Goal: Task Accomplishment & Management: Manage account settings

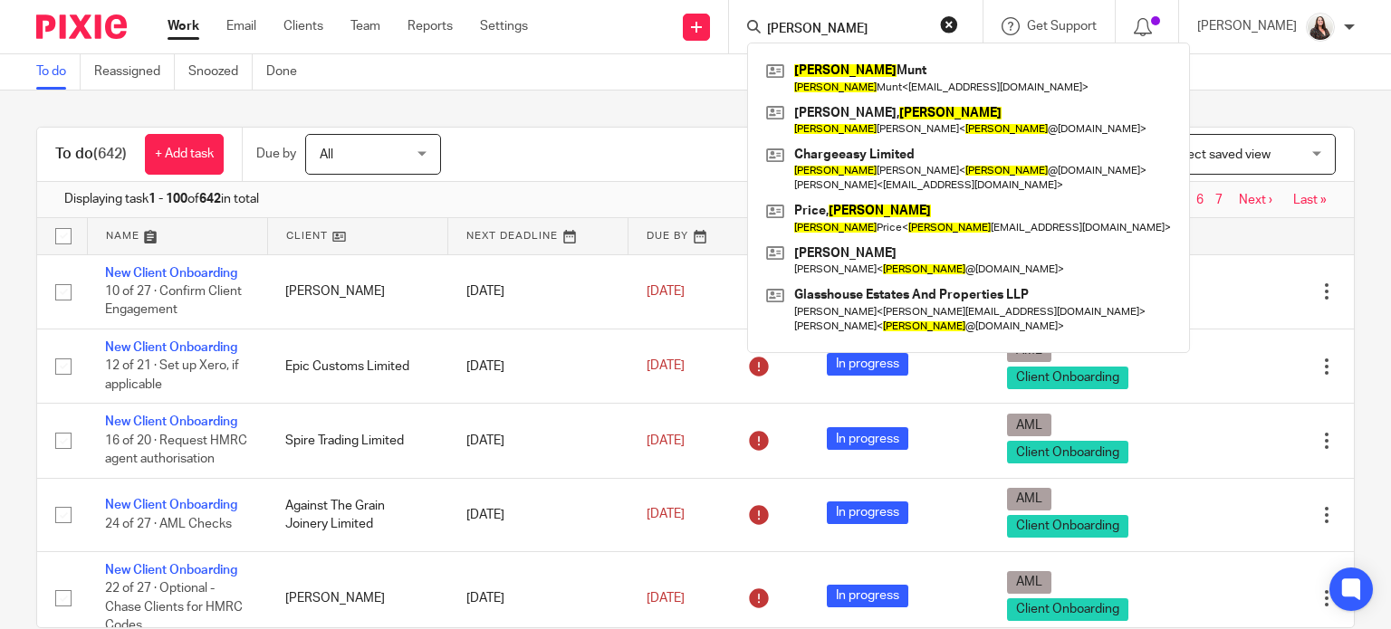
click at [833, 25] on input "joel" at bounding box center [846, 30] width 163 height 16
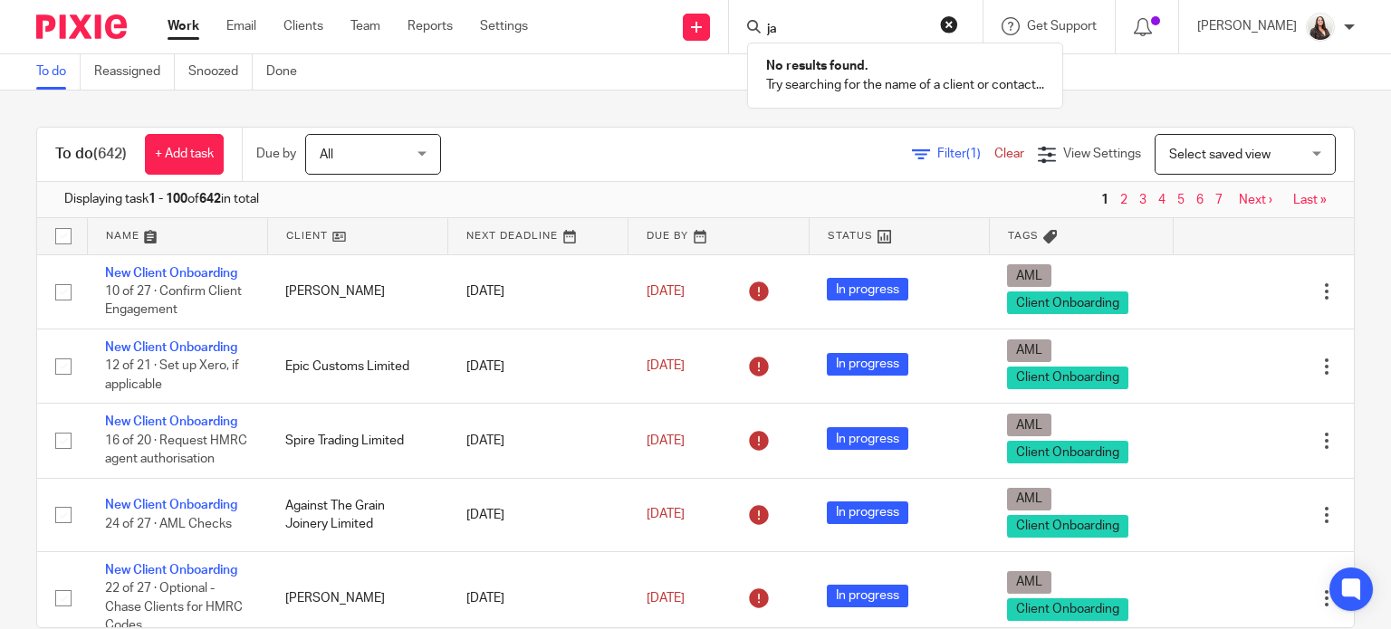
type input "j"
click at [819, 25] on input "Search" at bounding box center [846, 30] width 163 height 16
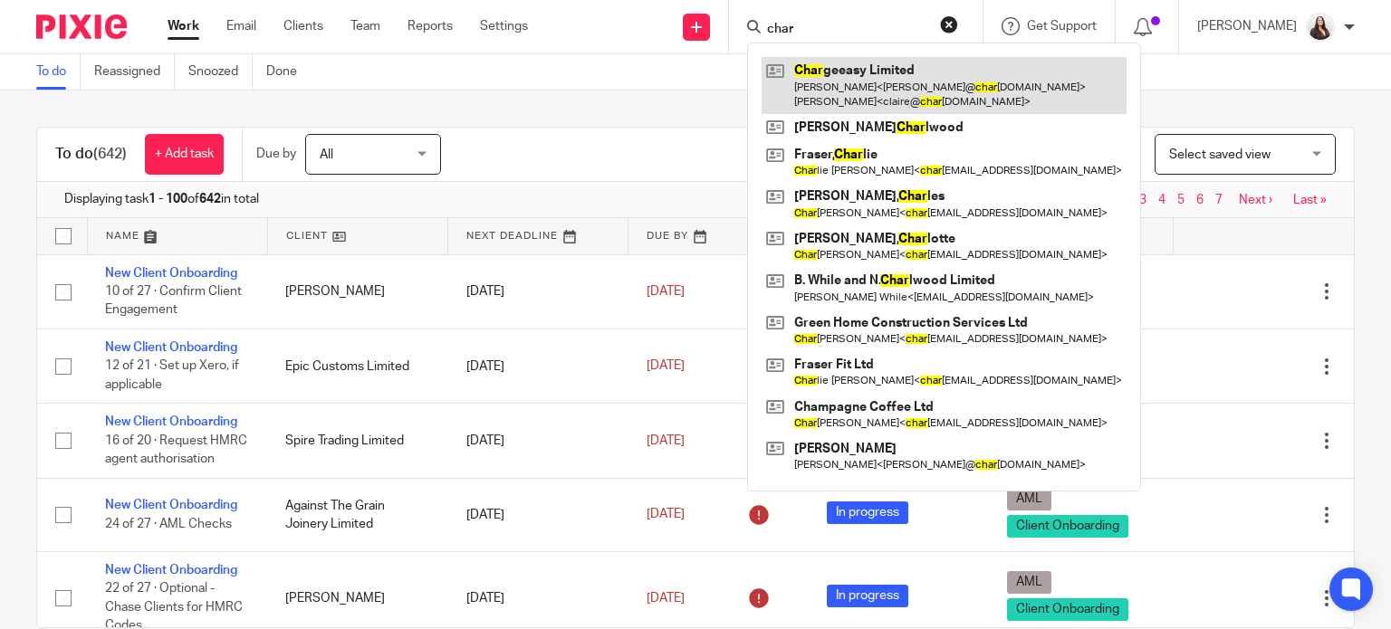
type input "char"
click at [968, 82] on link at bounding box center [944, 85] width 365 height 56
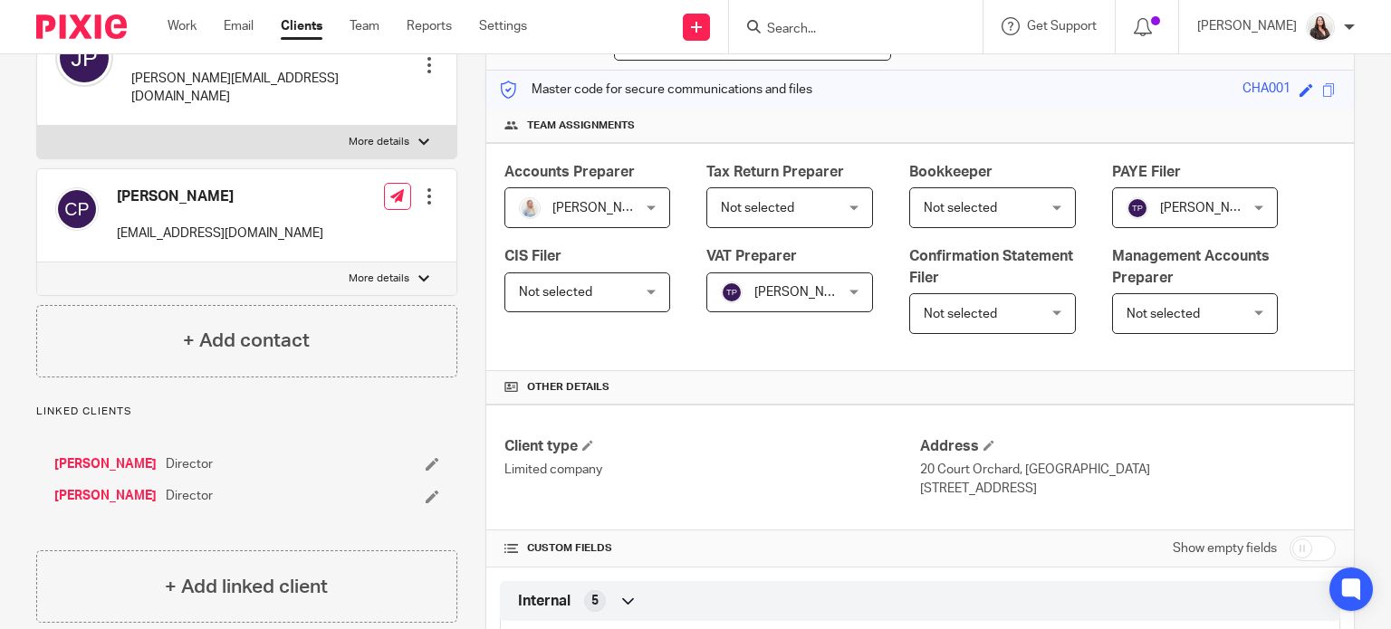
scroll to position [407, 0]
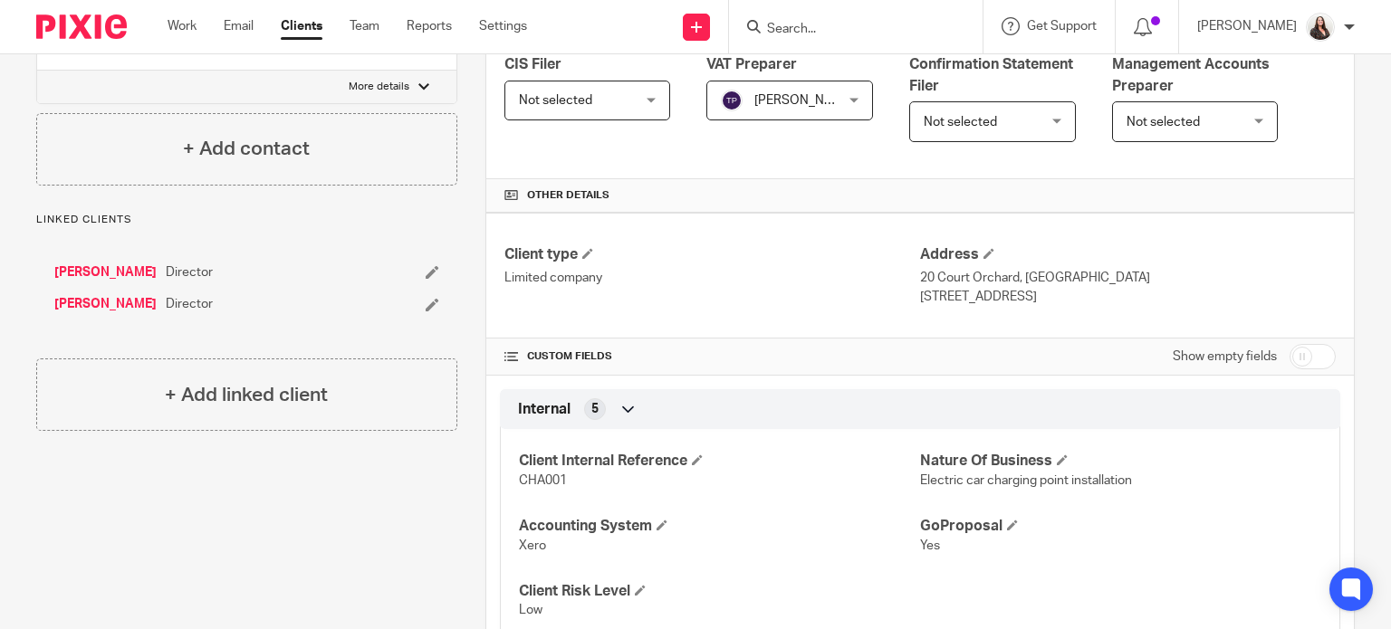
click at [1298, 350] on input "checkbox" at bounding box center [1312, 356] width 46 height 25
checkbox input "true"
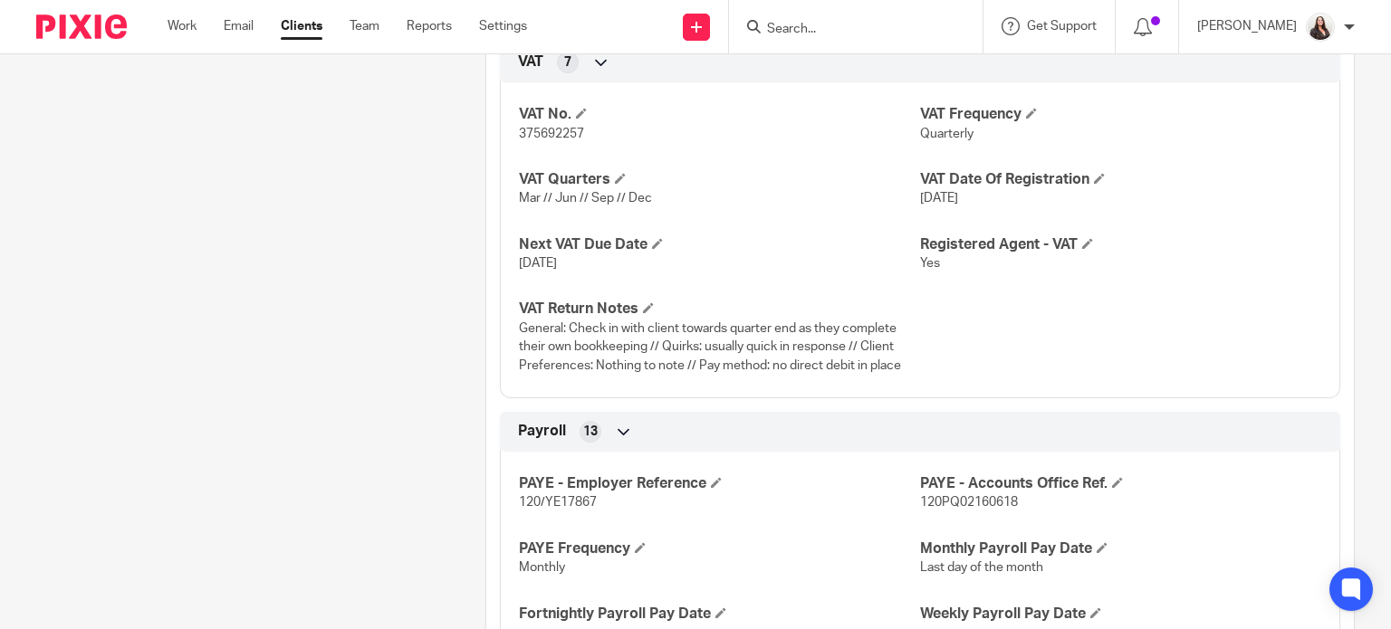
scroll to position [2762, 0]
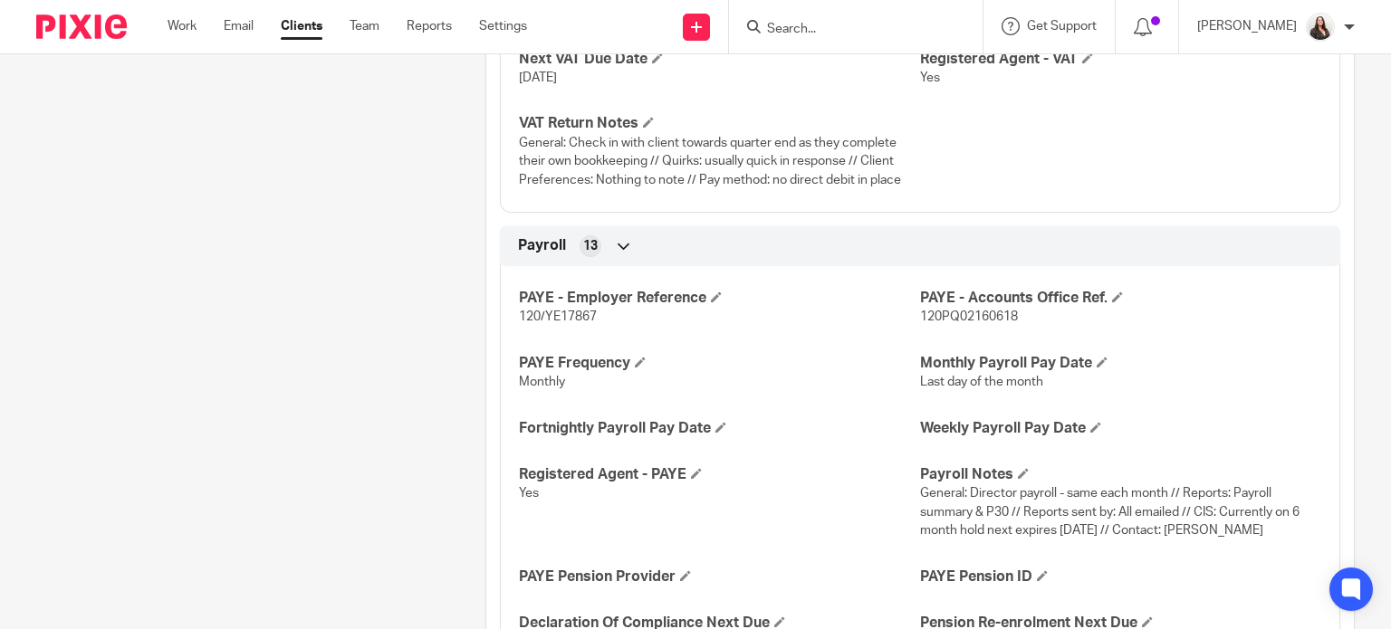
click at [879, 38] on div at bounding box center [856, 26] width 254 height 53
click at [862, 24] on input "Search" at bounding box center [846, 30] width 163 height 16
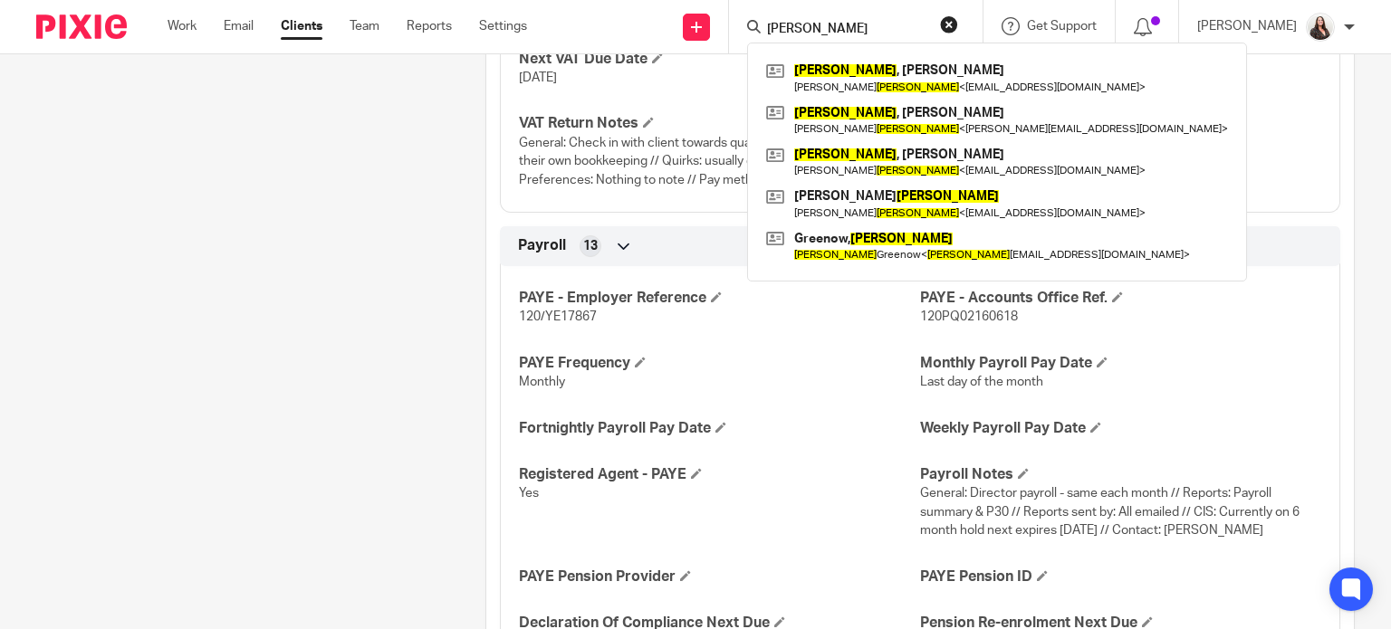
click at [844, 20] on form "lewis" at bounding box center [861, 26] width 193 height 23
click at [849, 41] on div "lewis Lewis , Vanessa Vanessa Lewis < vcarpenter25@hotmail.com > Lewis , Mitche…" at bounding box center [856, 26] width 254 height 53
click at [848, 25] on input "lewis" at bounding box center [846, 30] width 163 height 16
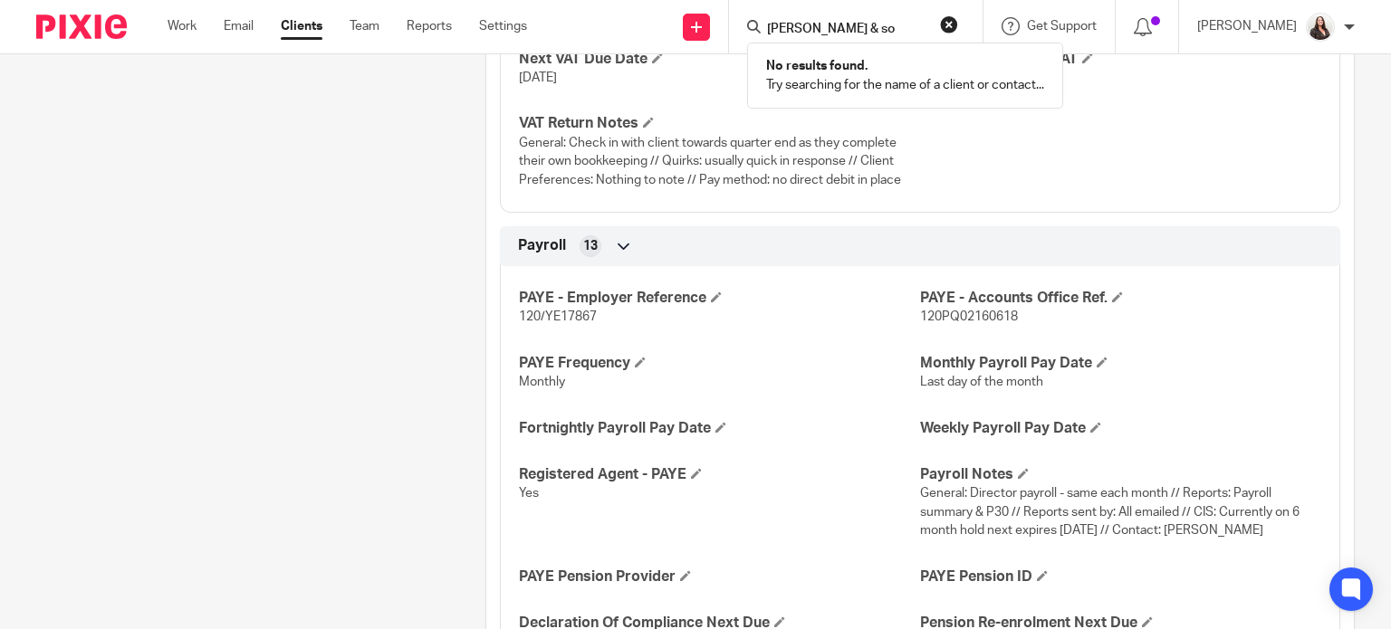
type input "lewis & son"
drag, startPoint x: 884, startPoint y: 32, endPoint x: 726, endPoint y: 38, distance: 157.7
click at [726, 38] on div "Send new email Create task Add client Request signature lewis & son No results …" at bounding box center [972, 26] width 837 height 53
type input "kincaid"
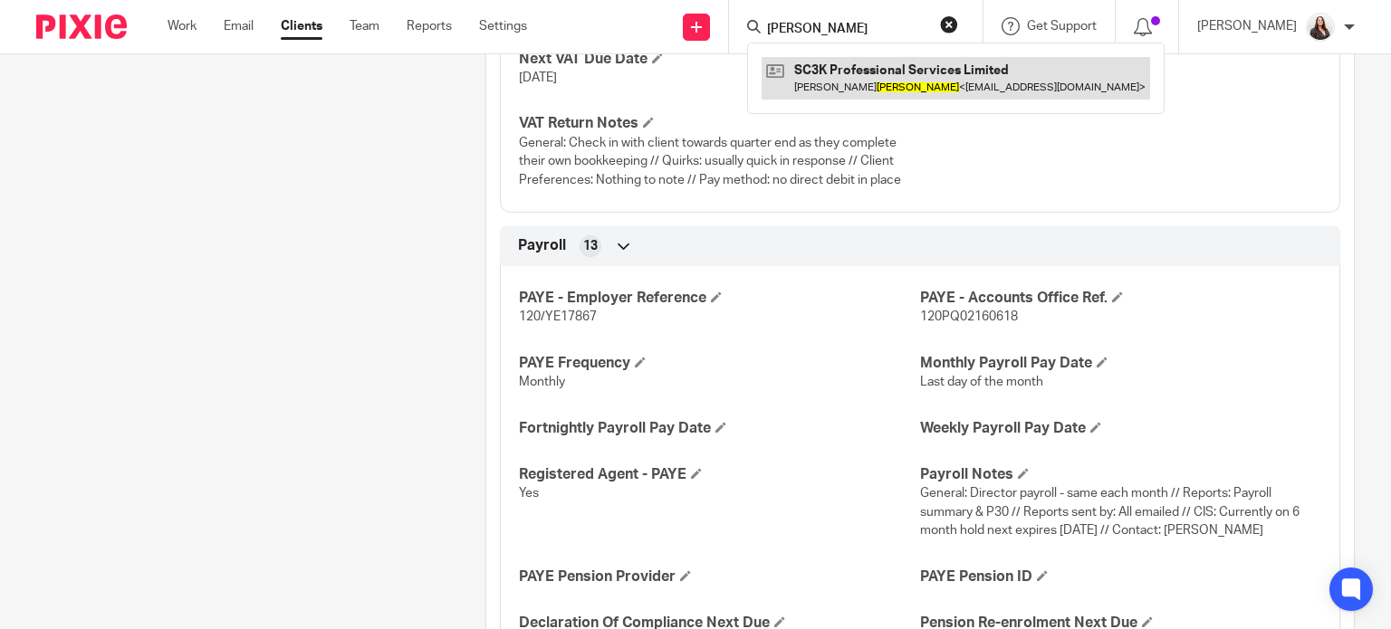
click at [869, 70] on link at bounding box center [956, 78] width 388 height 42
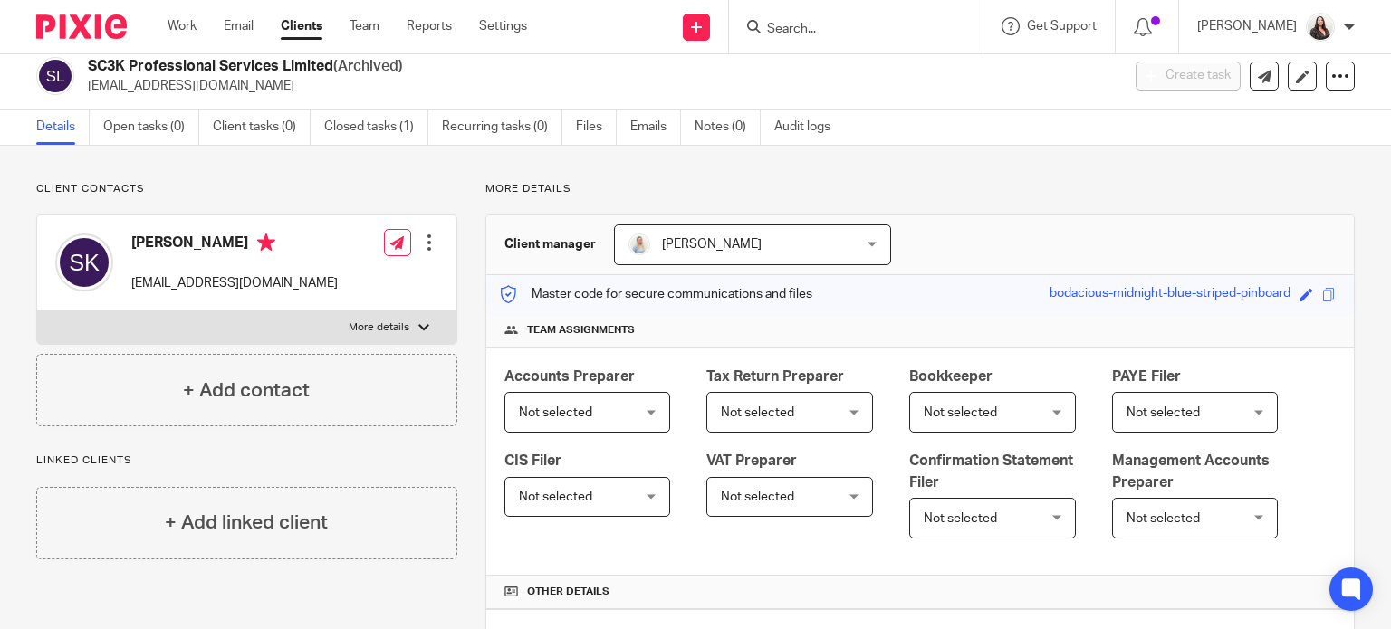
scroll to position [22, 0]
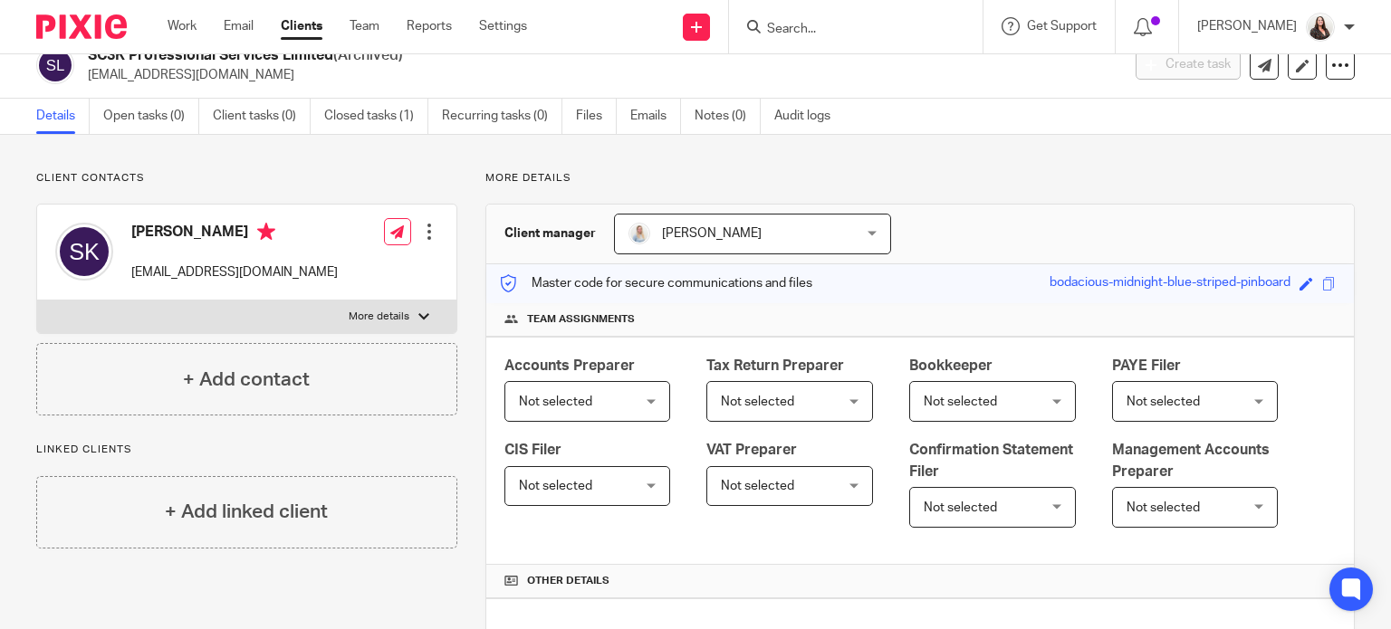
click at [888, 25] on input "Search" at bounding box center [846, 30] width 163 height 16
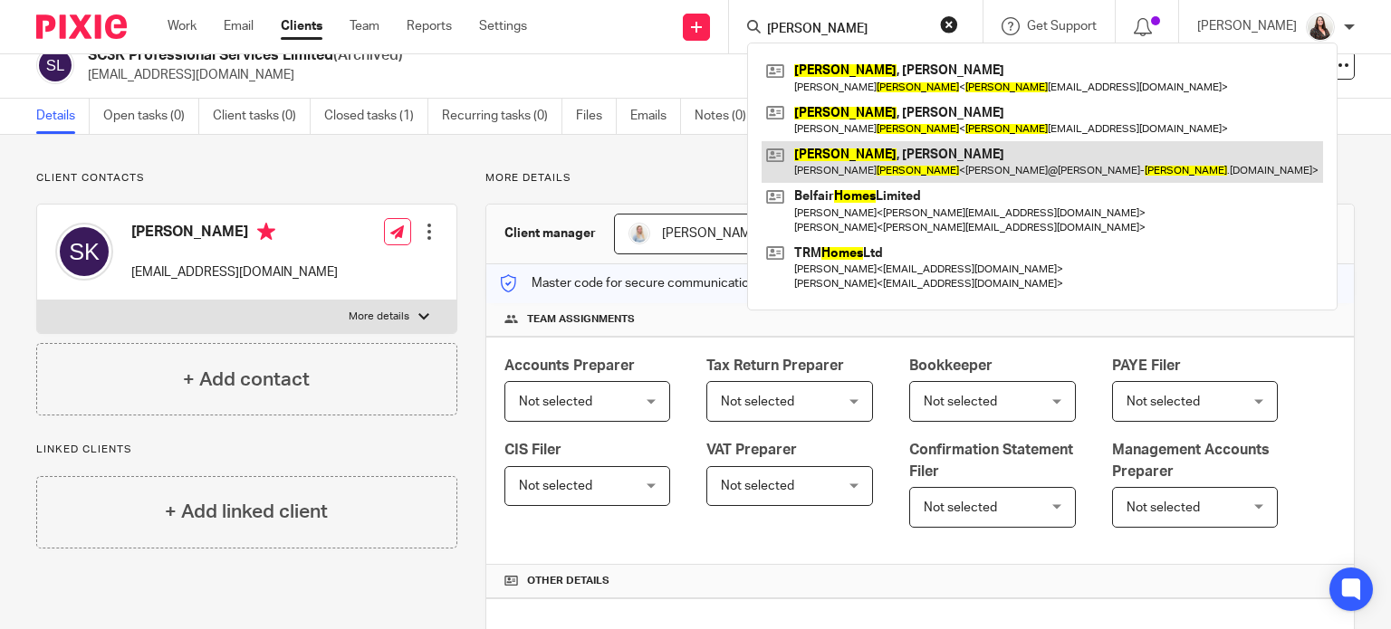
type input "[PERSON_NAME]"
click at [920, 165] on link at bounding box center [1042, 162] width 561 height 42
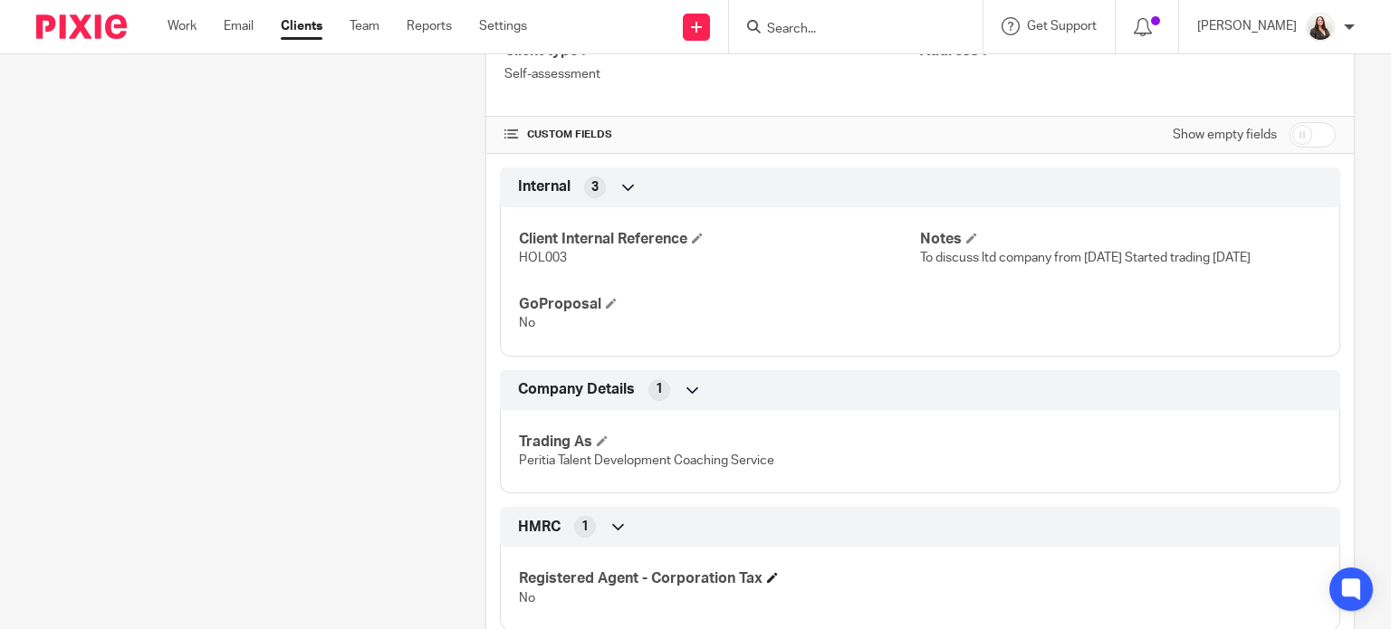
scroll to position [656, 0]
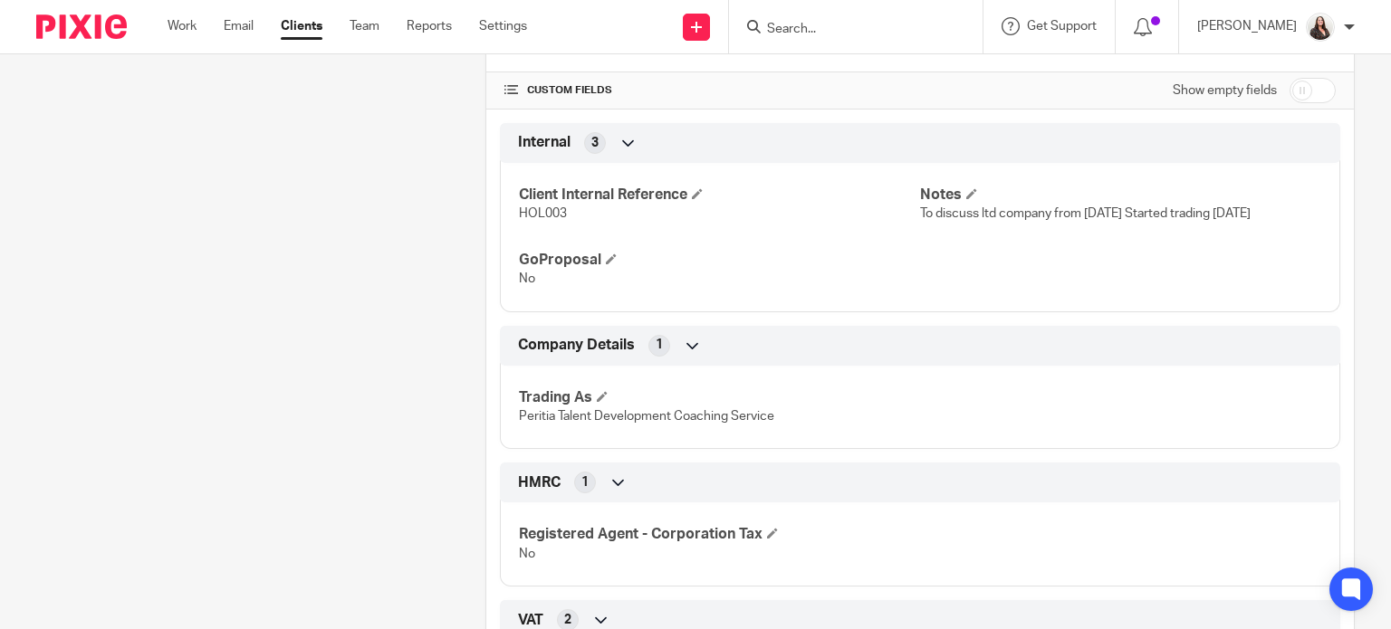
click at [865, 33] on input "Search" at bounding box center [846, 30] width 163 height 16
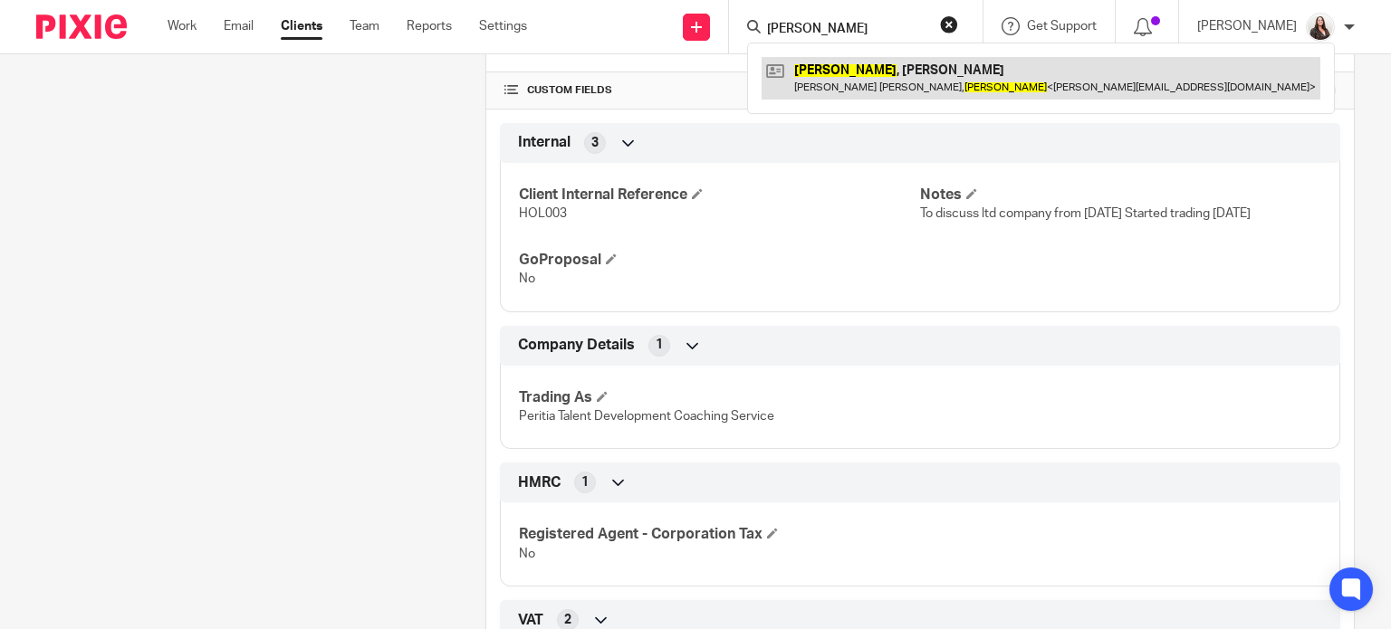
type input "russell"
click at [877, 76] on link at bounding box center [1041, 78] width 559 height 42
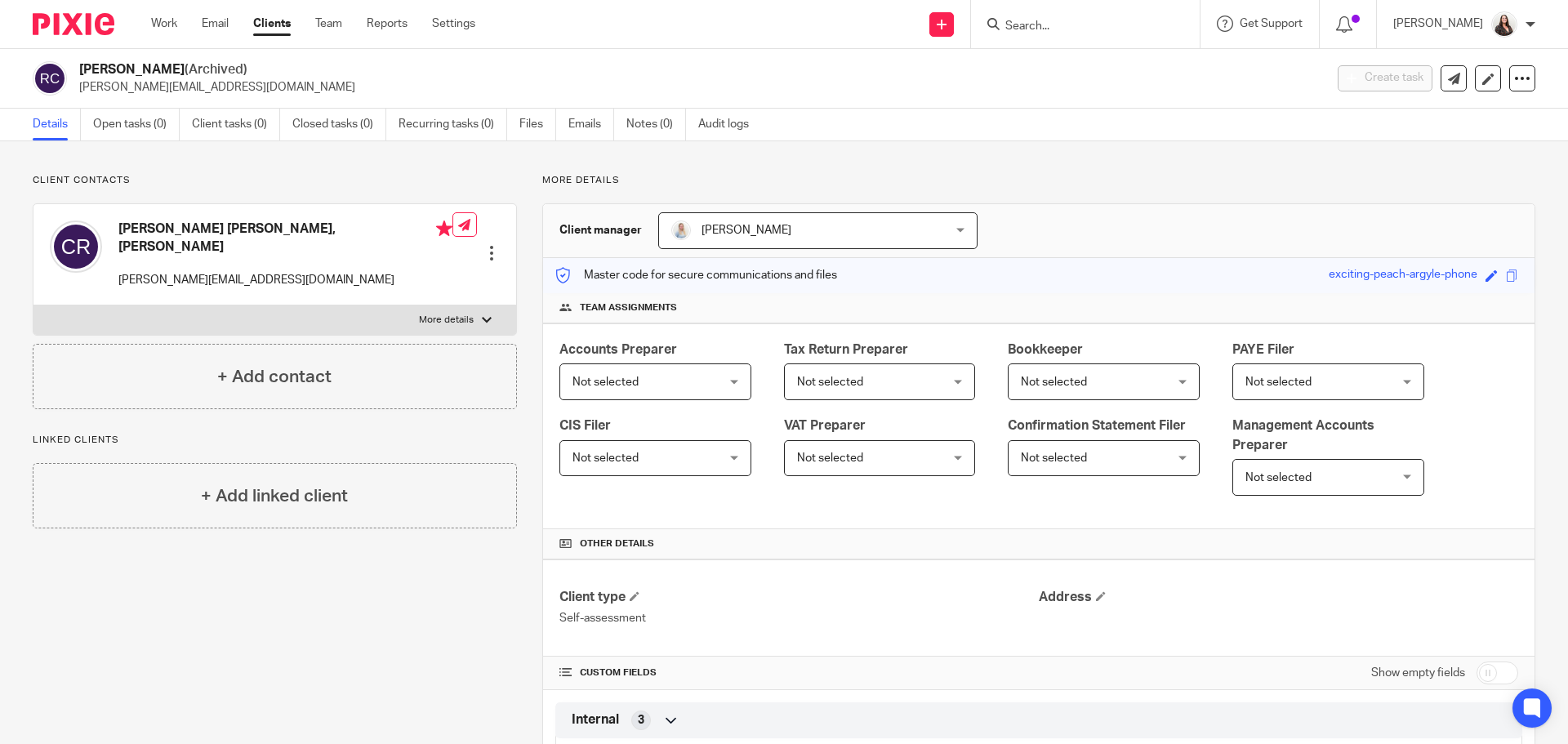
click at [1045, 24] on input "Search" at bounding box center [1077, 27] width 147 height 14
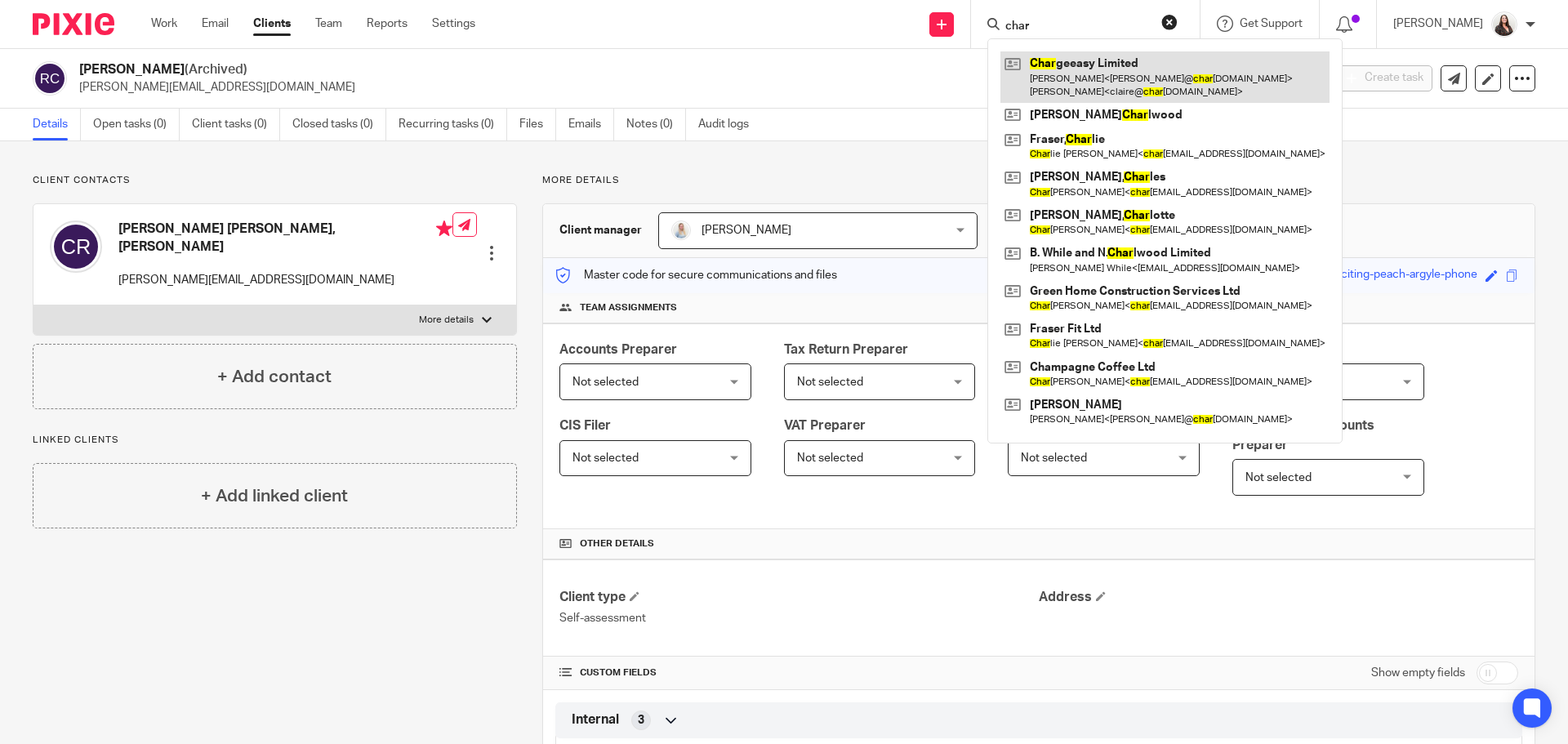
type input "char"
click at [1080, 88] on link at bounding box center [1164, 77] width 329 height 51
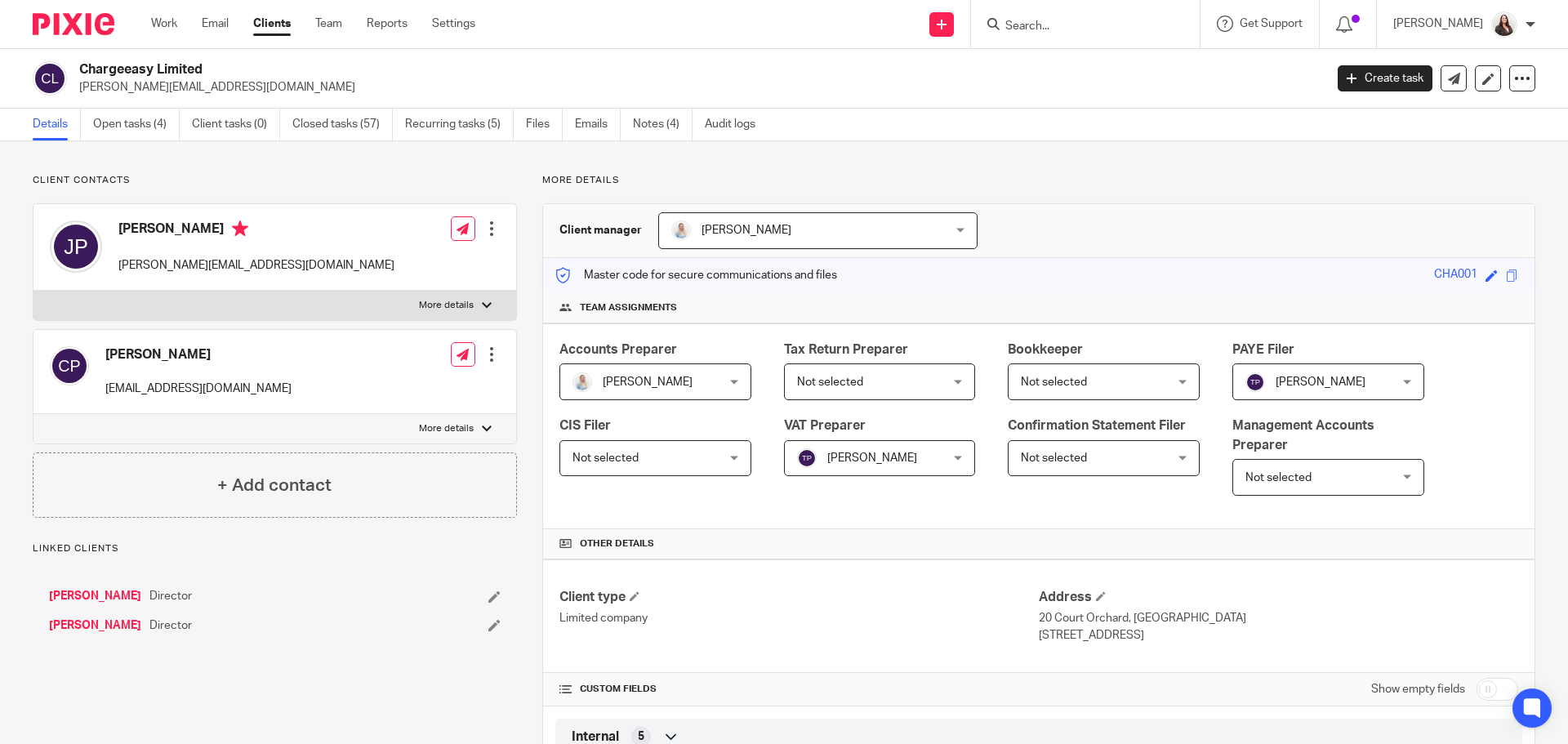
click at [487, 352] on div at bounding box center [491, 354] width 16 height 16
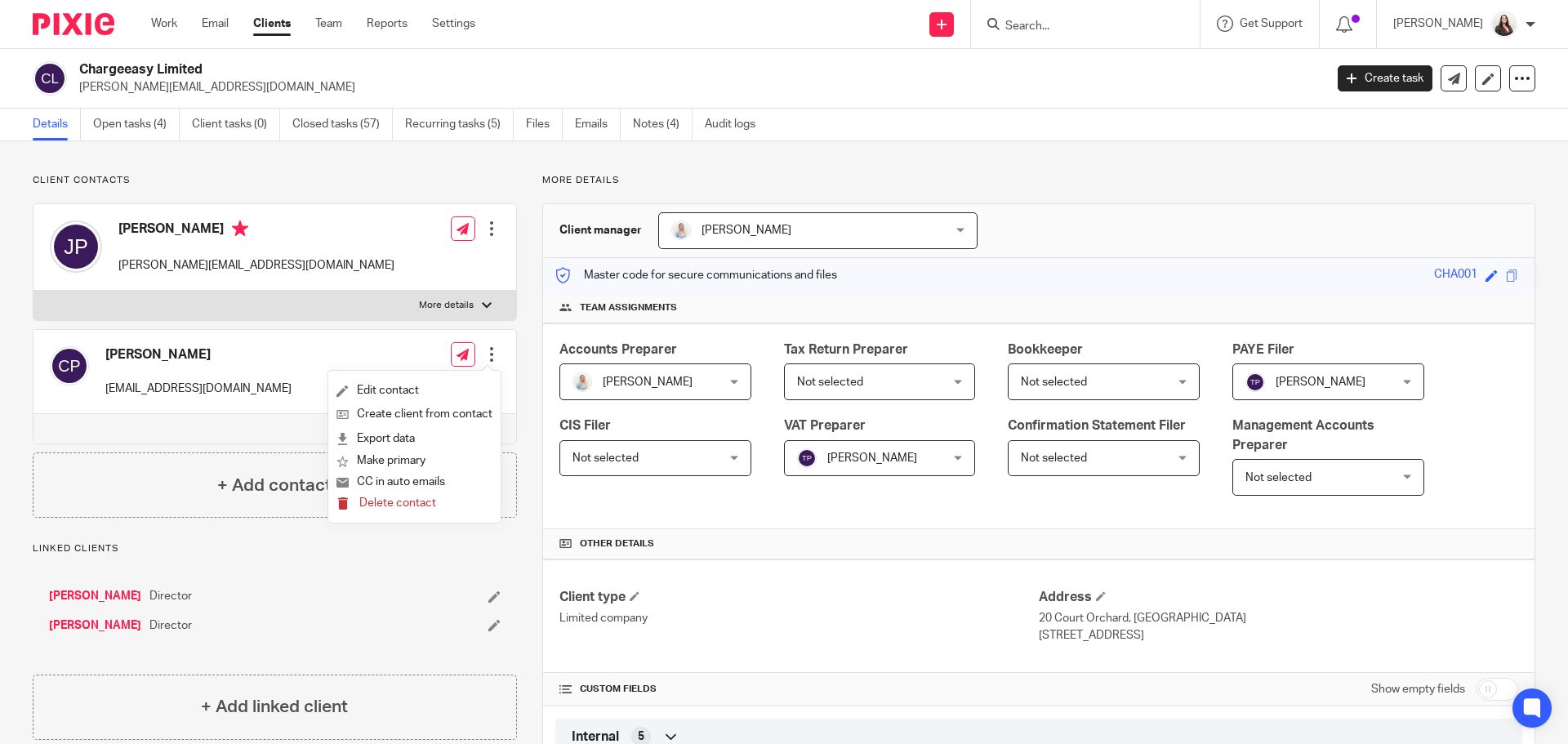
click at [401, 505] on span "Delete contact" at bounding box center [397, 502] width 77 height 12
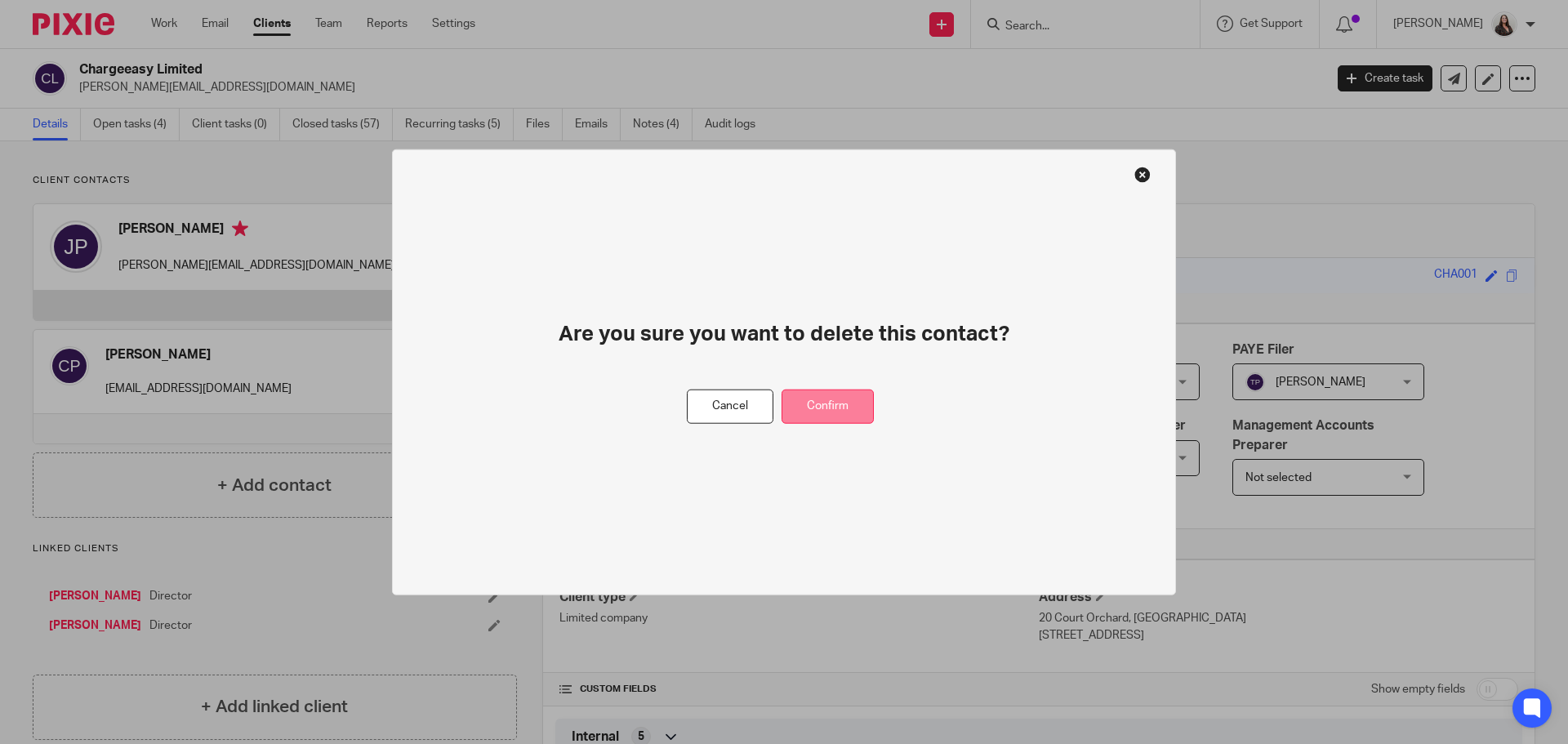
click at [823, 408] on button "Confirm" at bounding box center [828, 406] width 92 height 35
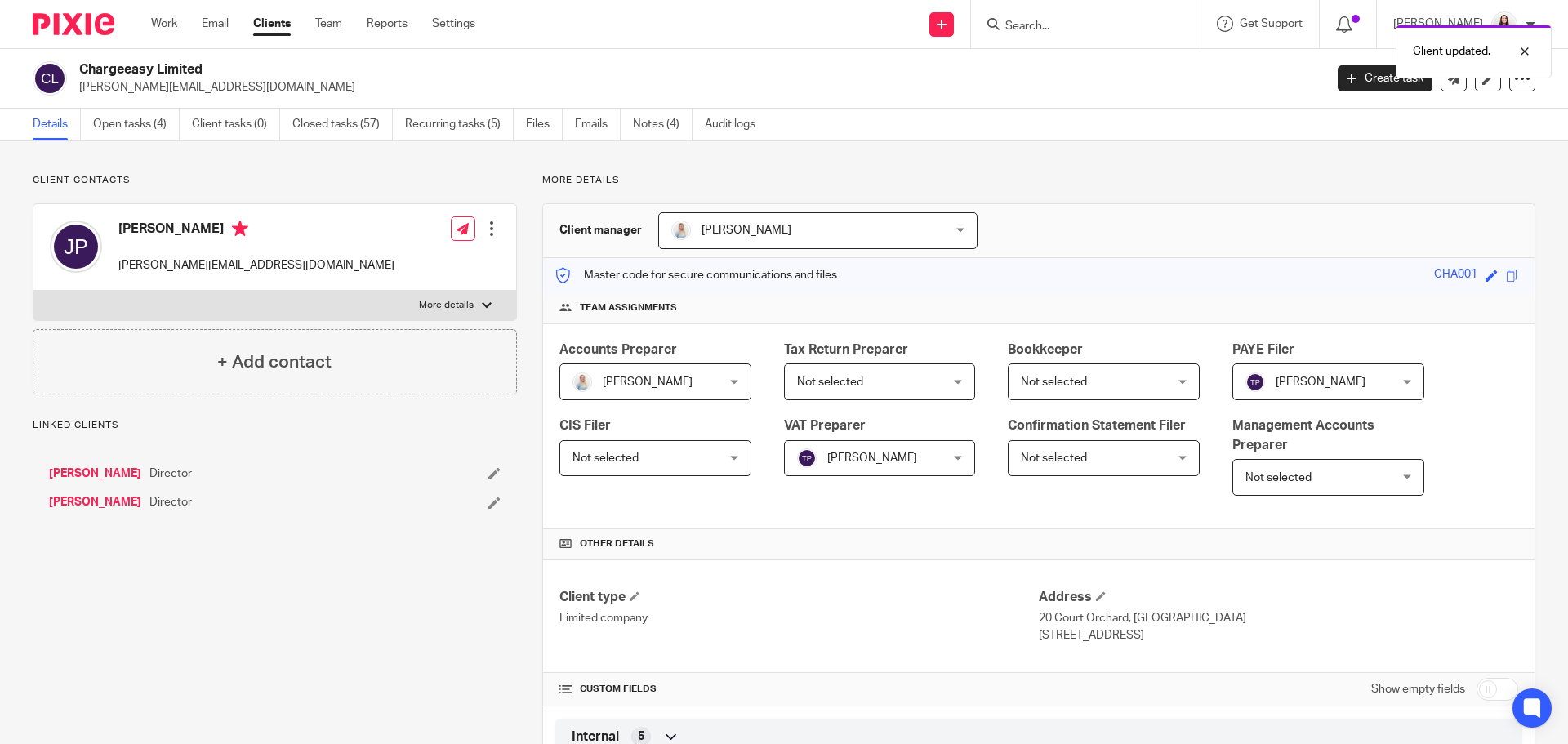
click at [488, 499] on icon at bounding box center [494, 503] width 13 height 13
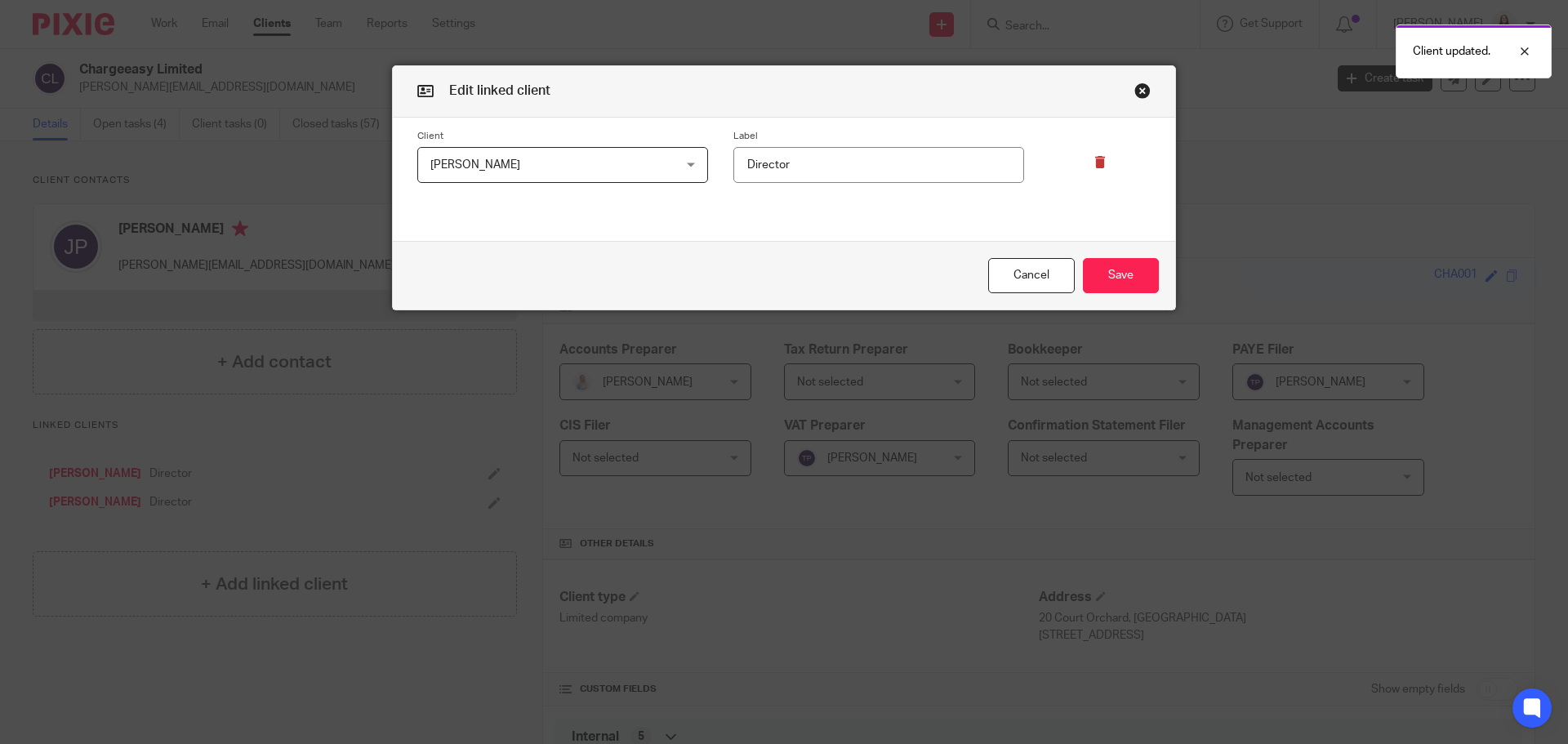
click at [1094, 161] on icon at bounding box center [1100, 162] width 13 height 13
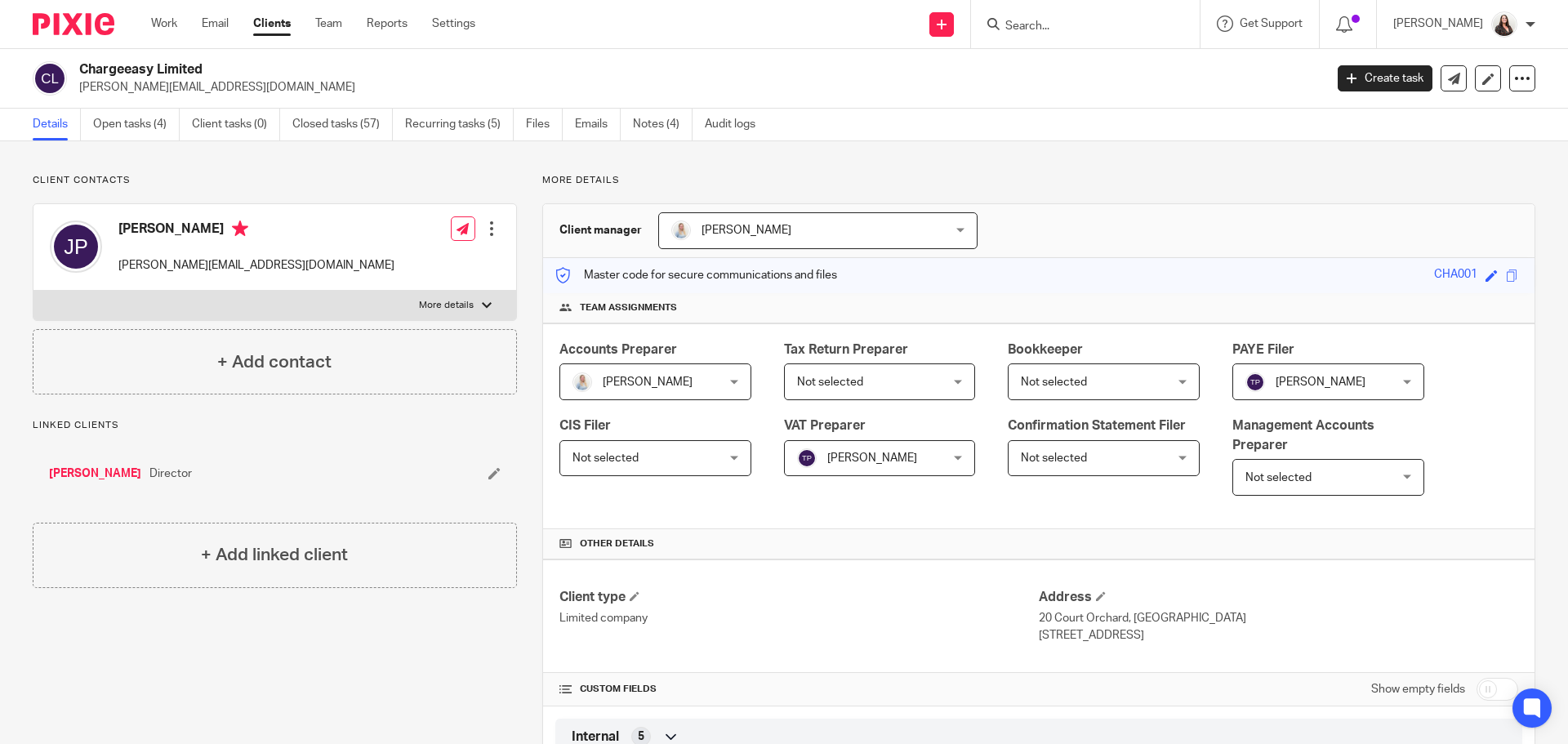
click at [1138, 26] on input "Search" at bounding box center [1077, 27] width 147 height 14
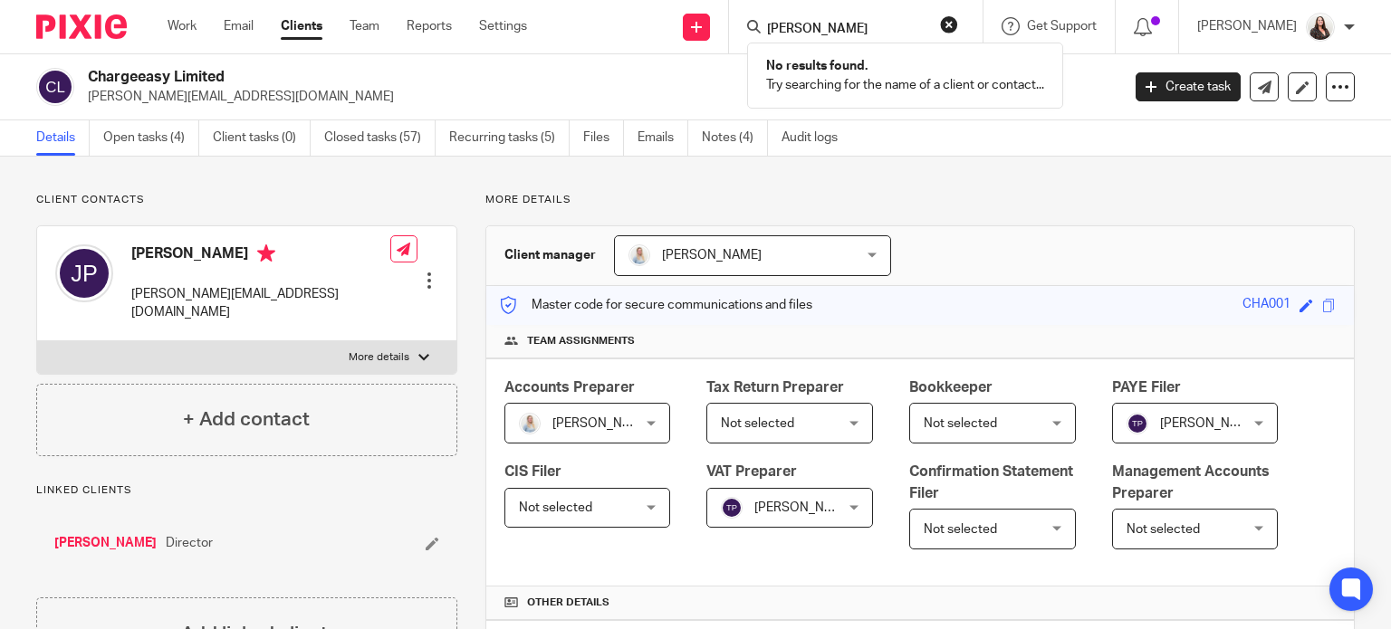
drag, startPoint x: 848, startPoint y: 24, endPoint x: 761, endPoint y: 21, distance: 87.0
click at [761, 21] on div "parker No results found. Try searching for the name of a client or contact..." at bounding box center [856, 26] width 254 height 53
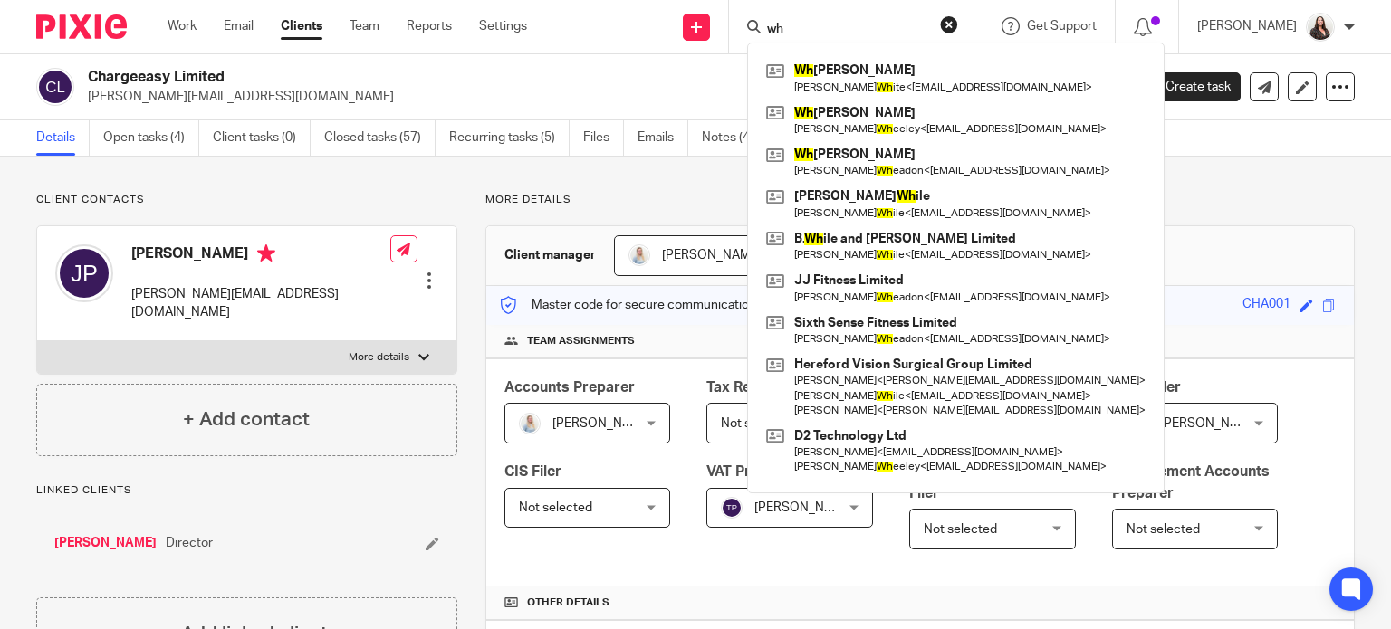
type input "w"
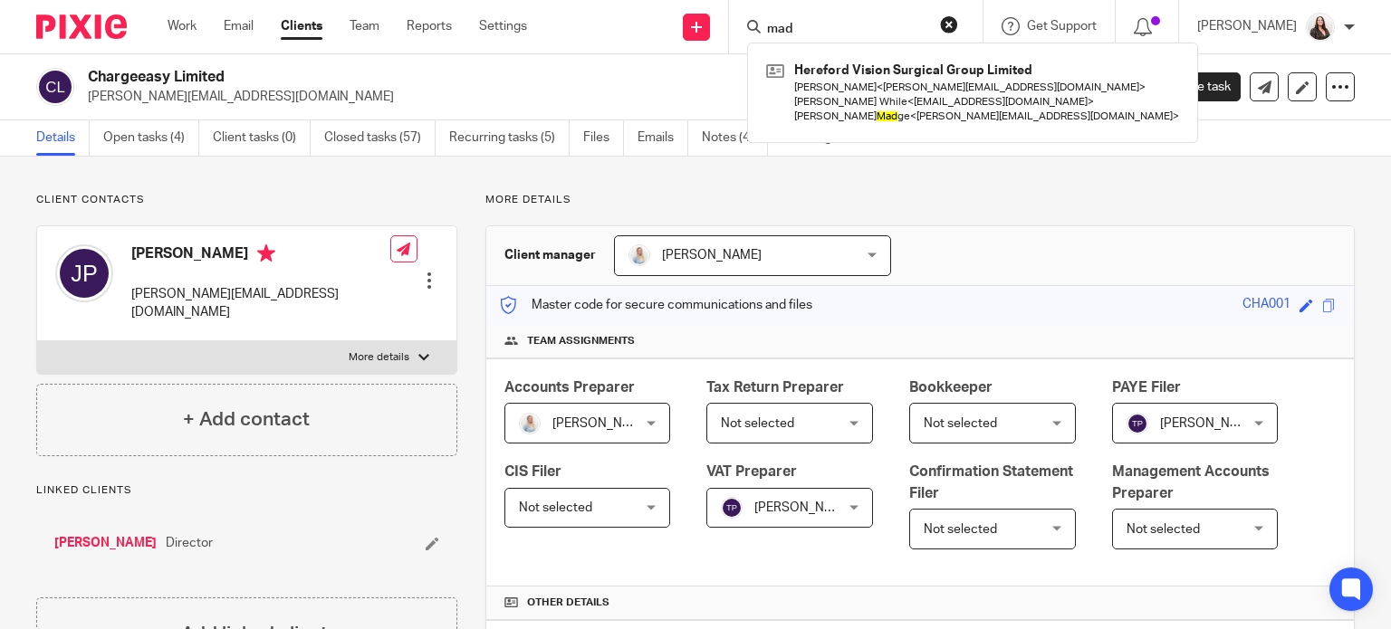
drag, startPoint x: 837, startPoint y: 35, endPoint x: 768, endPoint y: 36, distance: 68.8
click at [768, 36] on div "mad Hereford Vision Surgical Group Limited Tracy Kelly < tracy@herefordvision.c…" at bounding box center [856, 26] width 254 height 53
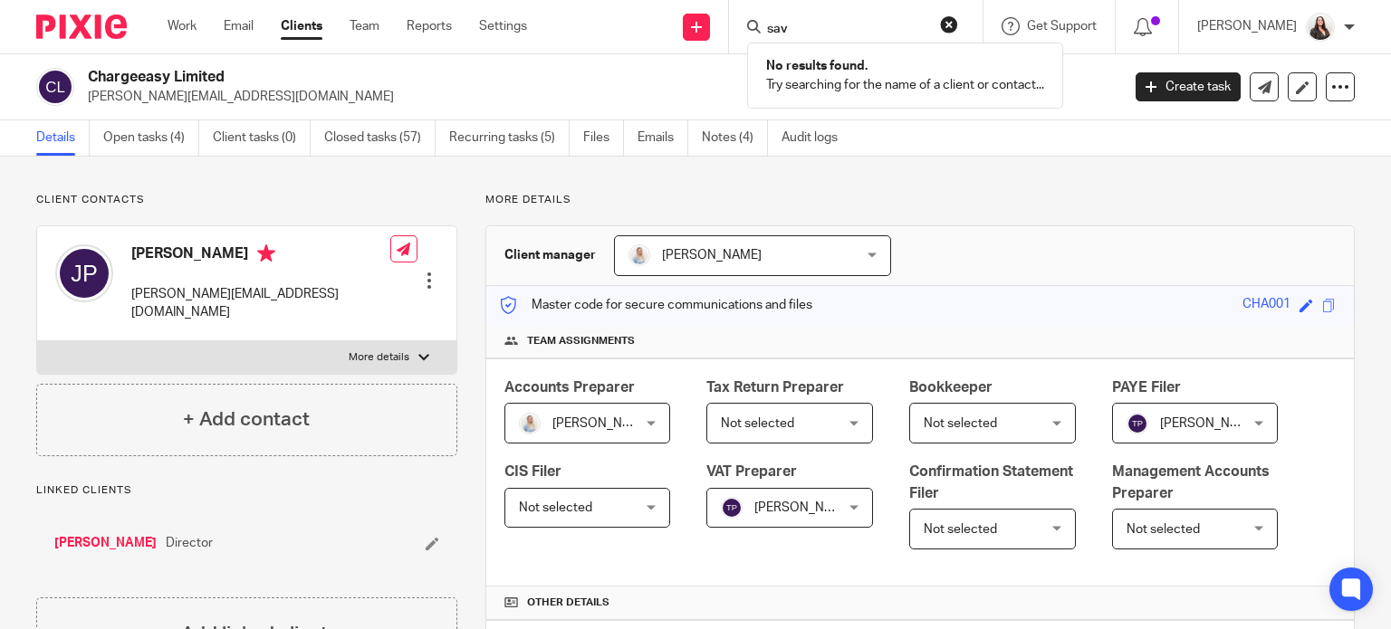
type input "sav"
click at [181, 24] on link "Work" at bounding box center [182, 26] width 29 height 18
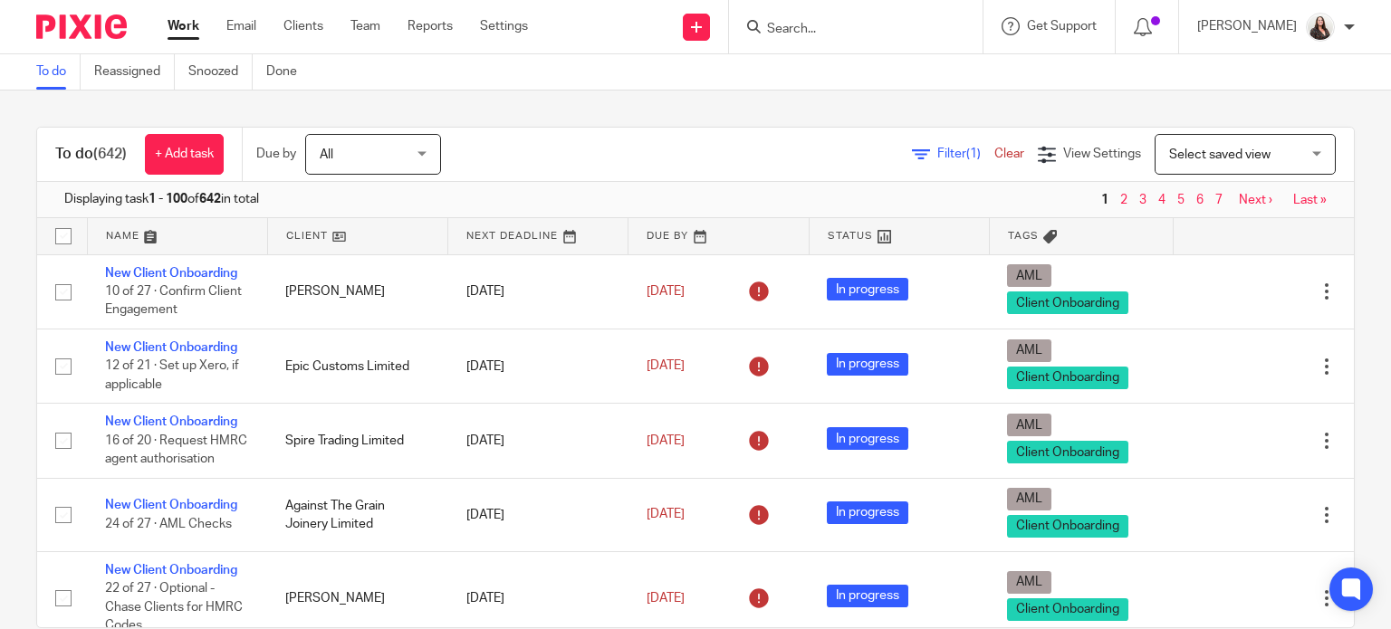
click at [822, 31] on input "Search" at bounding box center [846, 30] width 163 height 16
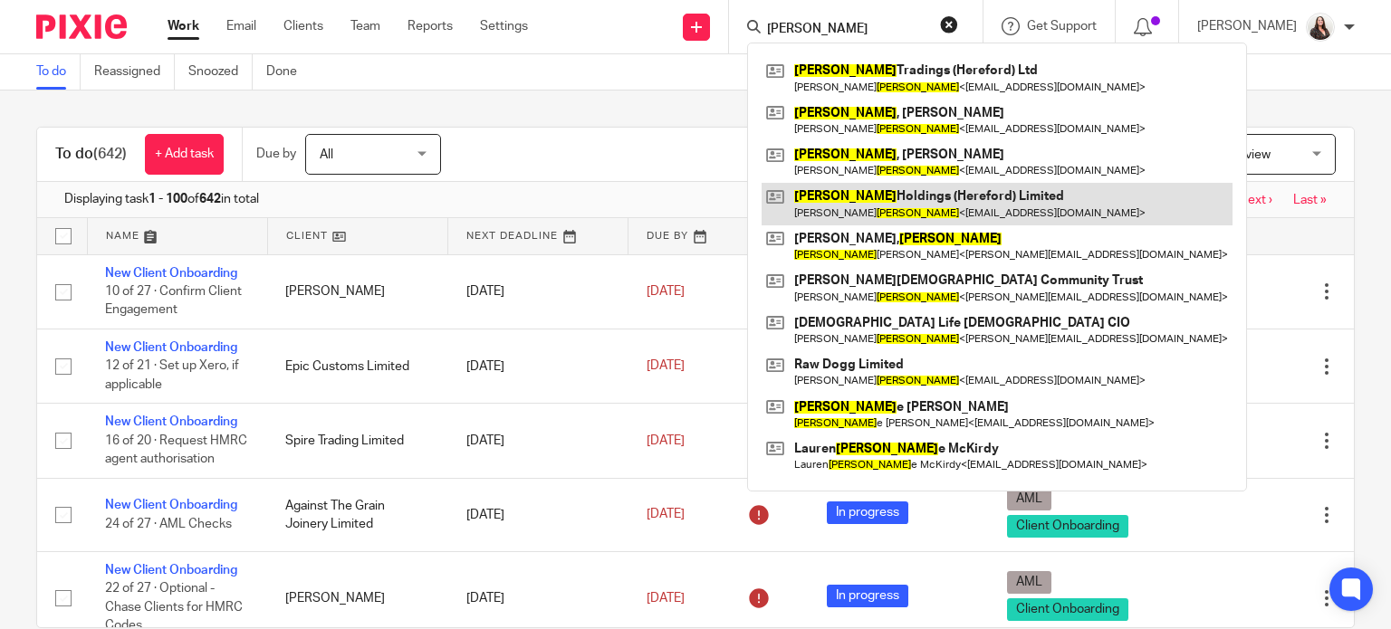
type input "mitchell"
click at [919, 197] on link at bounding box center [997, 204] width 471 height 42
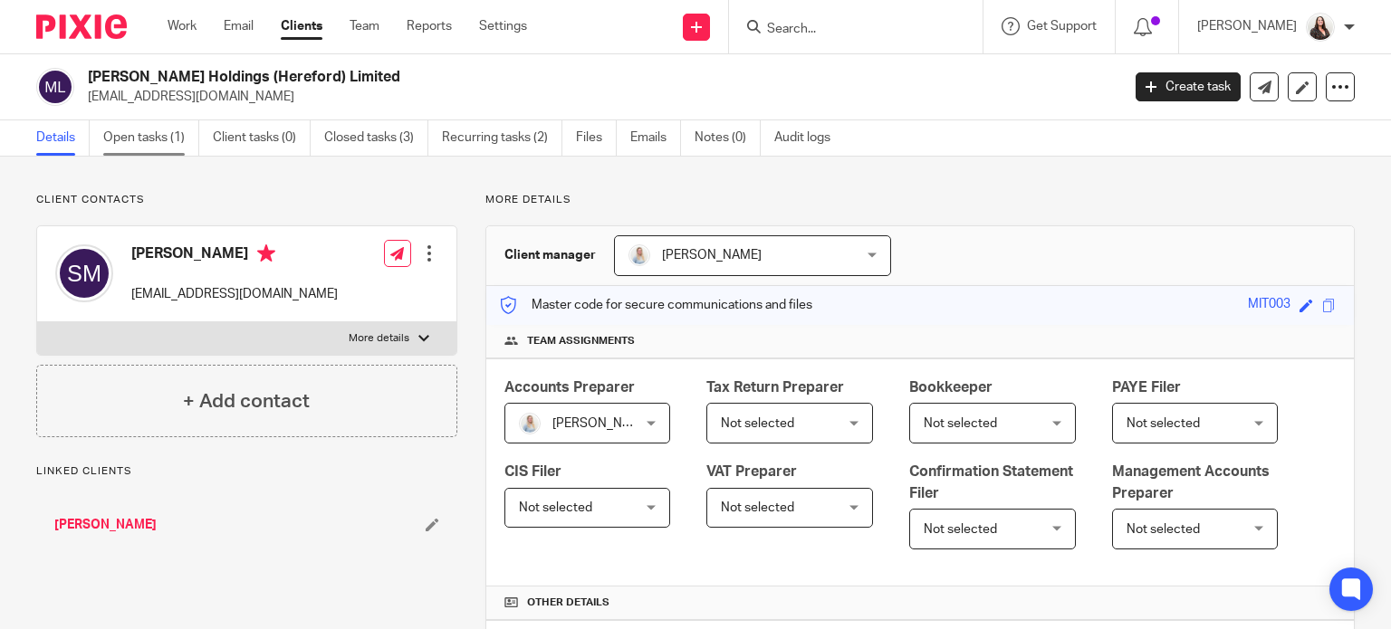
click at [128, 140] on link "Open tasks (1)" at bounding box center [151, 137] width 96 height 35
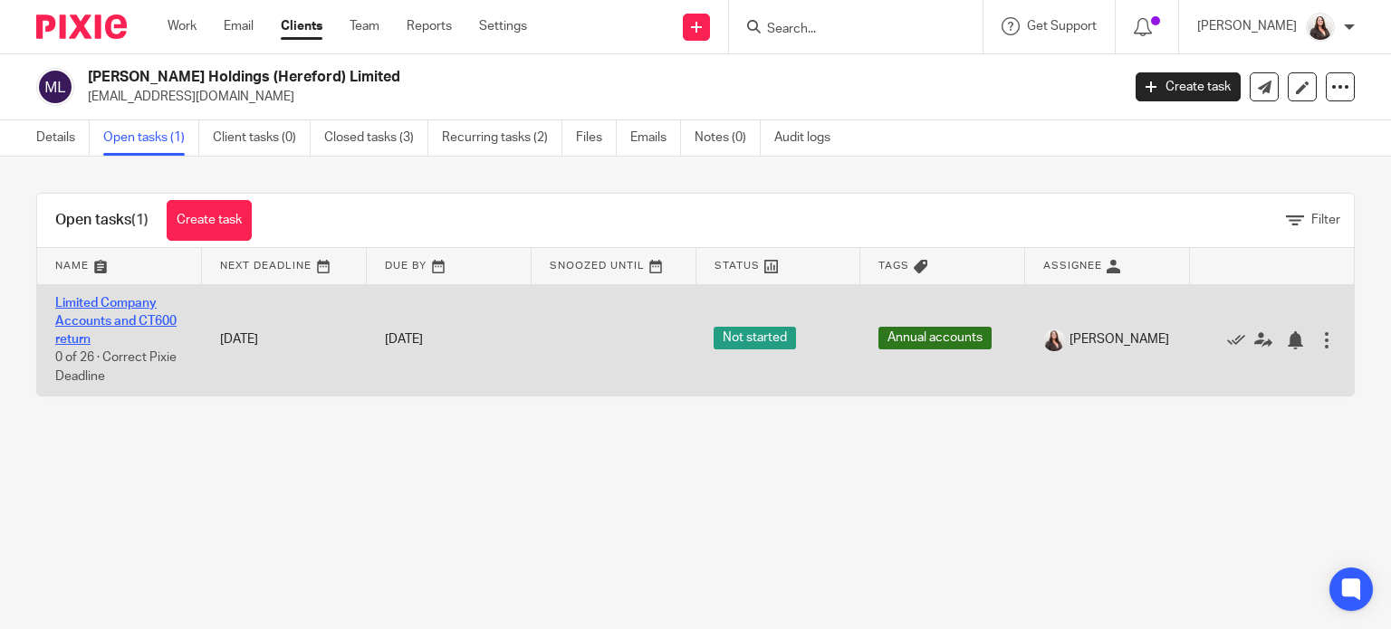
click at [160, 319] on link "Limited Company Accounts and CT600 return" at bounding box center [115, 322] width 121 height 50
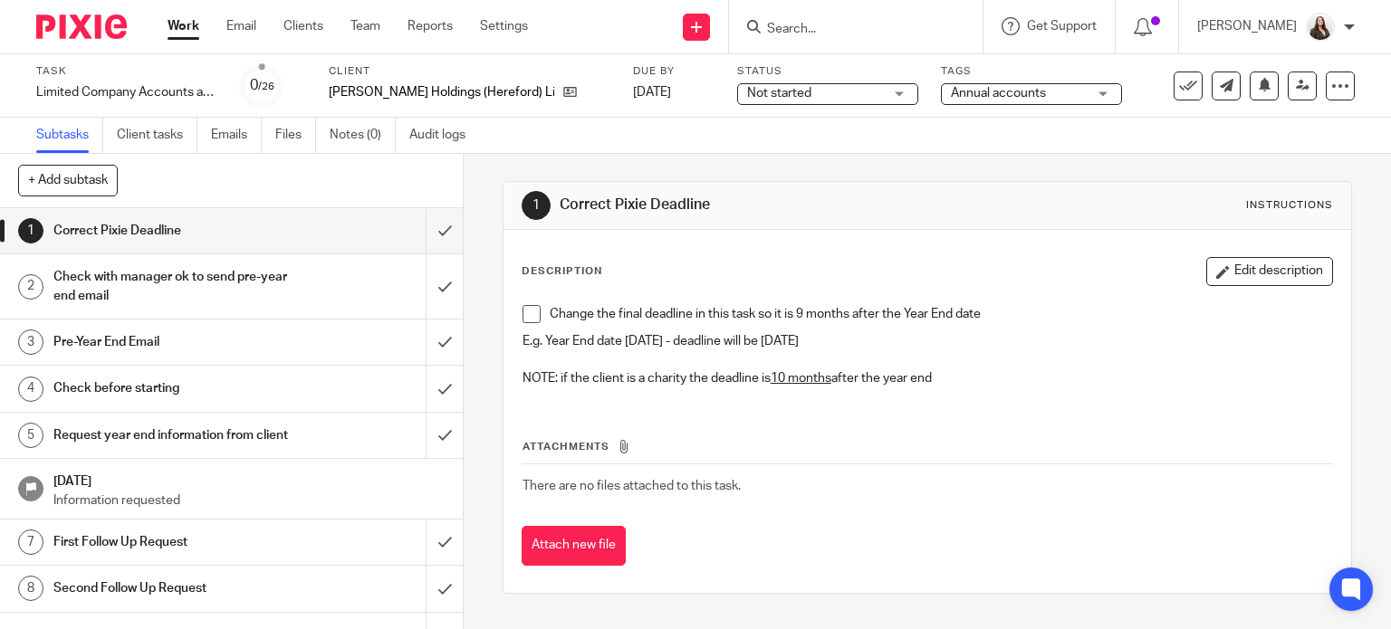
click at [523, 318] on span at bounding box center [531, 314] width 18 height 18
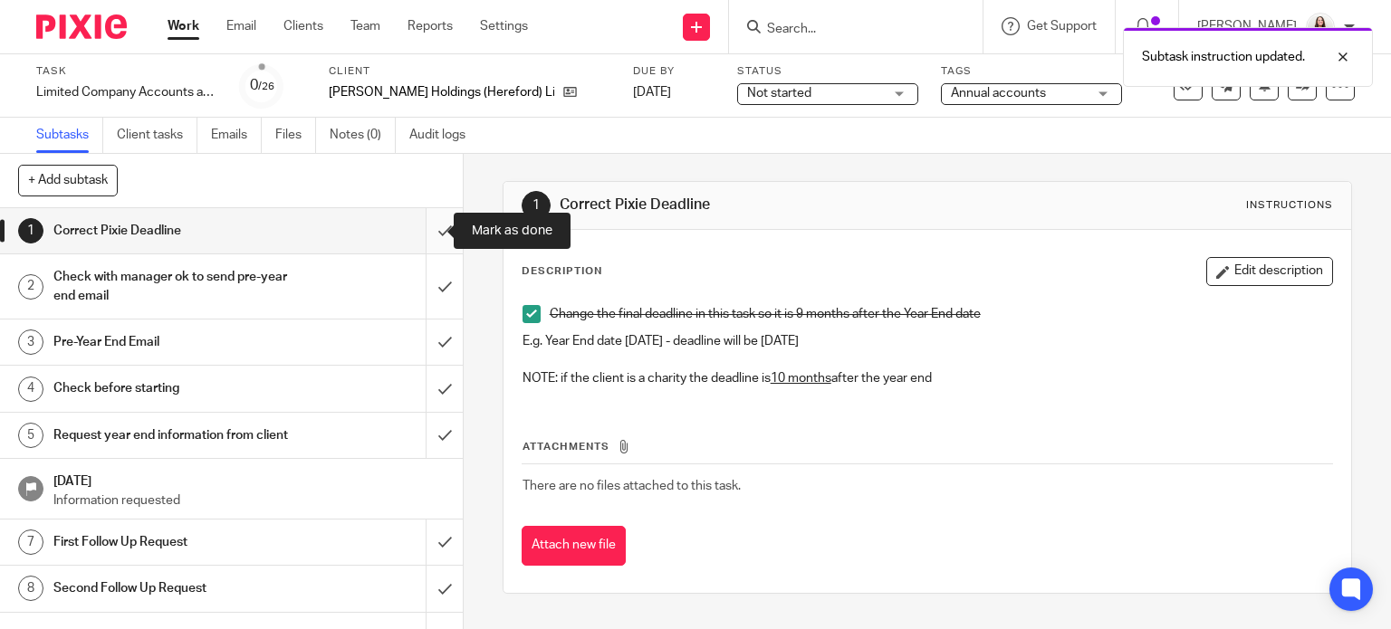
click at [419, 231] on input "submit" at bounding box center [231, 230] width 463 height 45
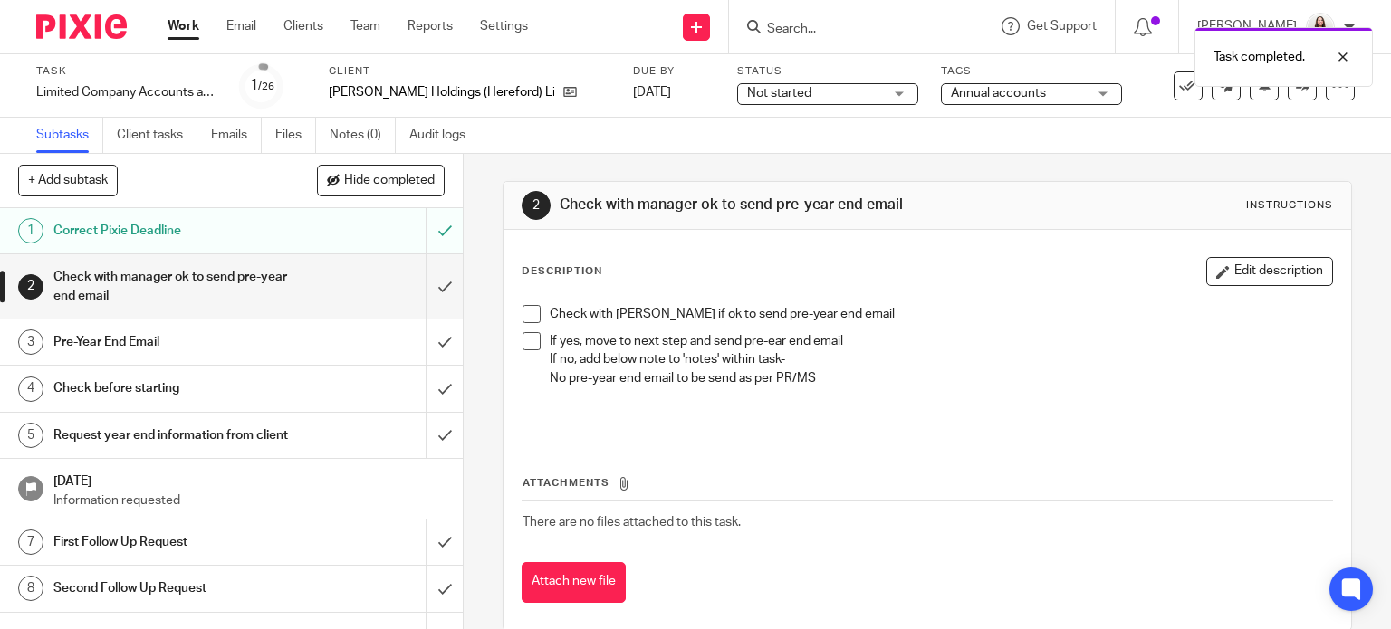
click at [524, 311] on span at bounding box center [531, 314] width 18 height 18
click at [524, 342] on span at bounding box center [531, 341] width 18 height 18
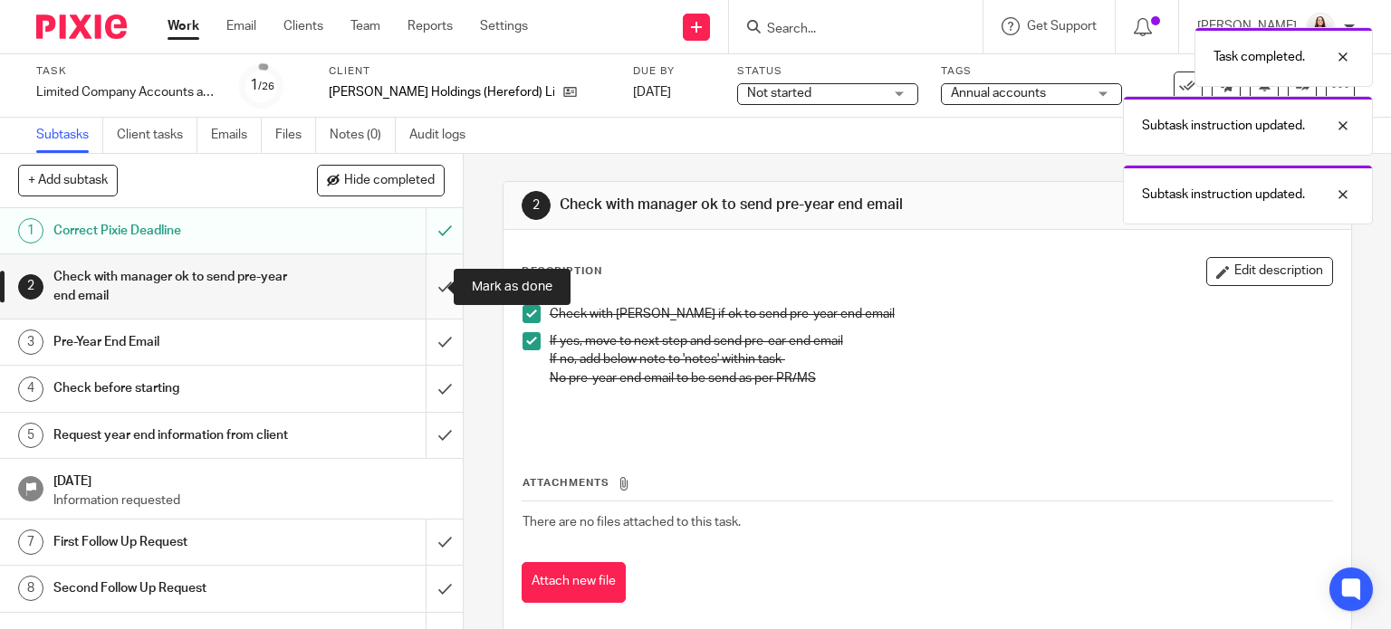
click at [429, 286] on input "submit" at bounding box center [231, 286] width 463 height 64
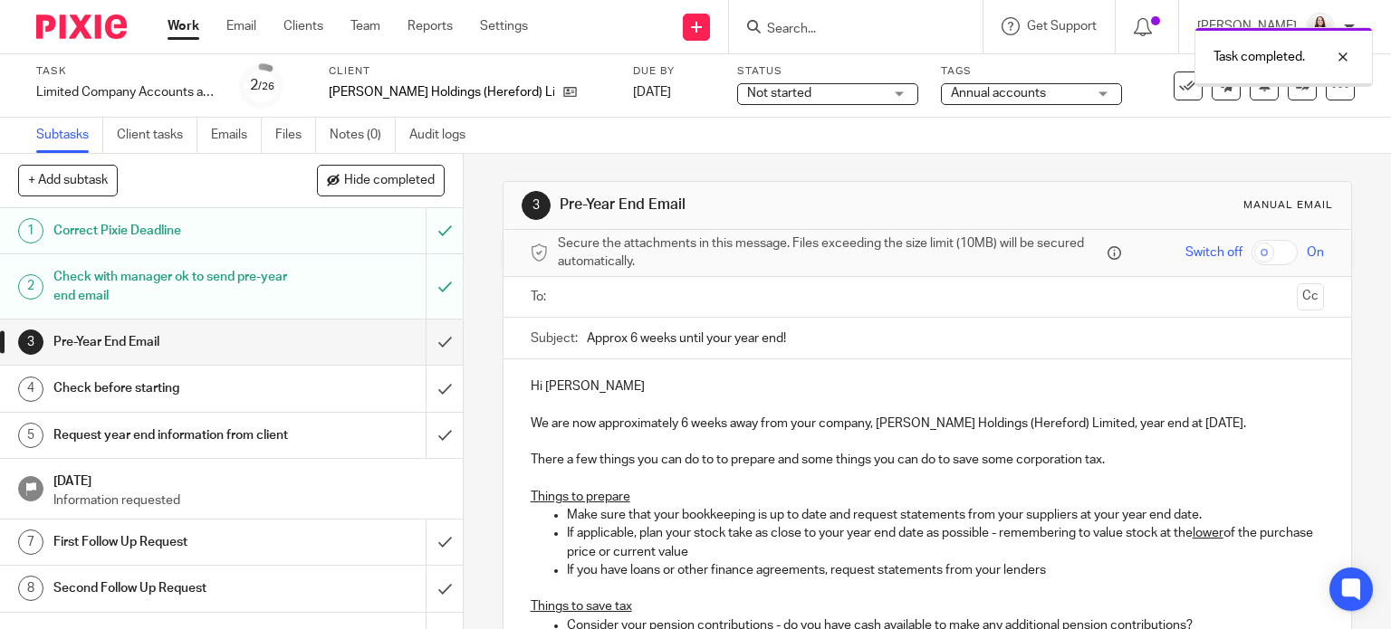
click at [564, 292] on input "text" at bounding box center [926, 297] width 725 height 21
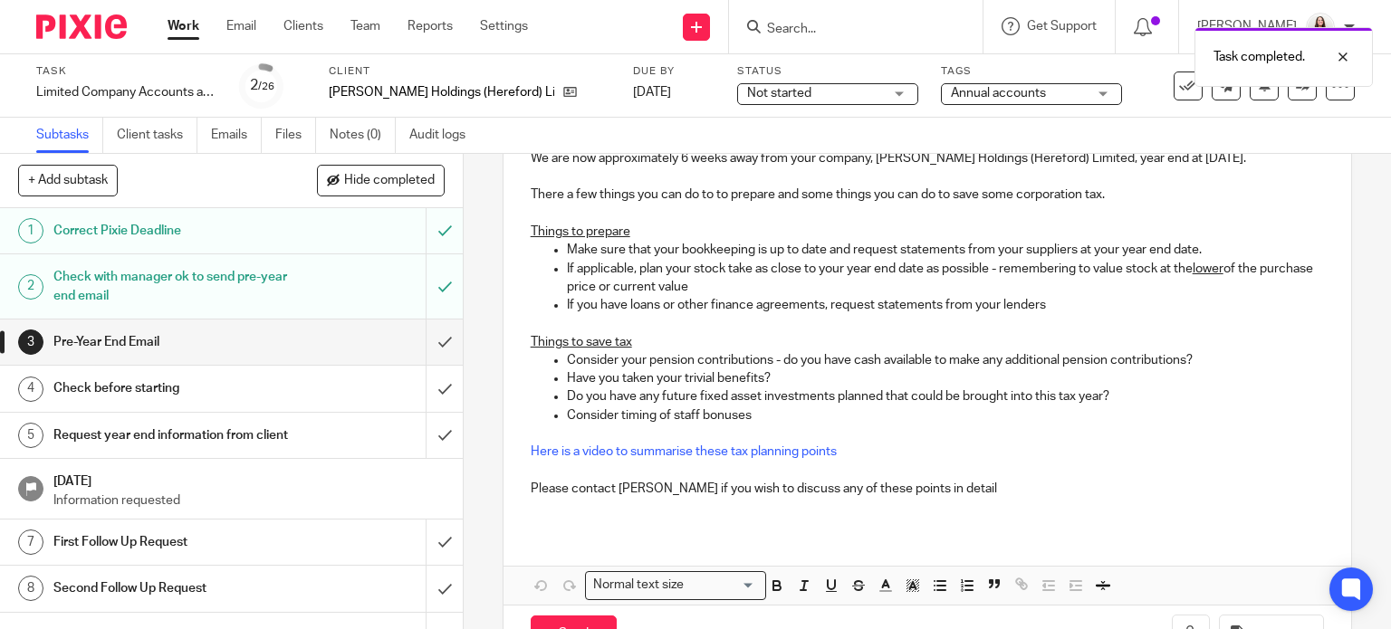
scroll to position [329, 0]
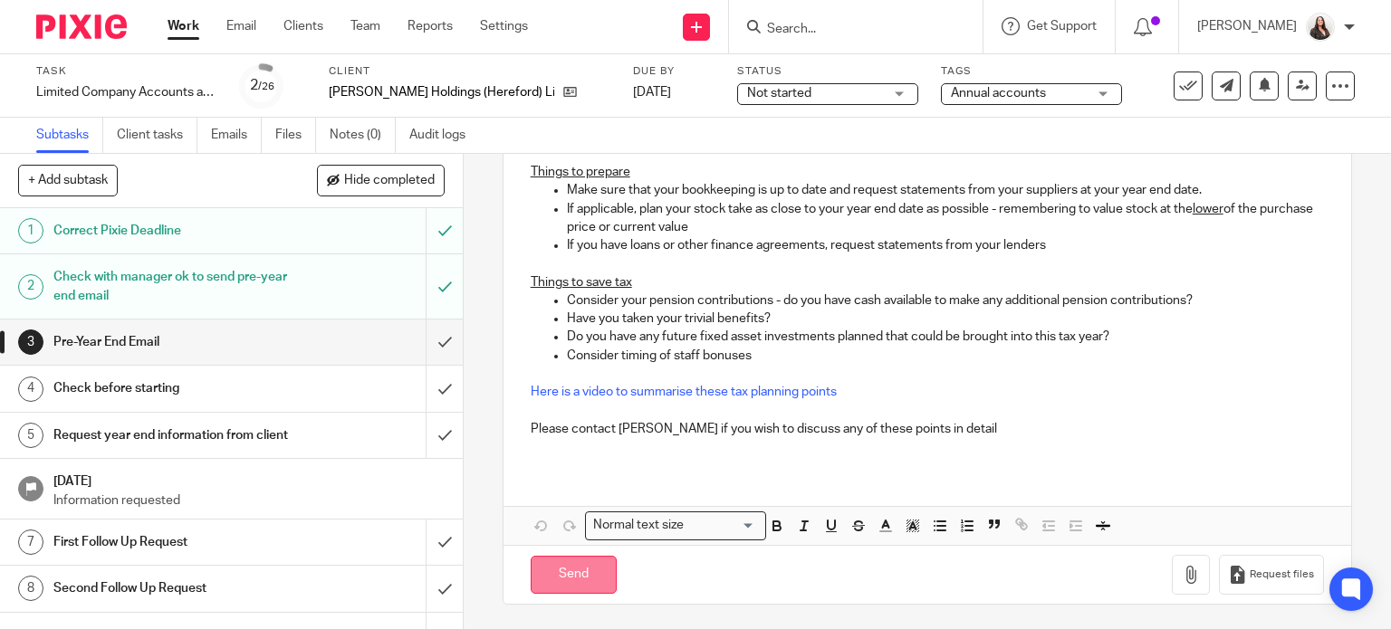
click at [569, 578] on input "Send" at bounding box center [574, 575] width 86 height 39
type input "Sent"
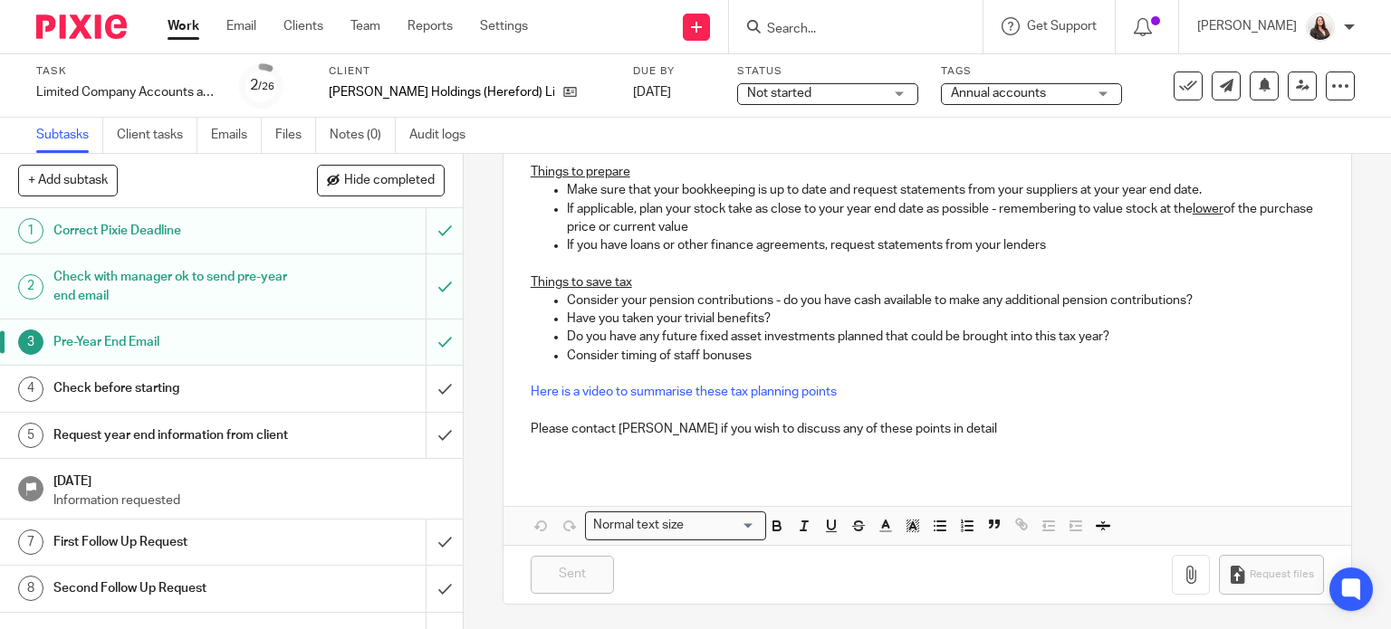
click at [169, 449] on h1 "Request year end information from client" at bounding box center [171, 435] width 236 height 27
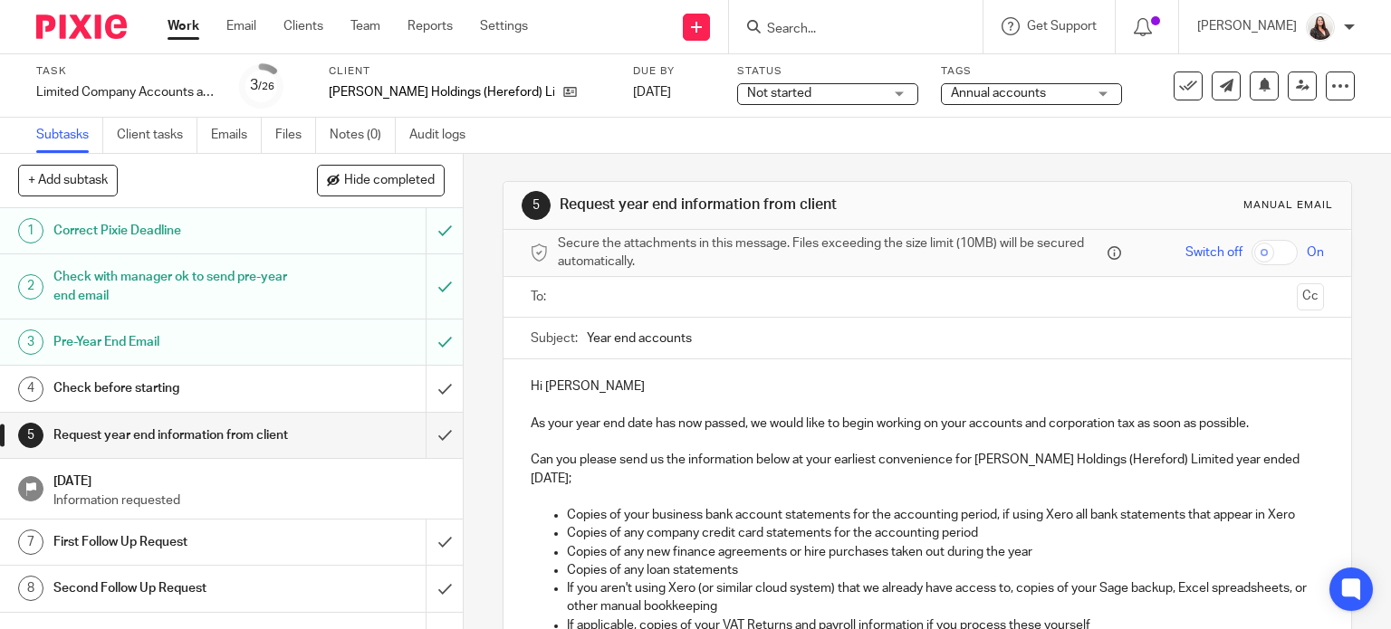
click at [829, 25] on input "Search" at bounding box center [846, 30] width 163 height 16
type input "raw d"
click at [854, 54] on div "Raw D ogg Limited [PERSON_NAME] < [EMAIL_ADDRESS][DOMAIN_NAME] >" at bounding box center [914, 78] width 335 height 71
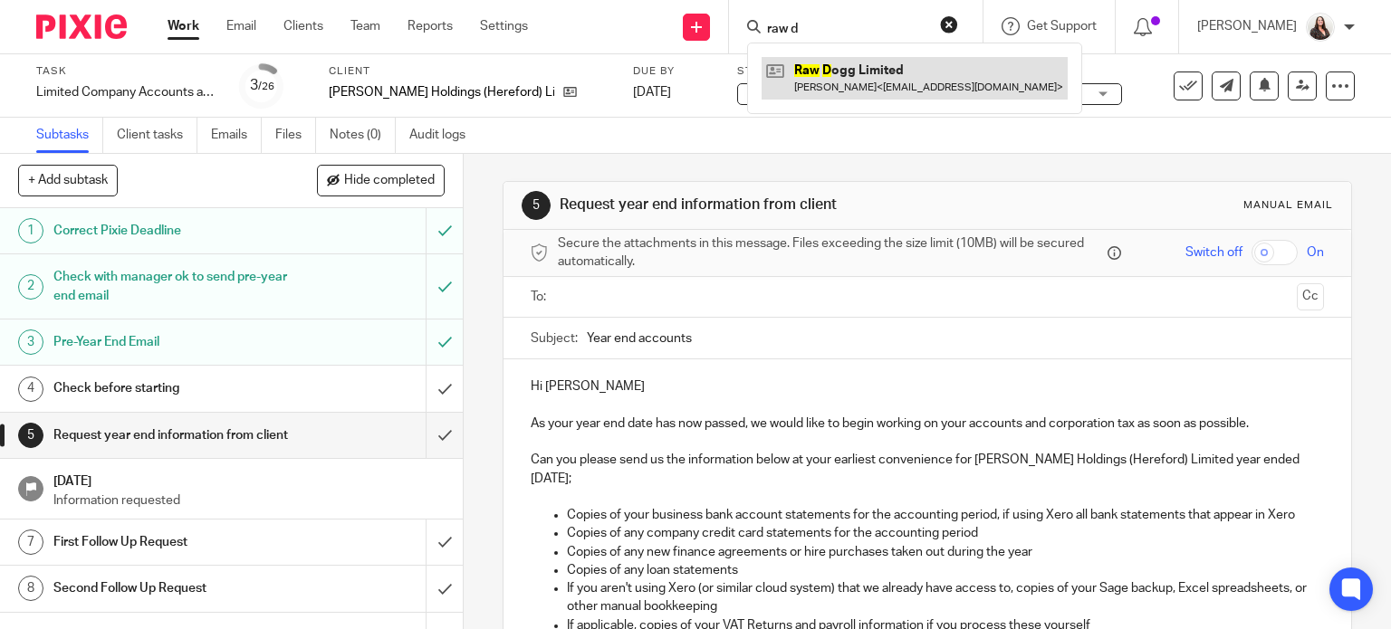
click at [861, 61] on link at bounding box center [915, 78] width 306 height 42
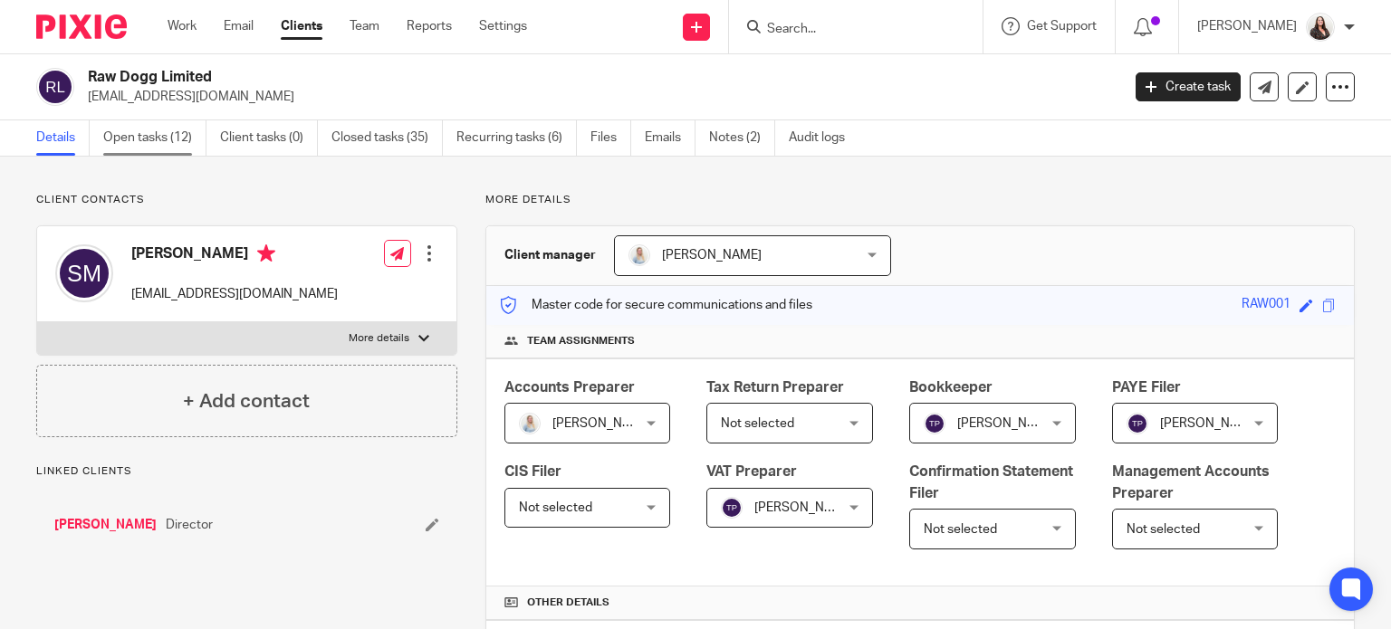
click at [154, 135] on link "Open tasks (12)" at bounding box center [154, 137] width 103 height 35
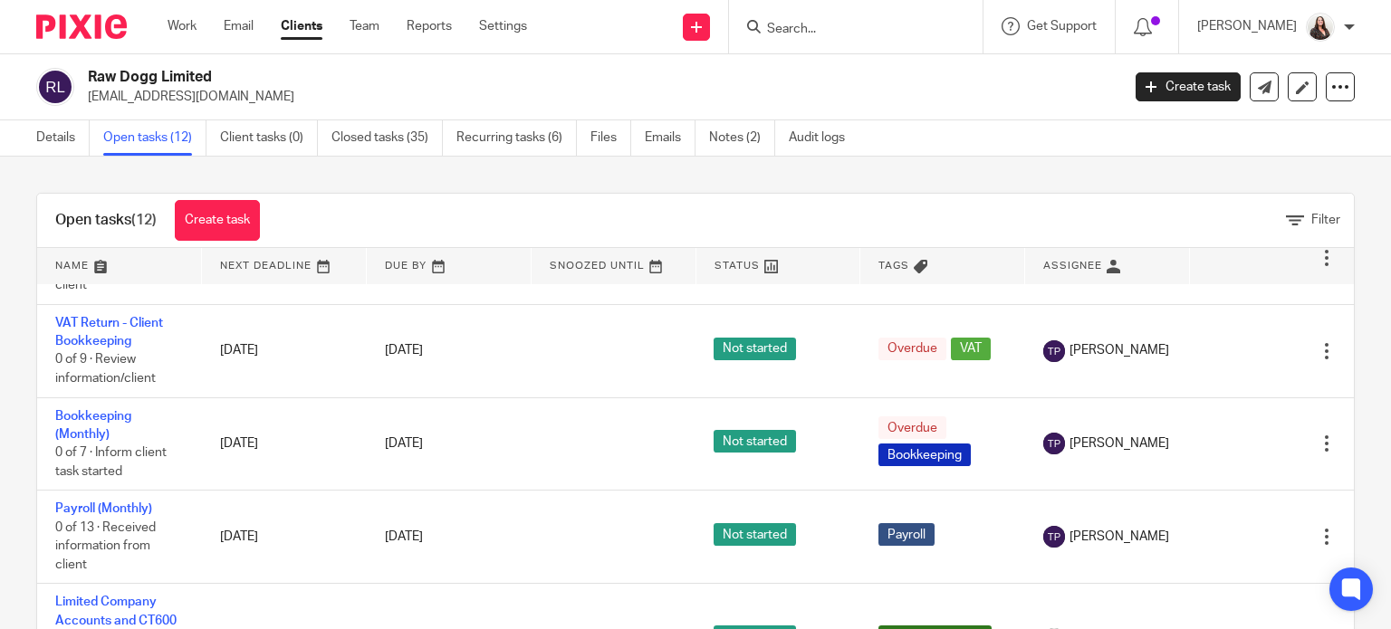
scroll to position [769, 0]
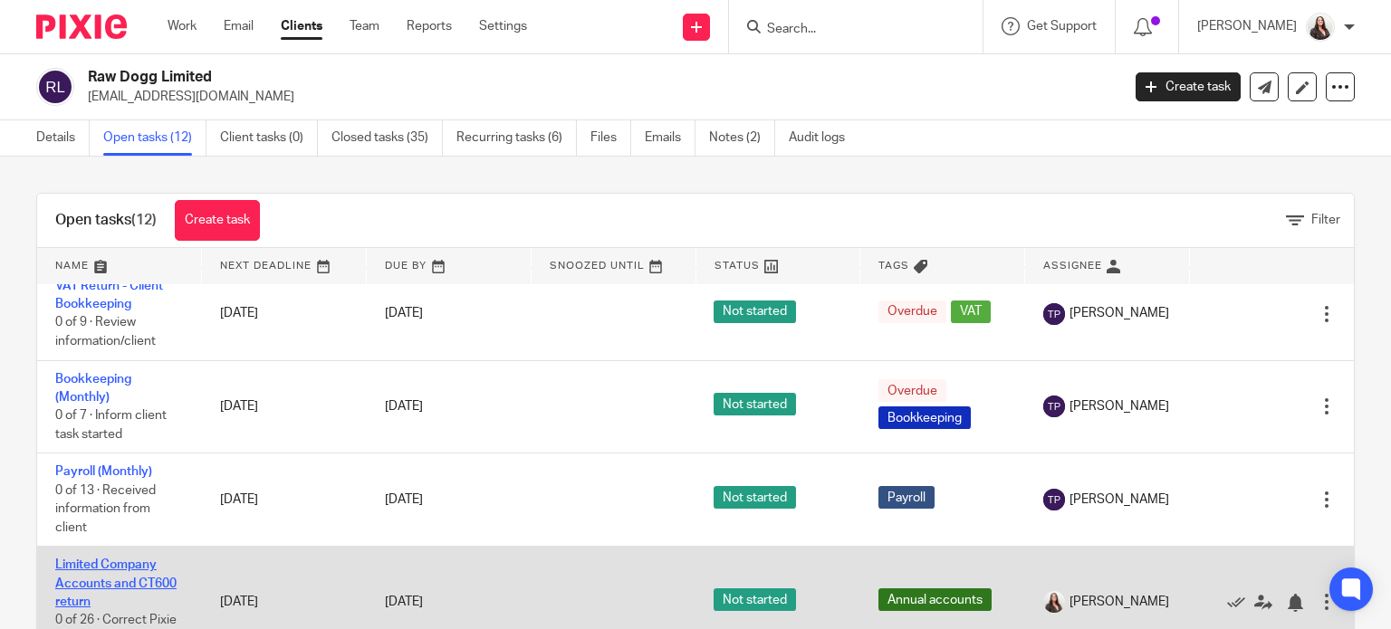
click at [155, 580] on link "Limited Company Accounts and CT600 return" at bounding box center [115, 584] width 121 height 50
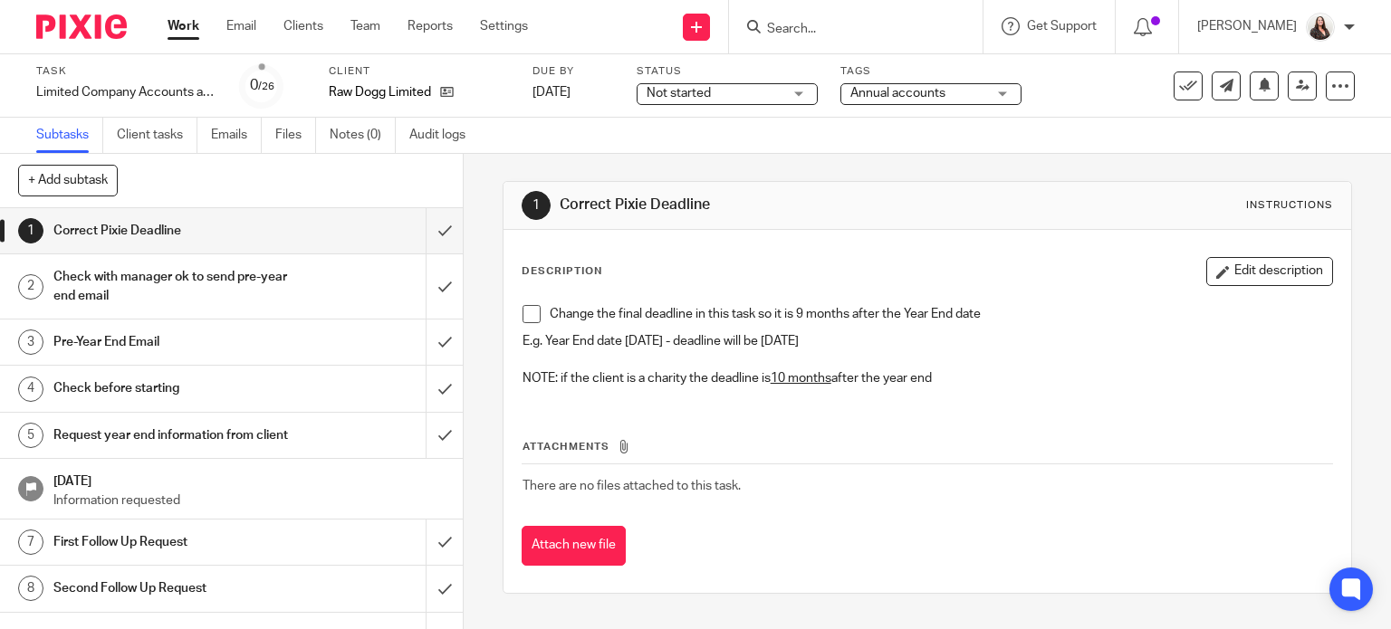
click at [528, 316] on span at bounding box center [531, 314] width 18 height 18
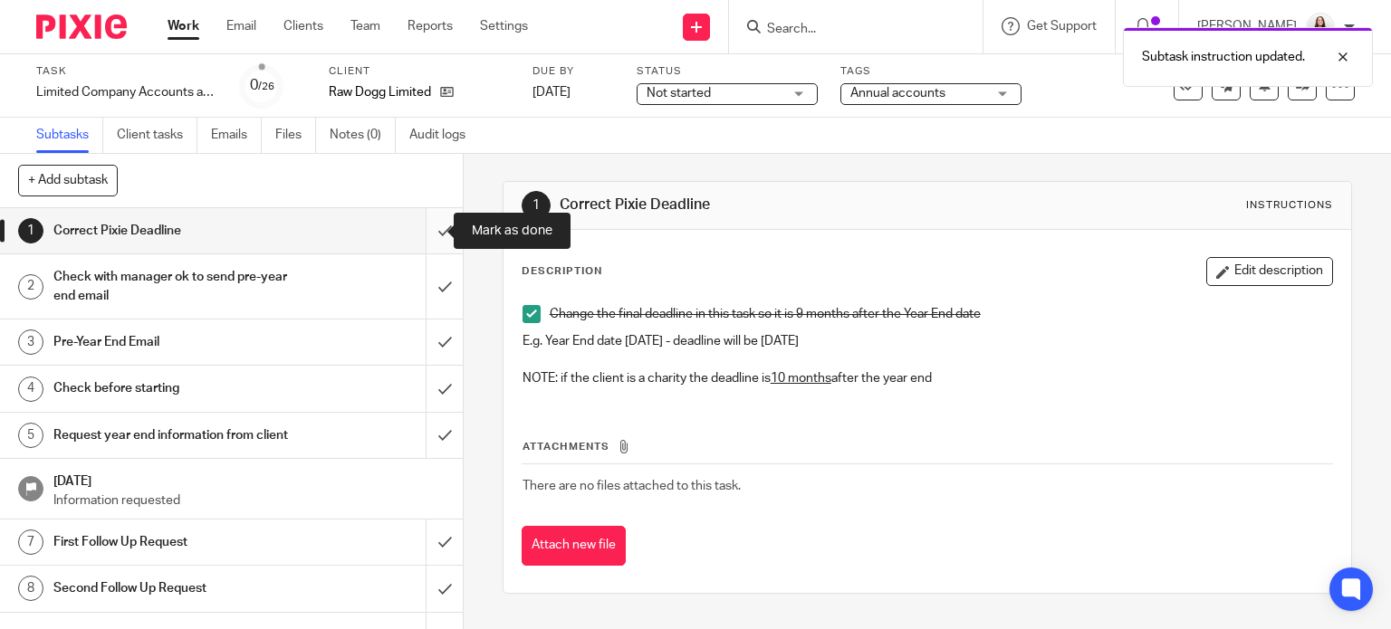
click at [428, 236] on input "submit" at bounding box center [231, 230] width 463 height 45
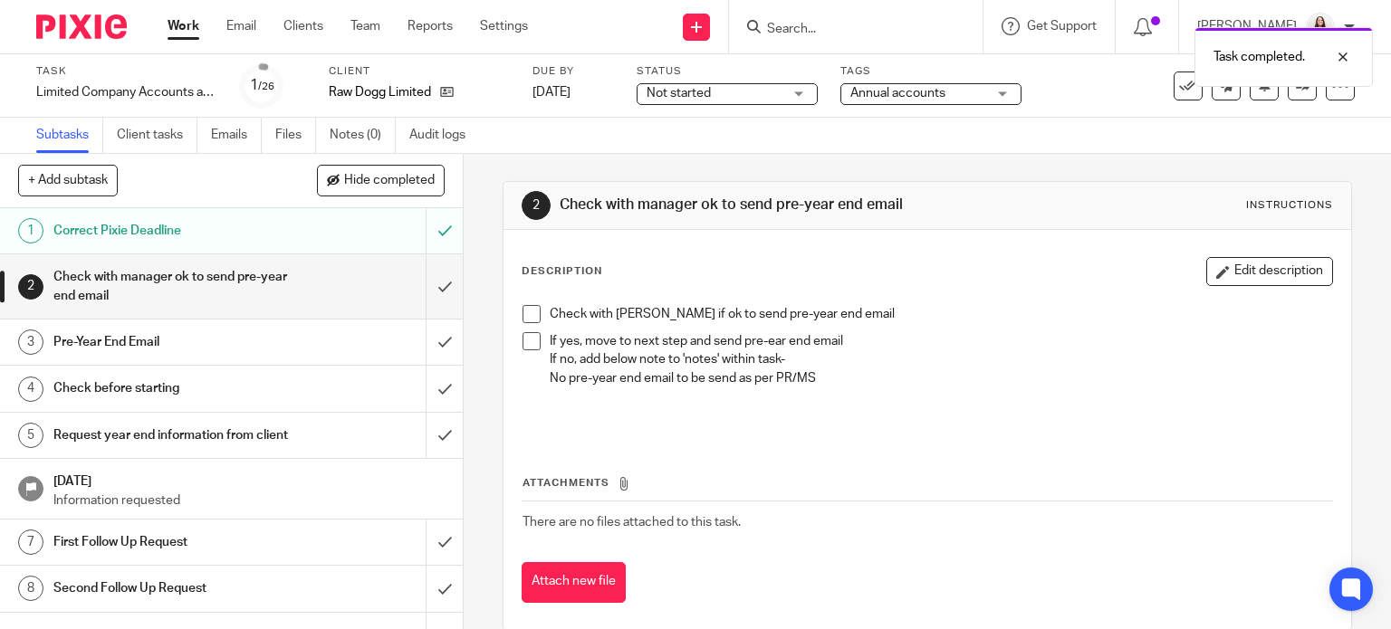
click at [525, 310] on span at bounding box center [531, 314] width 18 height 18
click at [532, 347] on span at bounding box center [531, 341] width 18 height 18
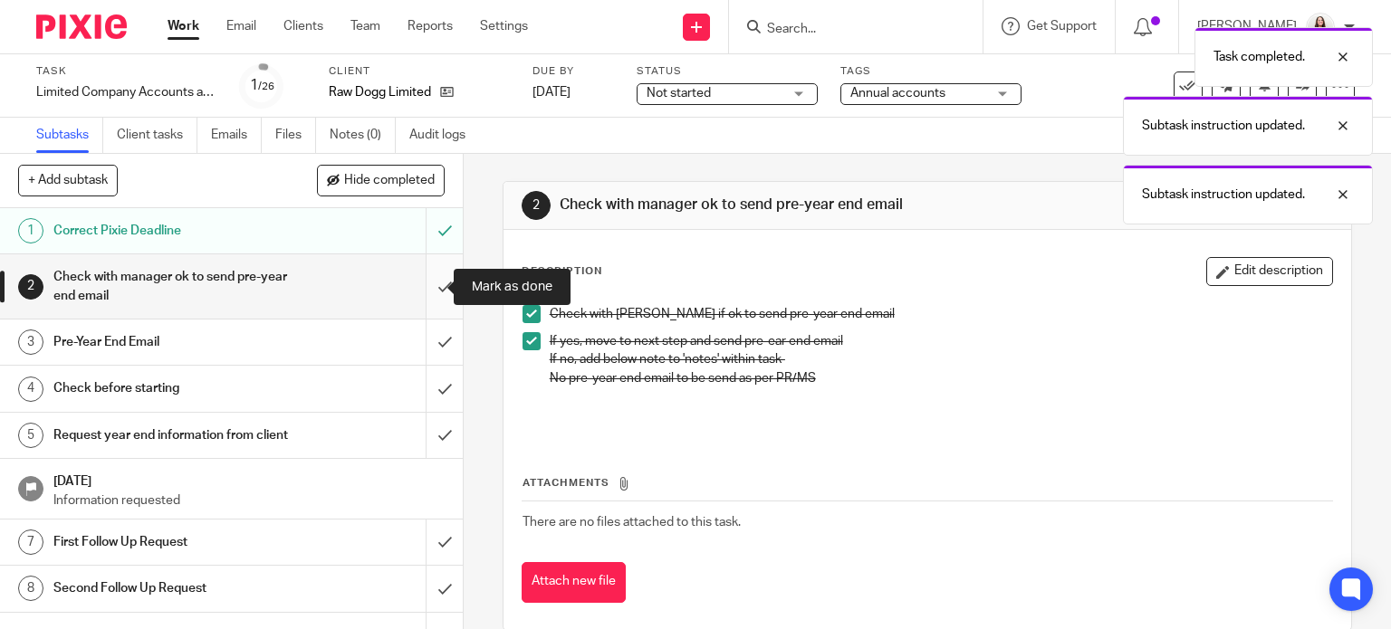
click at [421, 286] on input "submit" at bounding box center [231, 286] width 463 height 64
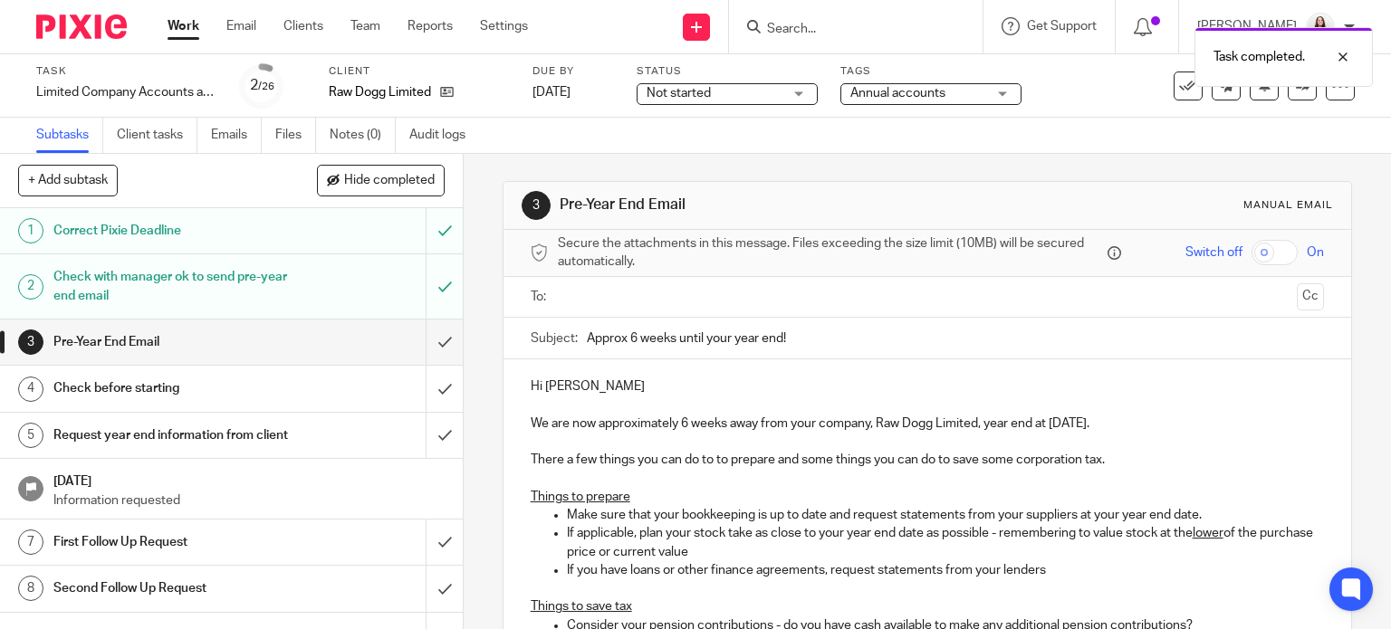
click at [601, 287] on input "text" at bounding box center [926, 297] width 725 height 21
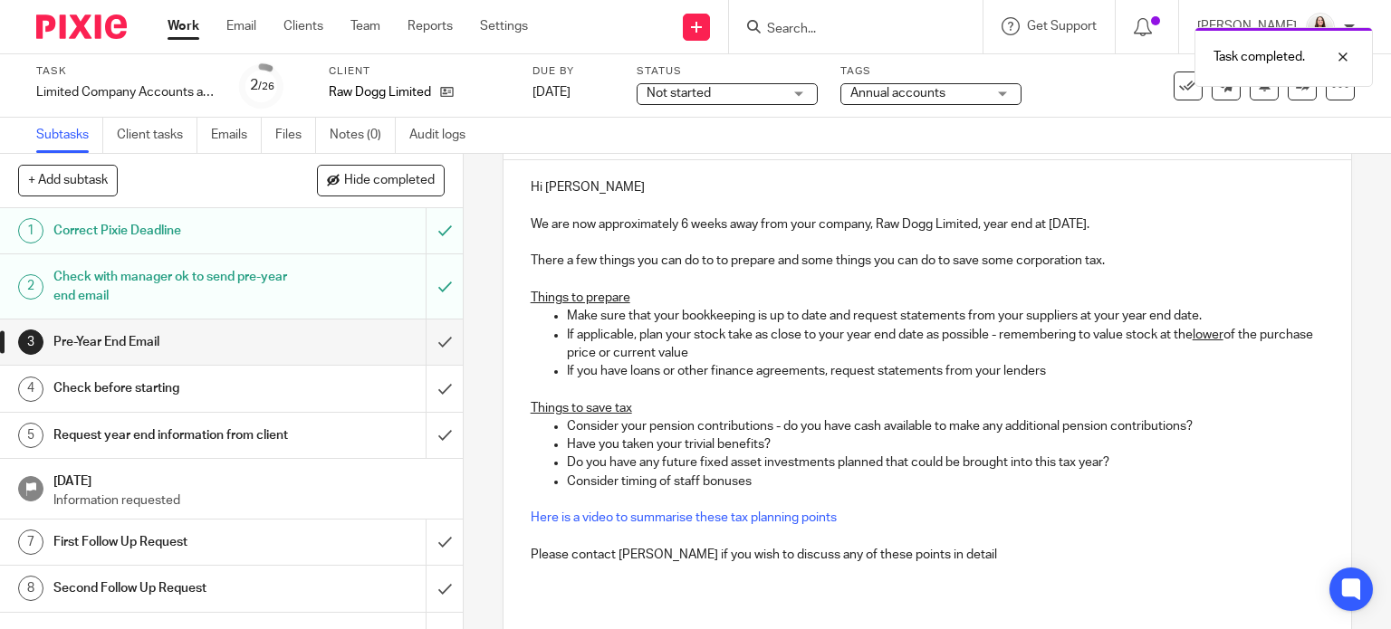
scroll to position [329, 0]
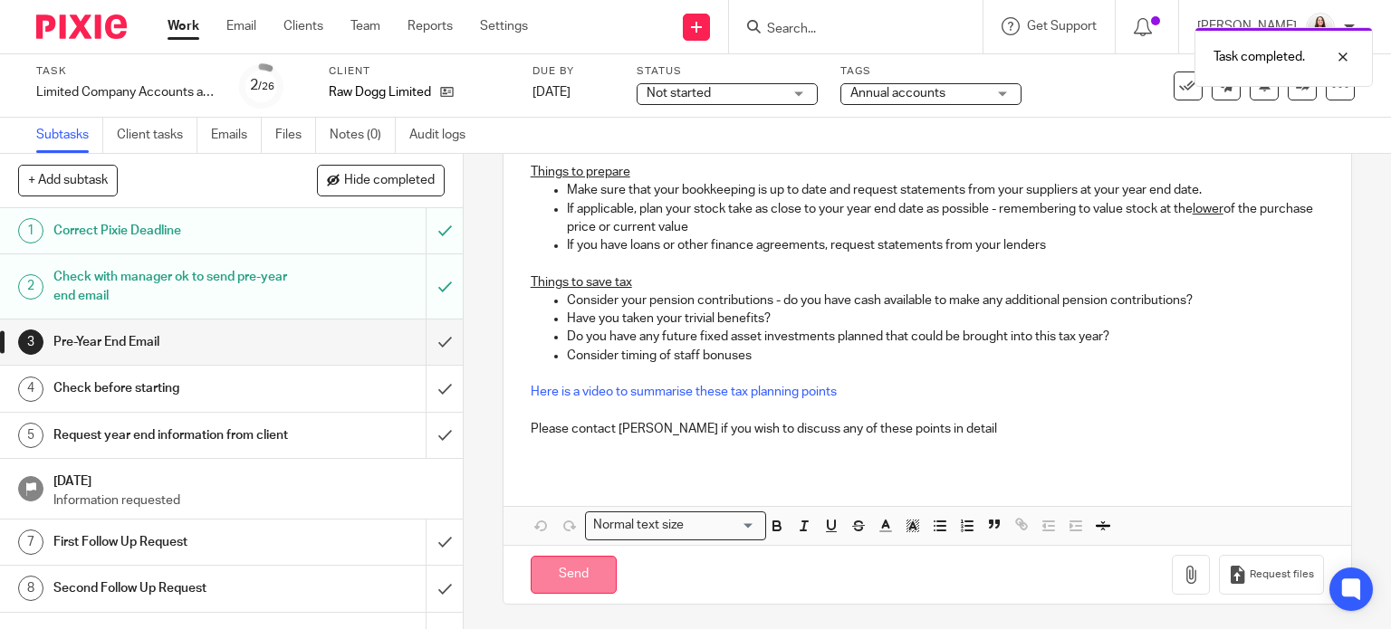
click at [586, 580] on input "Send" at bounding box center [574, 575] width 86 height 39
type input "Sent"
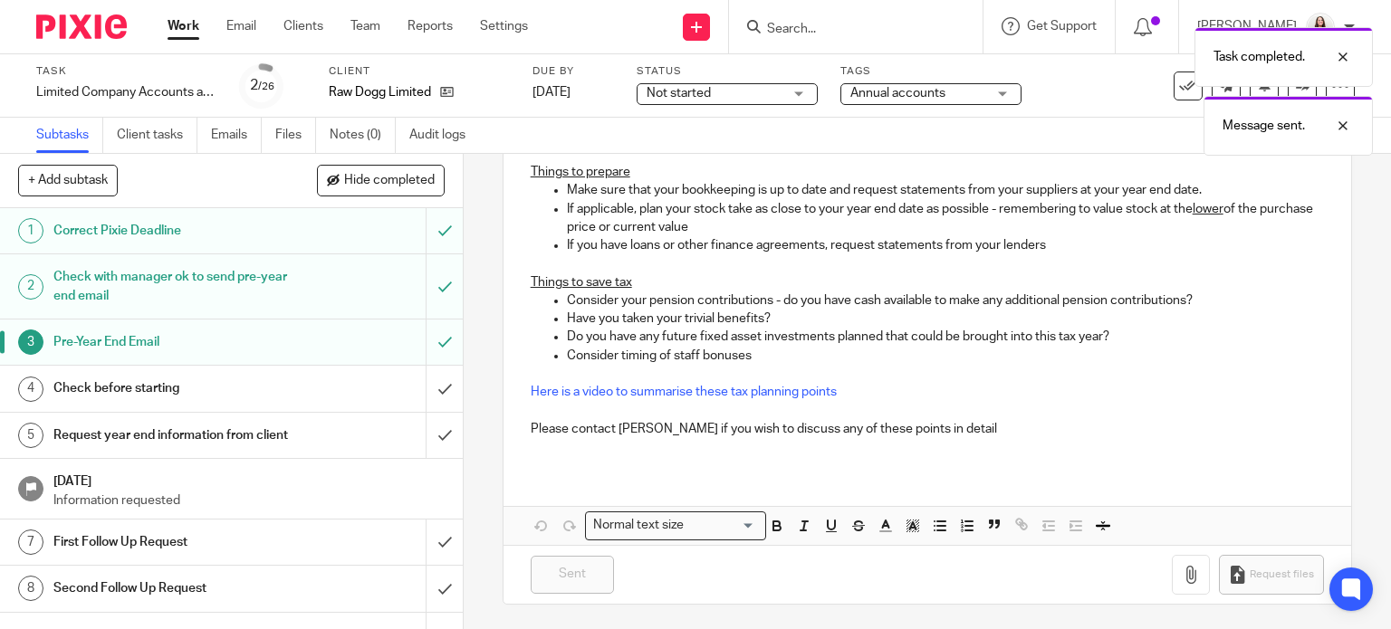
click at [301, 436] on div "Request year end information from client" at bounding box center [230, 435] width 354 height 27
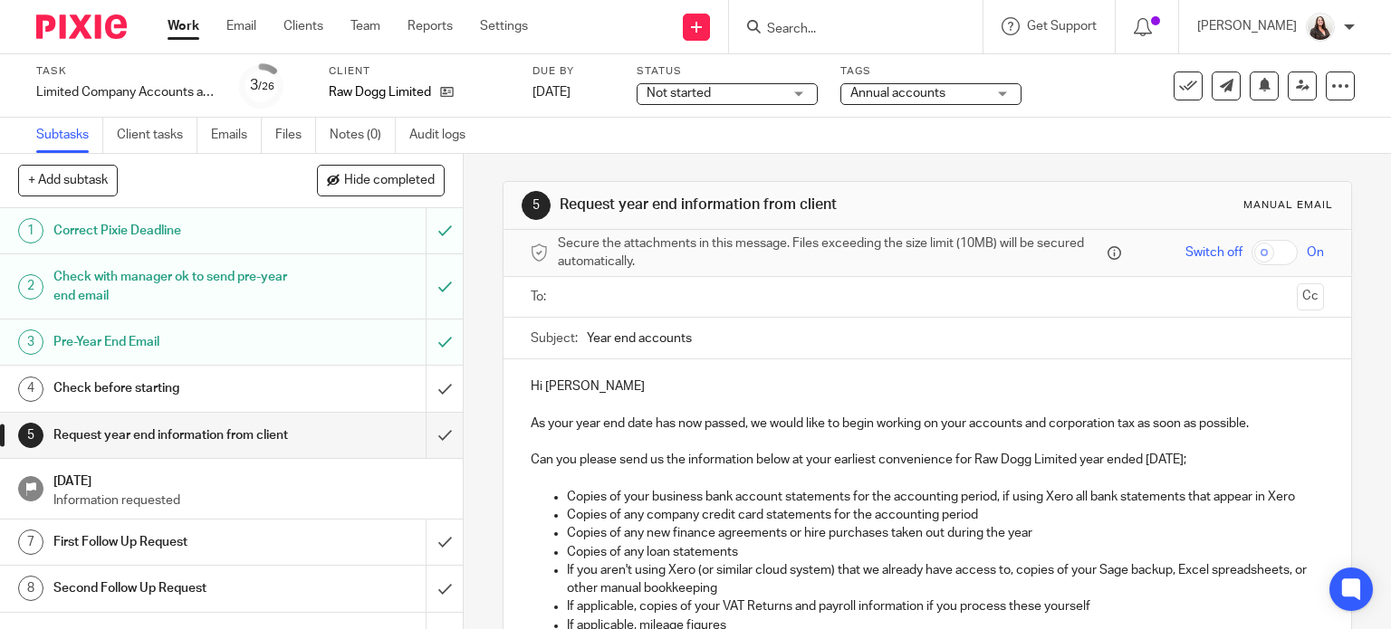
click at [833, 25] on input "Search" at bounding box center [846, 30] width 163 height 16
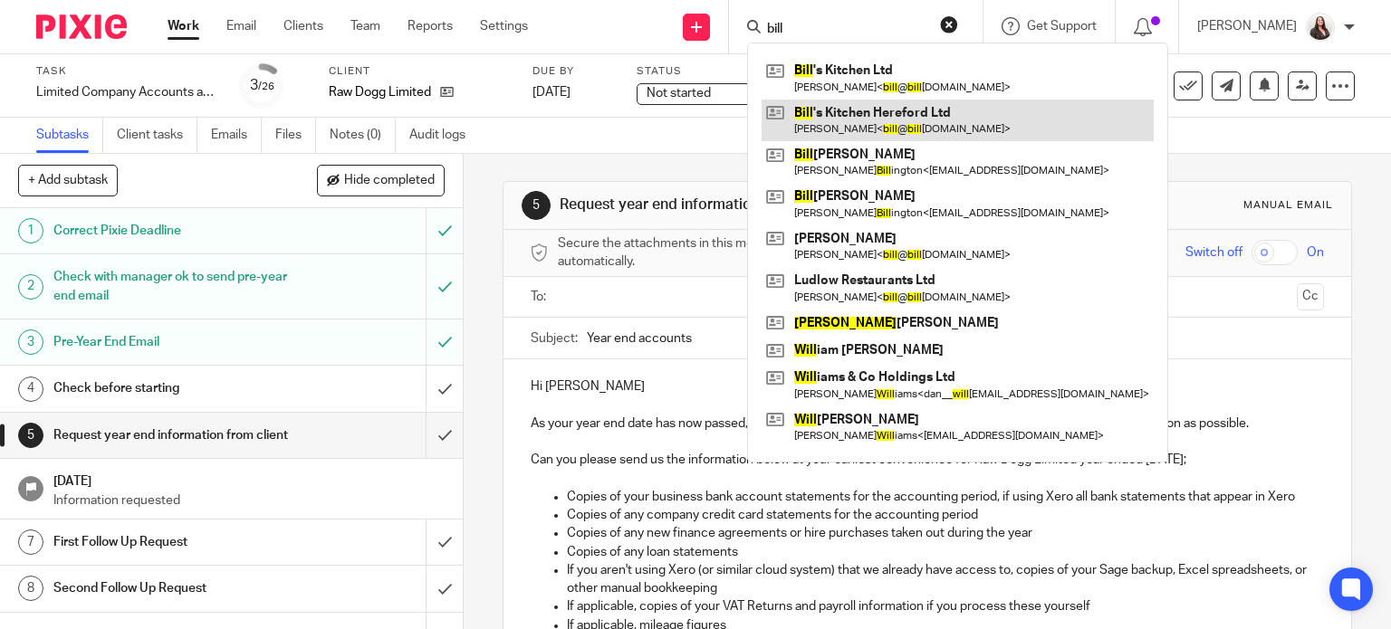
type input "bill"
click at [920, 130] on link at bounding box center [958, 121] width 392 height 42
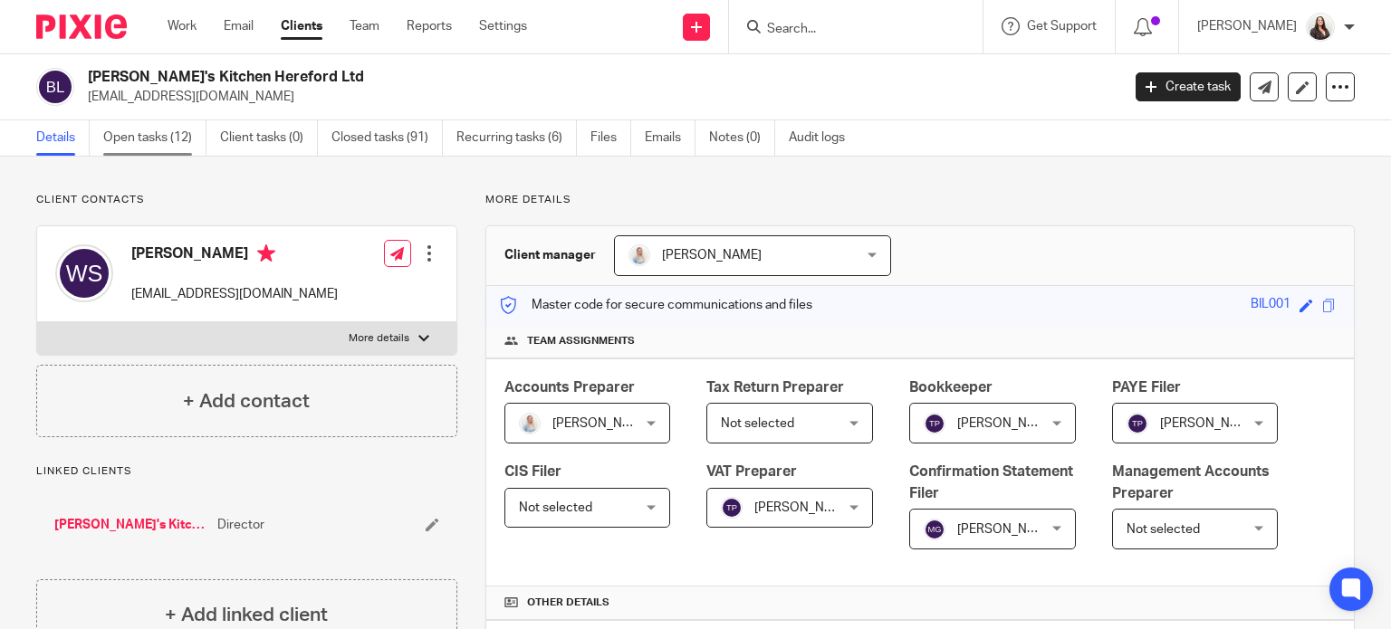
click at [153, 140] on link "Open tasks (12)" at bounding box center [154, 137] width 103 height 35
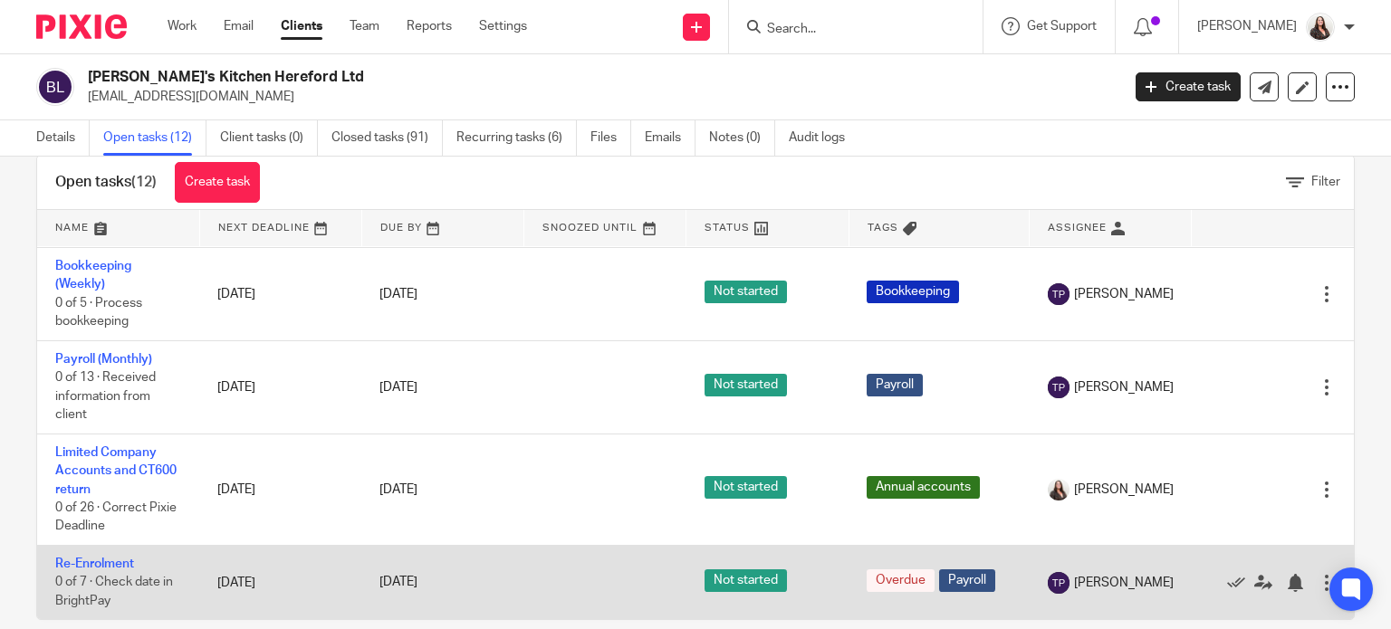
scroll to position [64, 0]
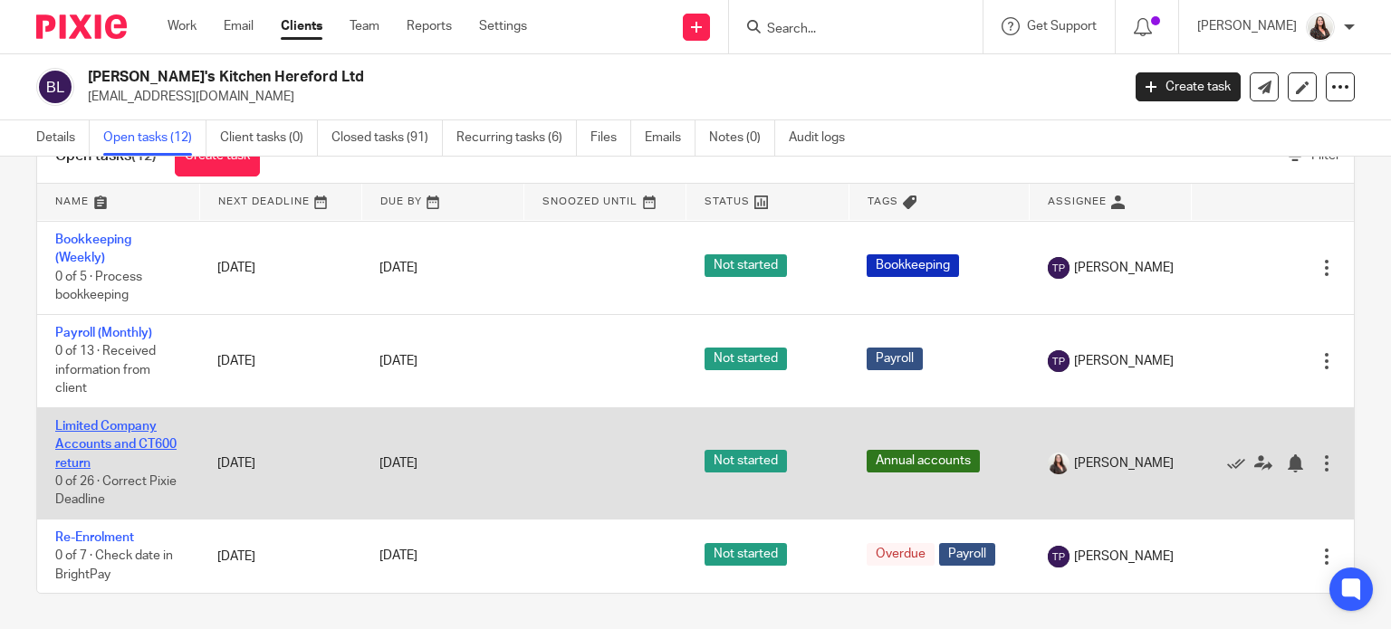
click at [112, 430] on link "Limited Company Accounts and CT600 return" at bounding box center [115, 445] width 121 height 50
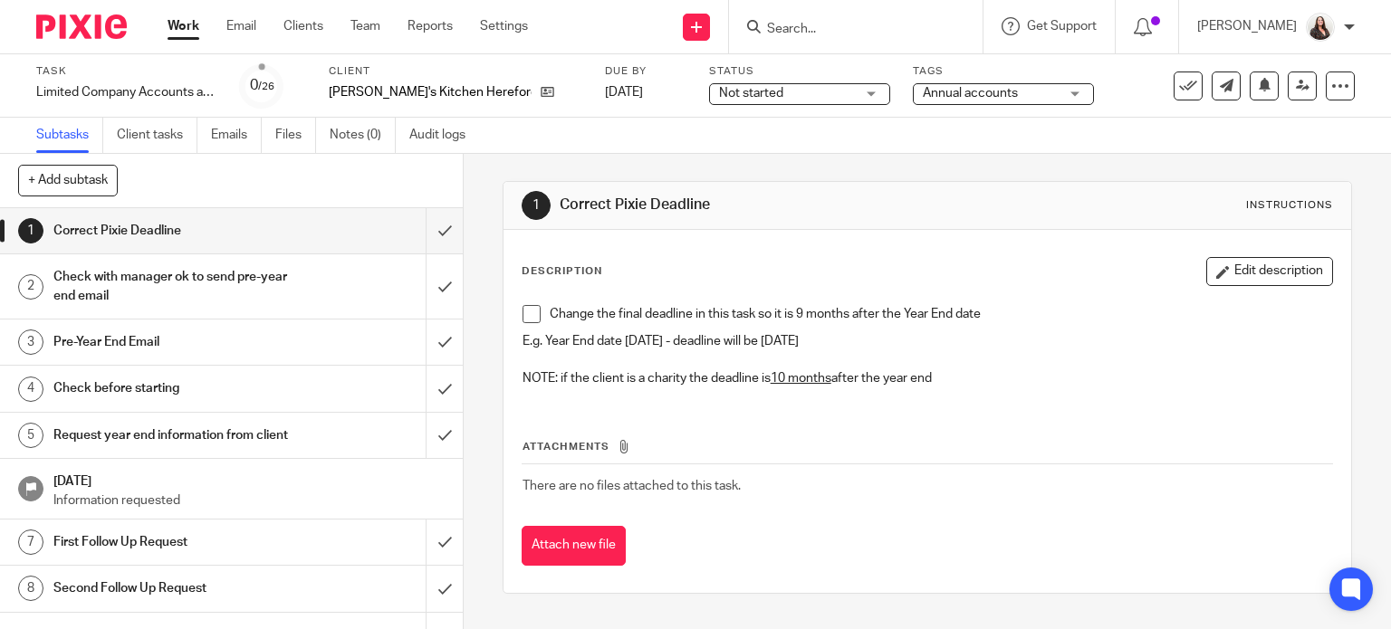
click at [522, 315] on span at bounding box center [531, 314] width 18 height 18
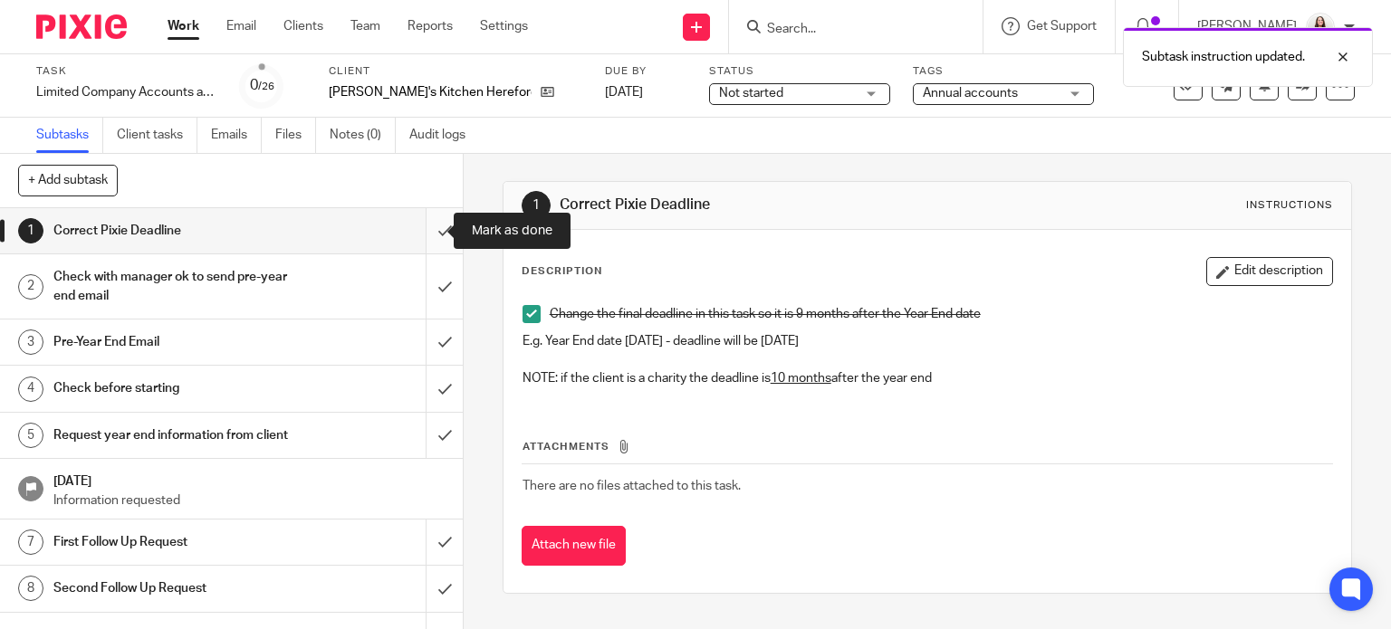
click at [426, 227] on input "submit" at bounding box center [231, 230] width 463 height 45
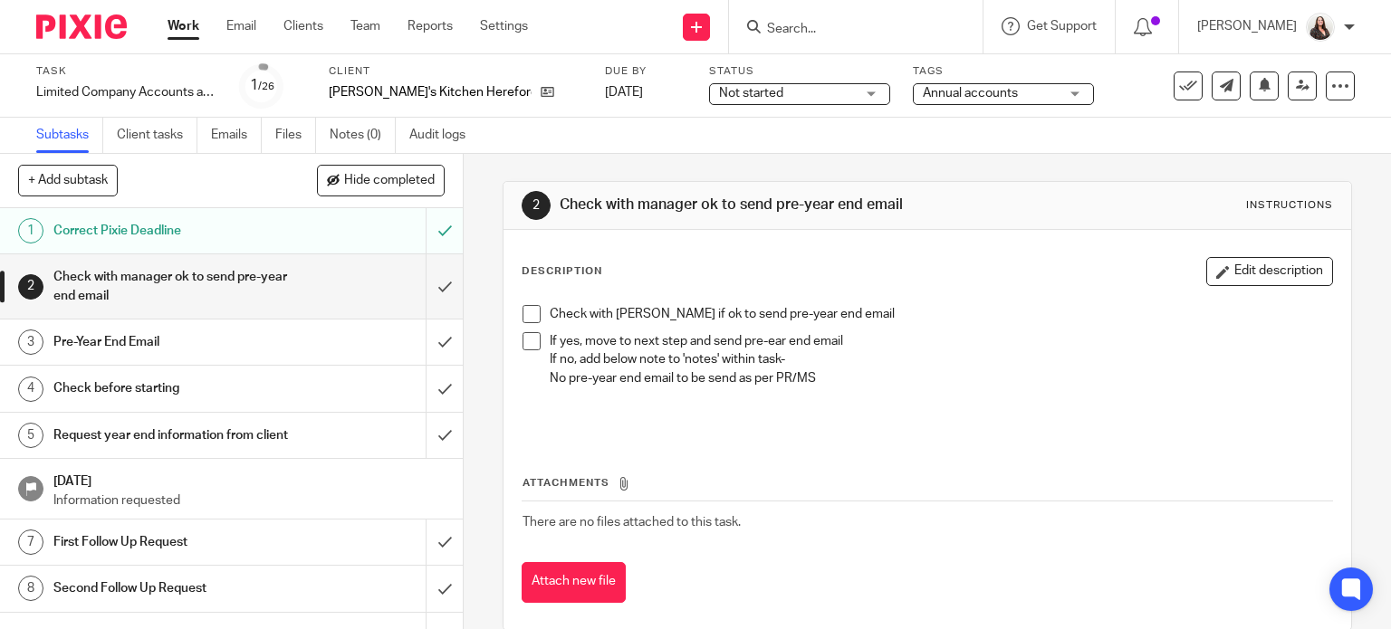
click at [529, 307] on span at bounding box center [531, 314] width 18 height 18
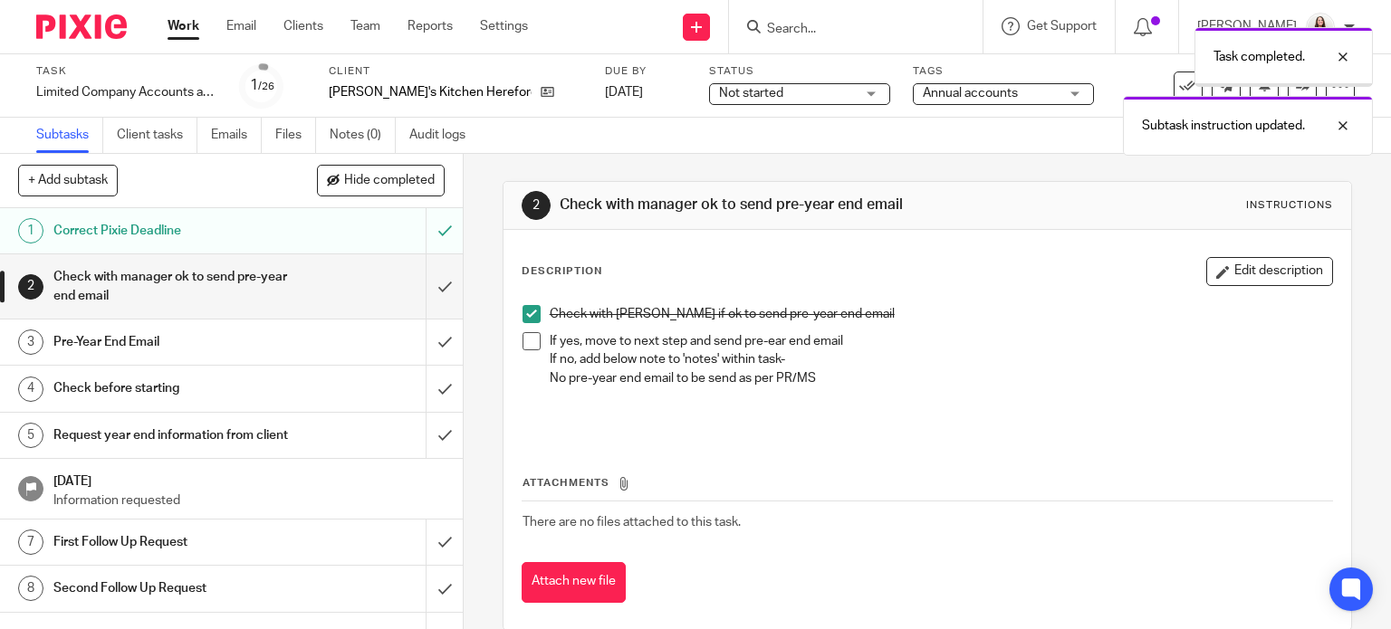
click at [522, 341] on span at bounding box center [531, 341] width 18 height 18
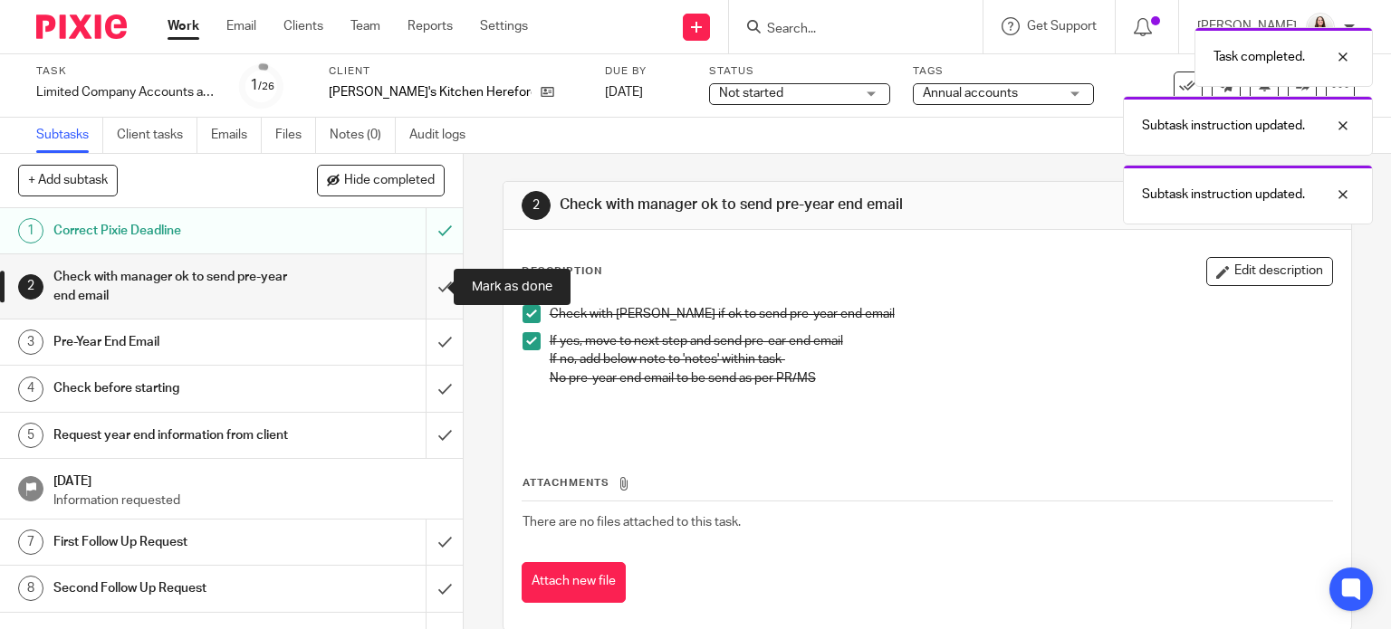
click at [429, 282] on input "submit" at bounding box center [231, 286] width 463 height 64
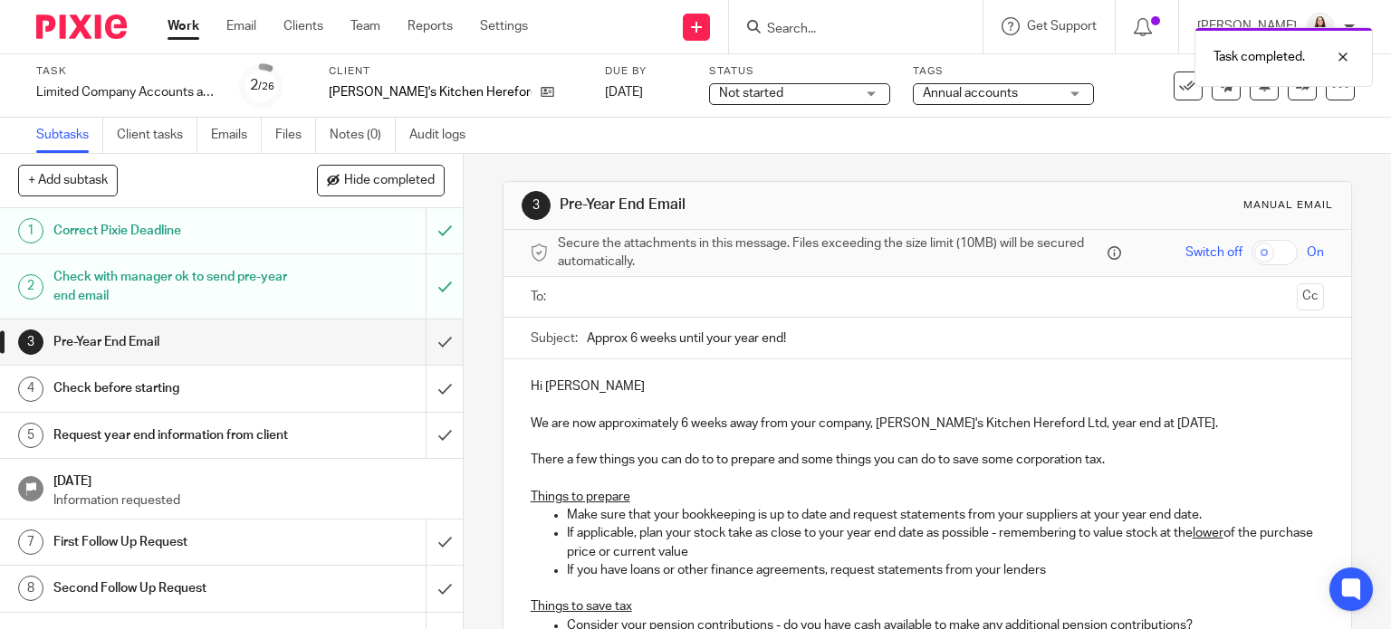
click at [576, 296] on input "text" at bounding box center [926, 297] width 725 height 21
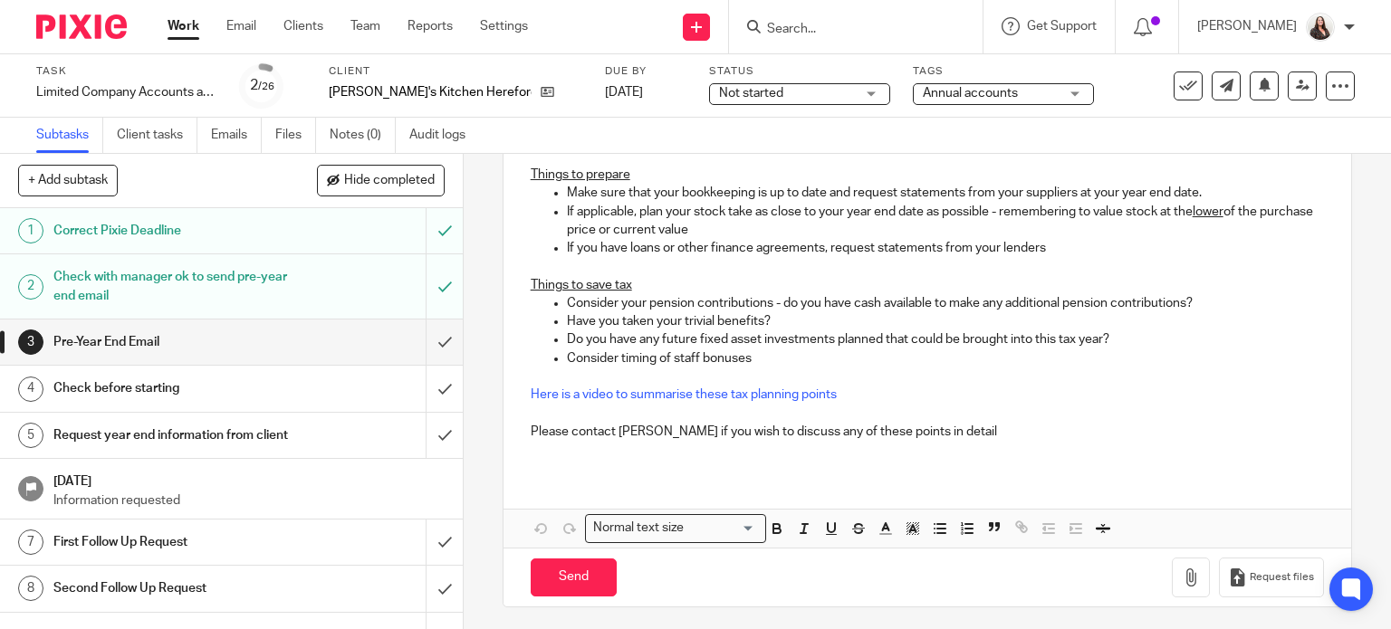
scroll to position [329, 0]
click at [570, 578] on input "Send" at bounding box center [574, 575] width 86 height 39
type input "Sent"
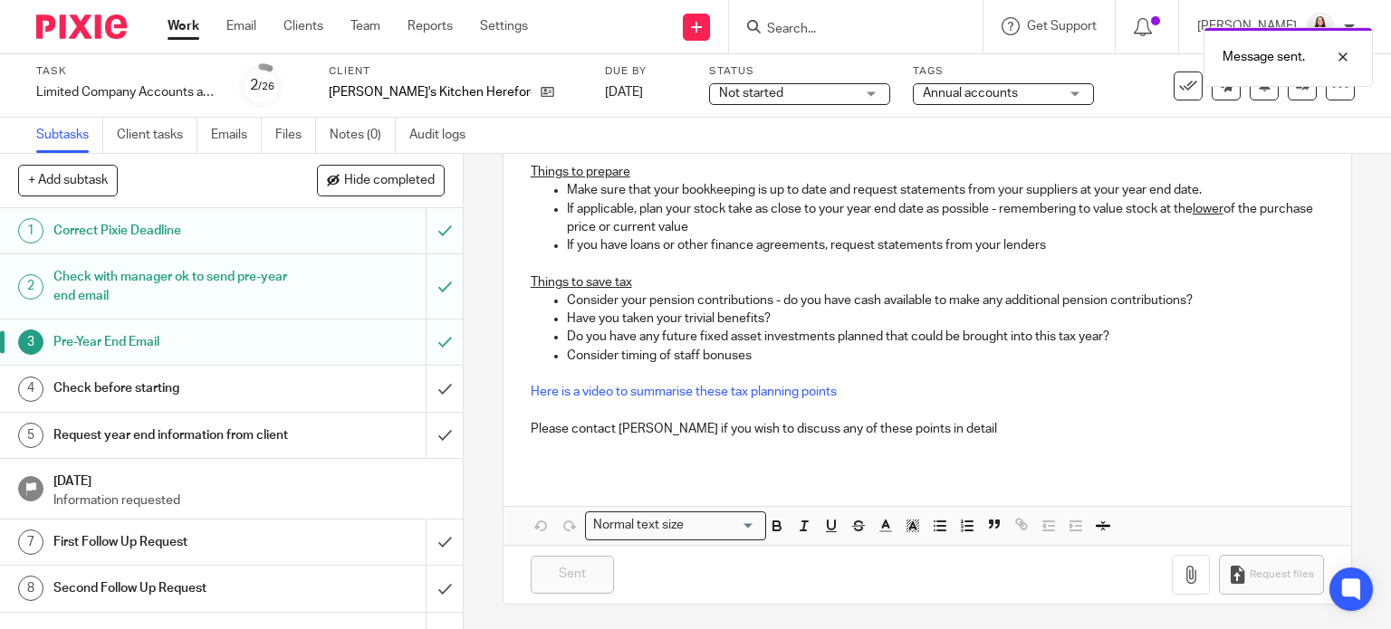
click at [283, 394] on div "Check before starting" at bounding box center [230, 388] width 354 height 27
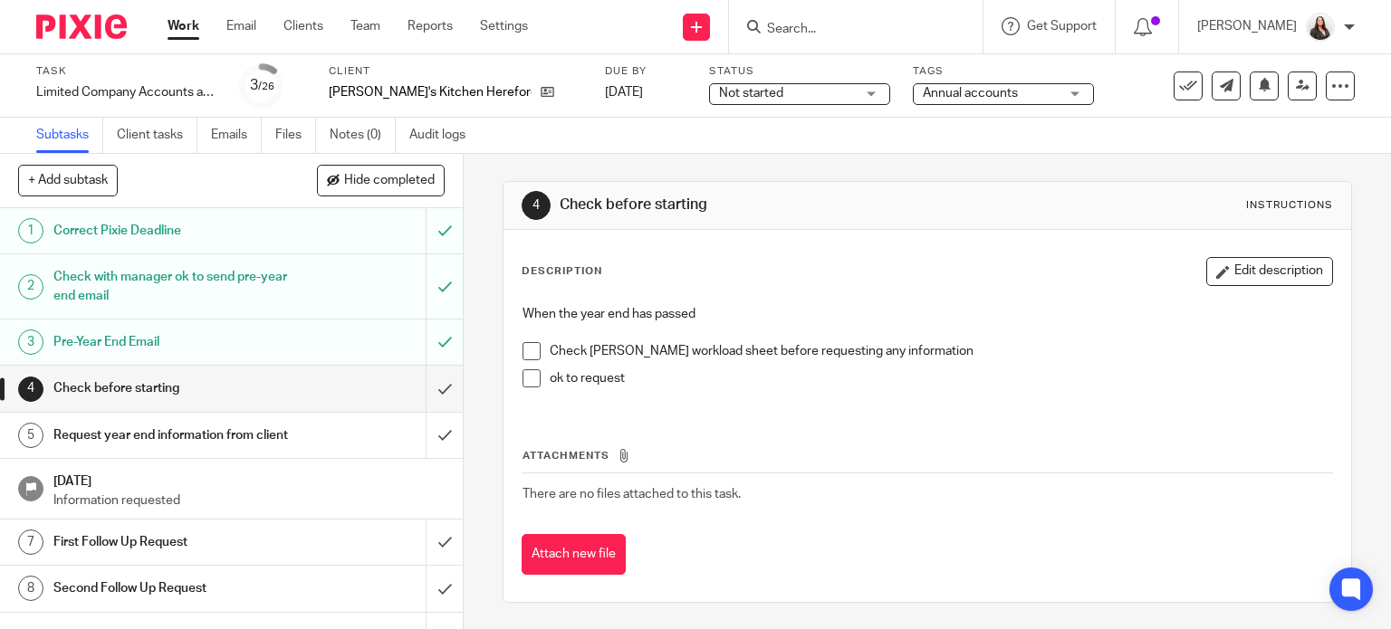
click at [850, 35] on input "Search" at bounding box center [846, 30] width 163 height 16
type input "u"
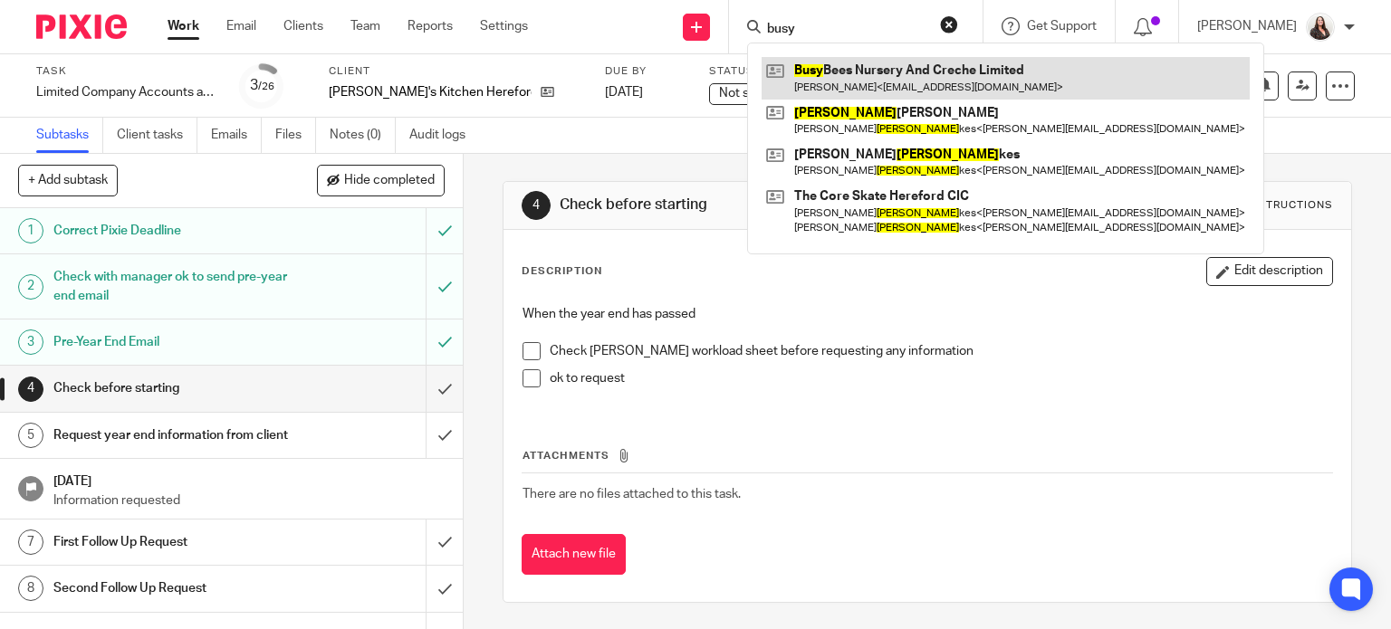
type input "busy"
click at [842, 72] on link at bounding box center [1006, 78] width 488 height 42
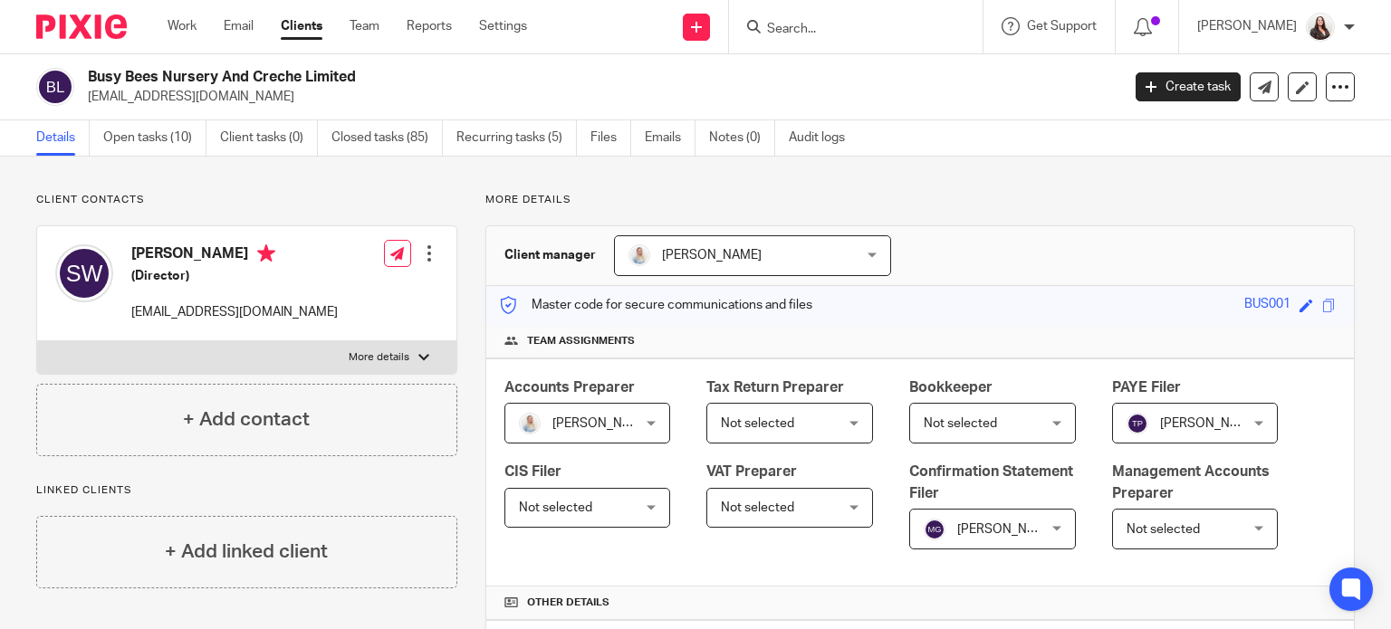
click at [392, 355] on p "More details" at bounding box center [379, 357] width 61 height 14
click at [37, 341] on input "More details" at bounding box center [36, 340] width 1 height 1
checkbox input "true"
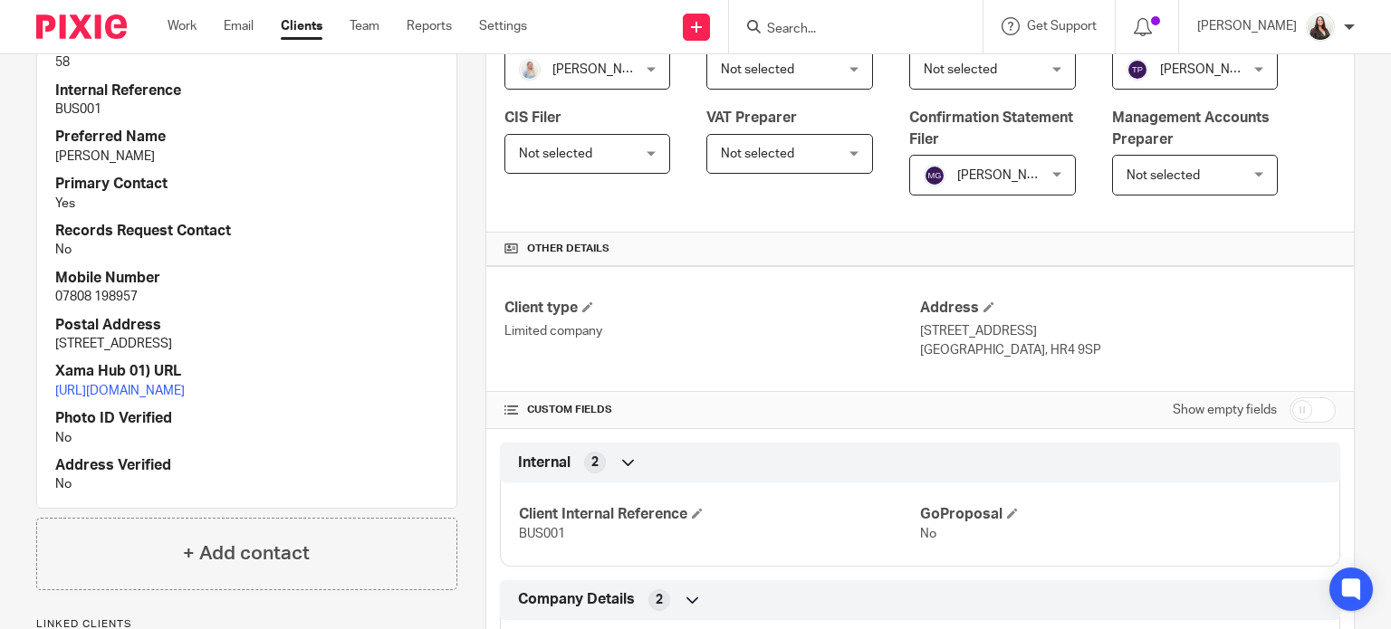
scroll to position [384, 0]
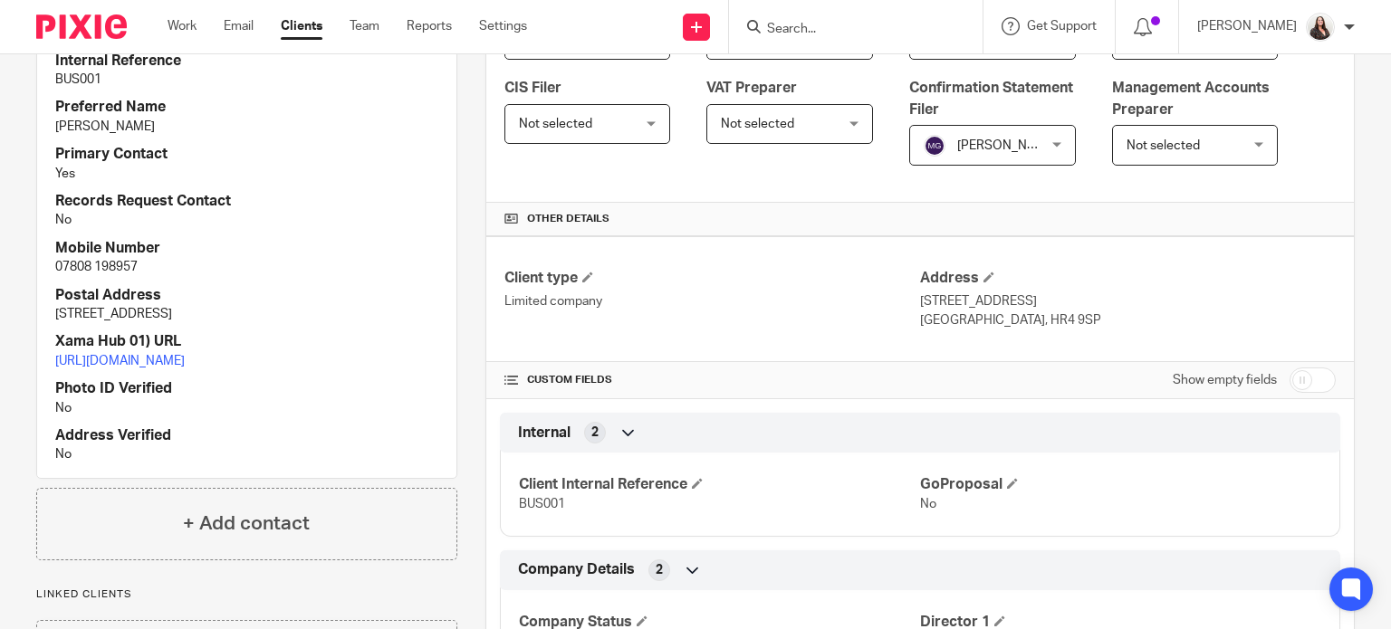
drag, startPoint x: 53, startPoint y: 314, endPoint x: 304, endPoint y: 321, distance: 250.9
click at [304, 321] on div "Pixie ID 58 Internal Reference BUS001 Preferred Name Sarah Primary Contact Yes …" at bounding box center [246, 234] width 419 height 488
copy p "5 Cheltenham Avenue, Hereford, HR4 9TQ"
drag, startPoint x: -118, startPoint y: 416, endPoint x: -451, endPoint y: 369, distance: 336.4
click at [0, 369] on html "Work Email Clients Team Reports Settings Work Email Clients Team Reports Settin…" at bounding box center [695, 314] width 1391 height 629
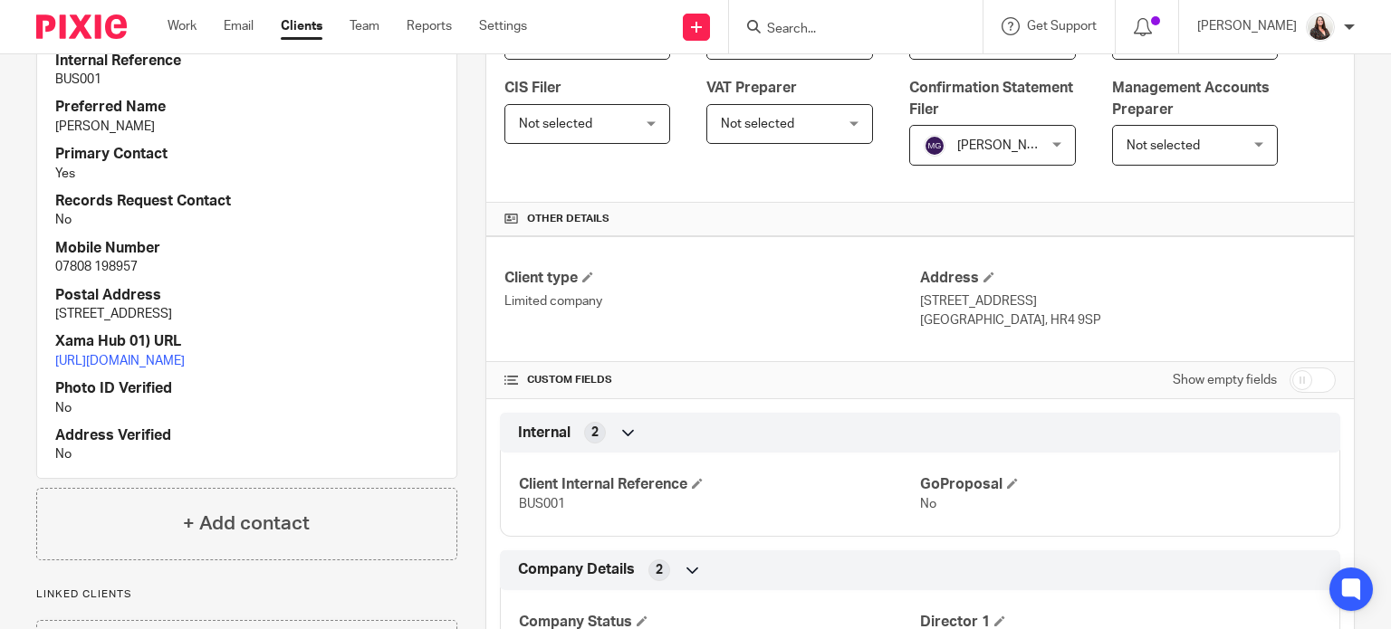
click at [840, 23] on input "Search" at bounding box center [846, 30] width 163 height 16
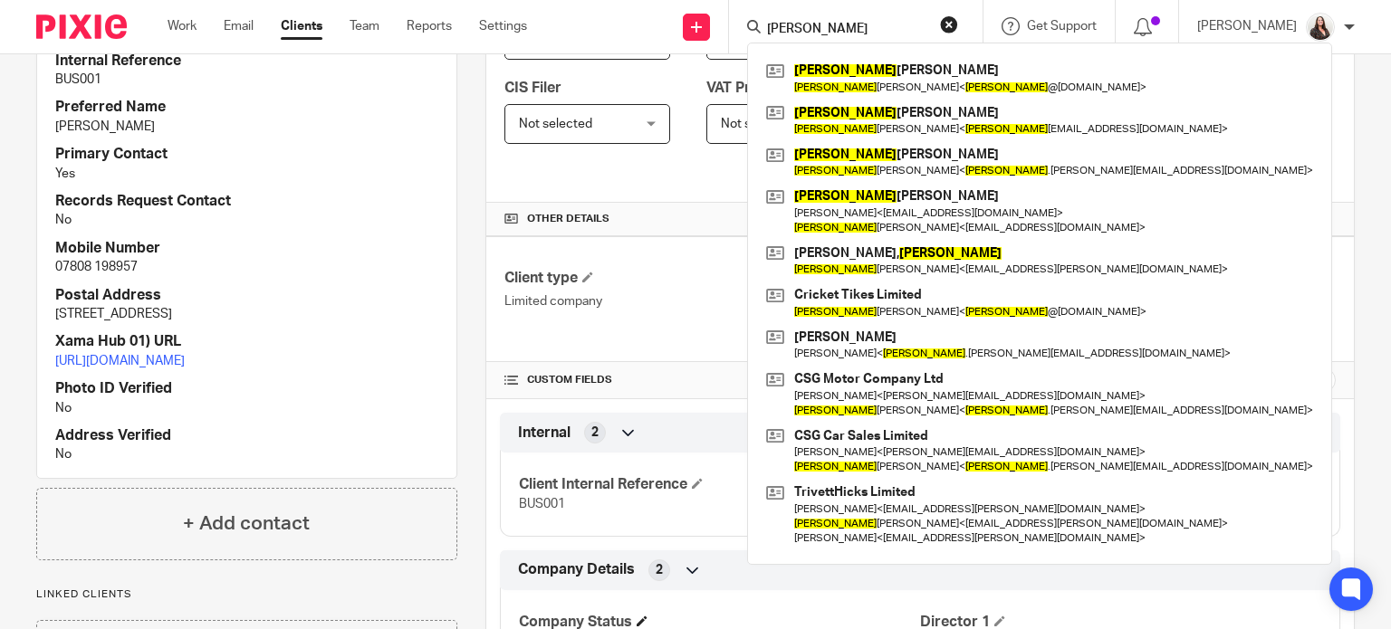
type input "jason"
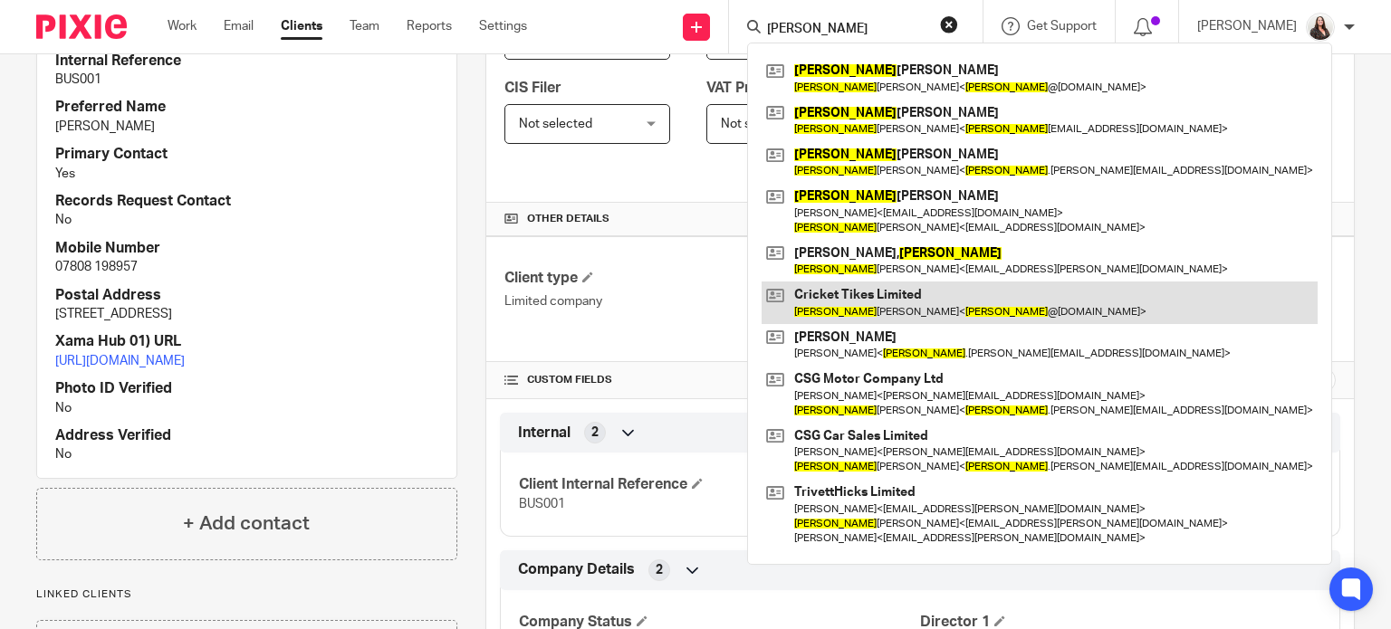
click at [871, 294] on link at bounding box center [1040, 303] width 556 height 42
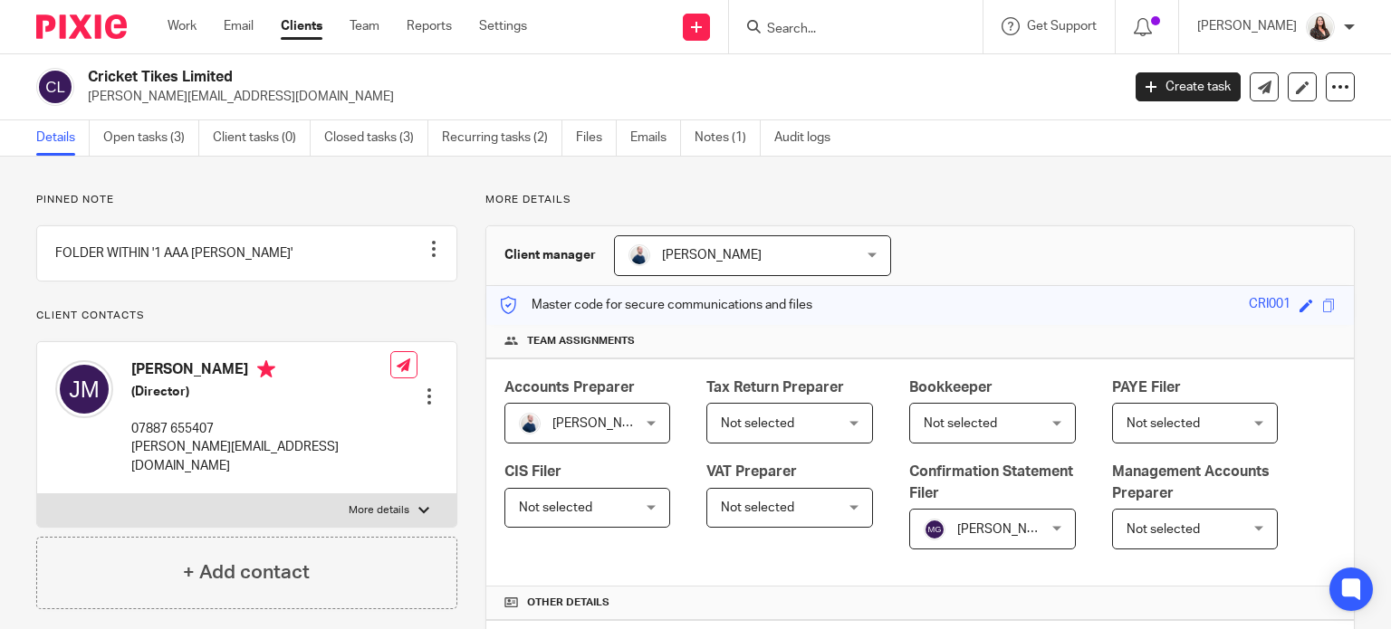
click at [133, 139] on link "Open tasks (3)" at bounding box center [151, 137] width 96 height 35
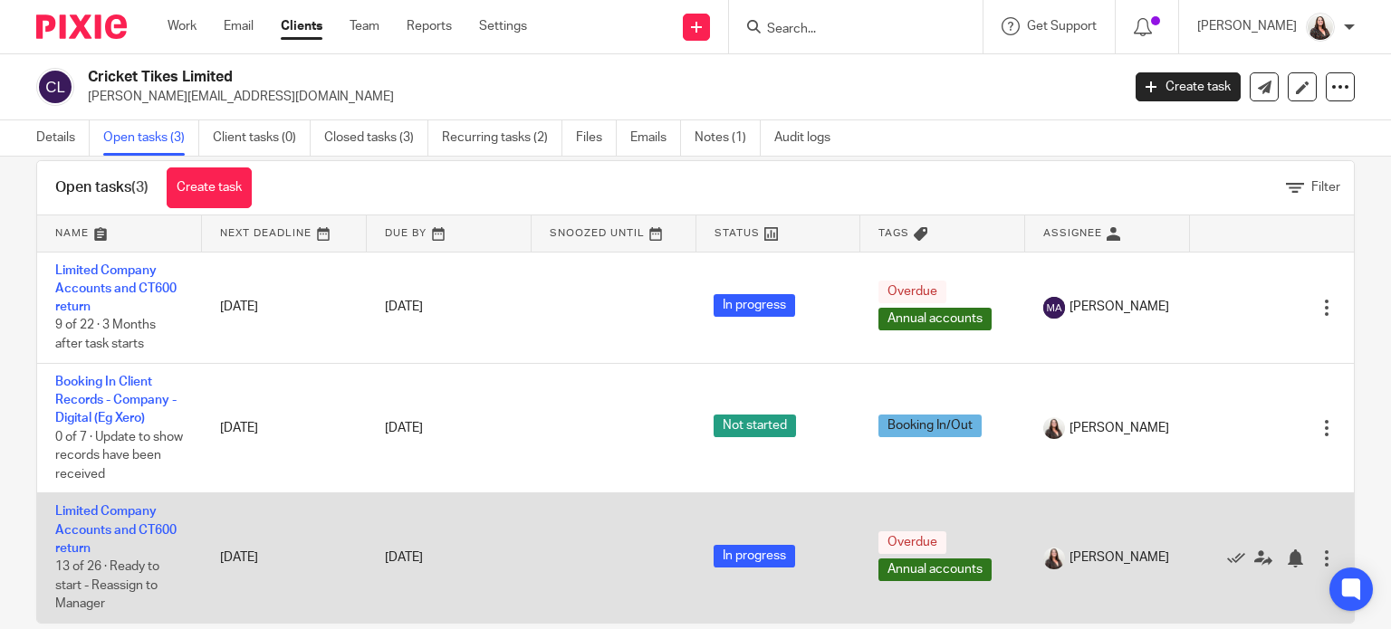
scroll to position [64, 0]
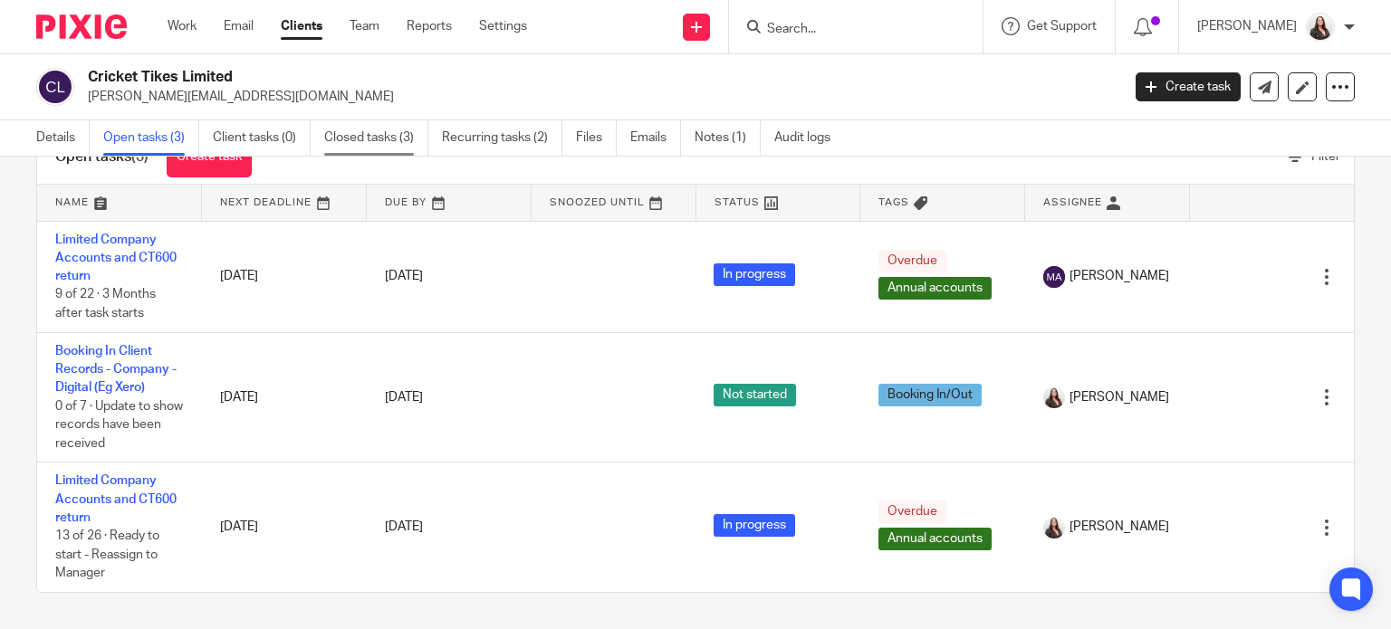
click at [371, 136] on link "Closed tasks (3)" at bounding box center [376, 137] width 104 height 35
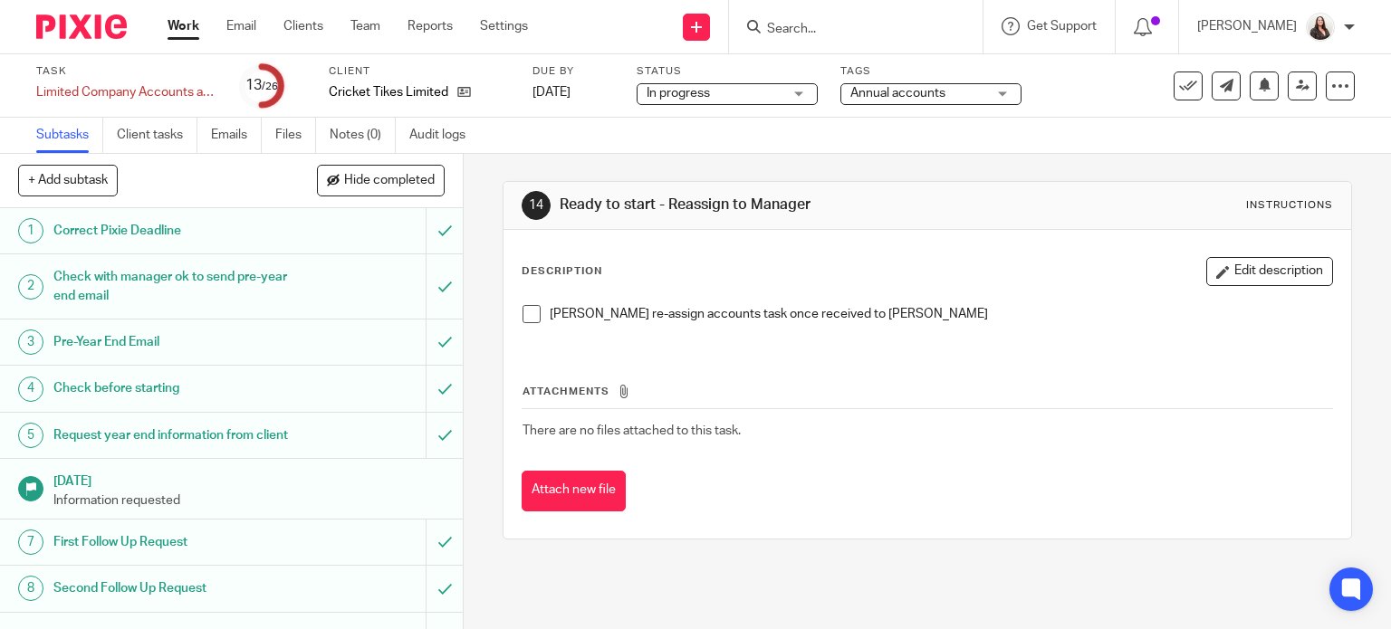
click at [522, 319] on span at bounding box center [531, 314] width 18 height 18
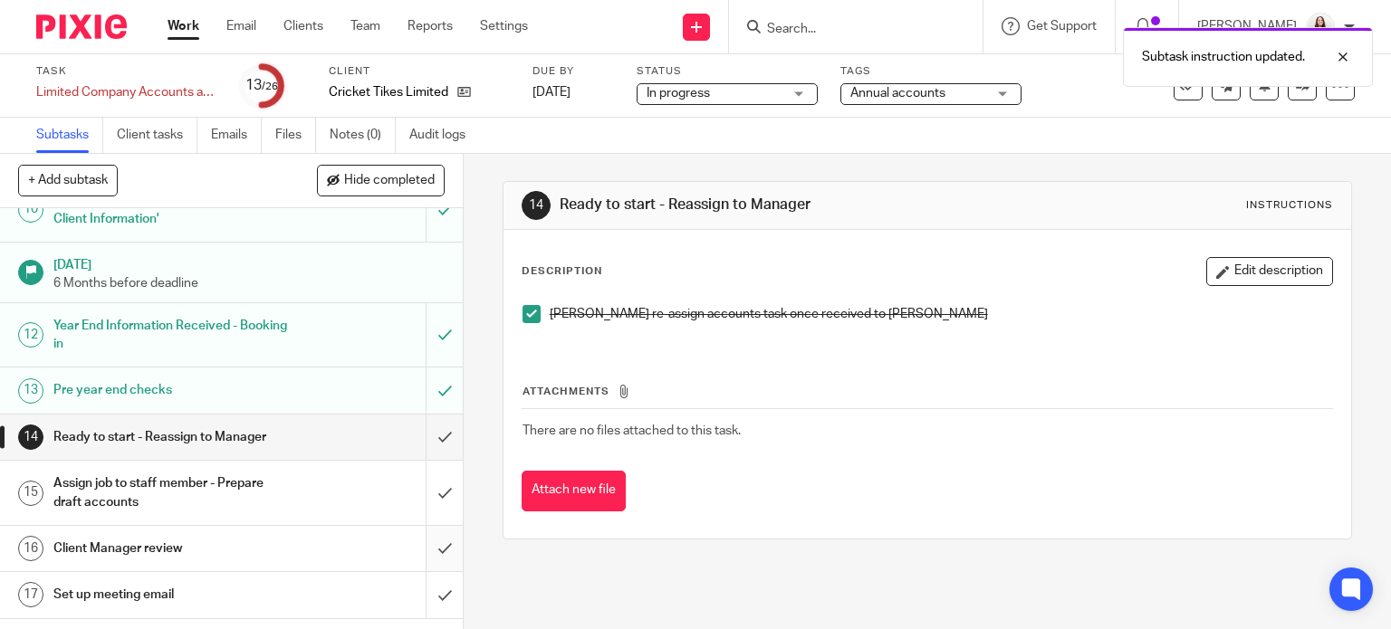
scroll to position [543, 0]
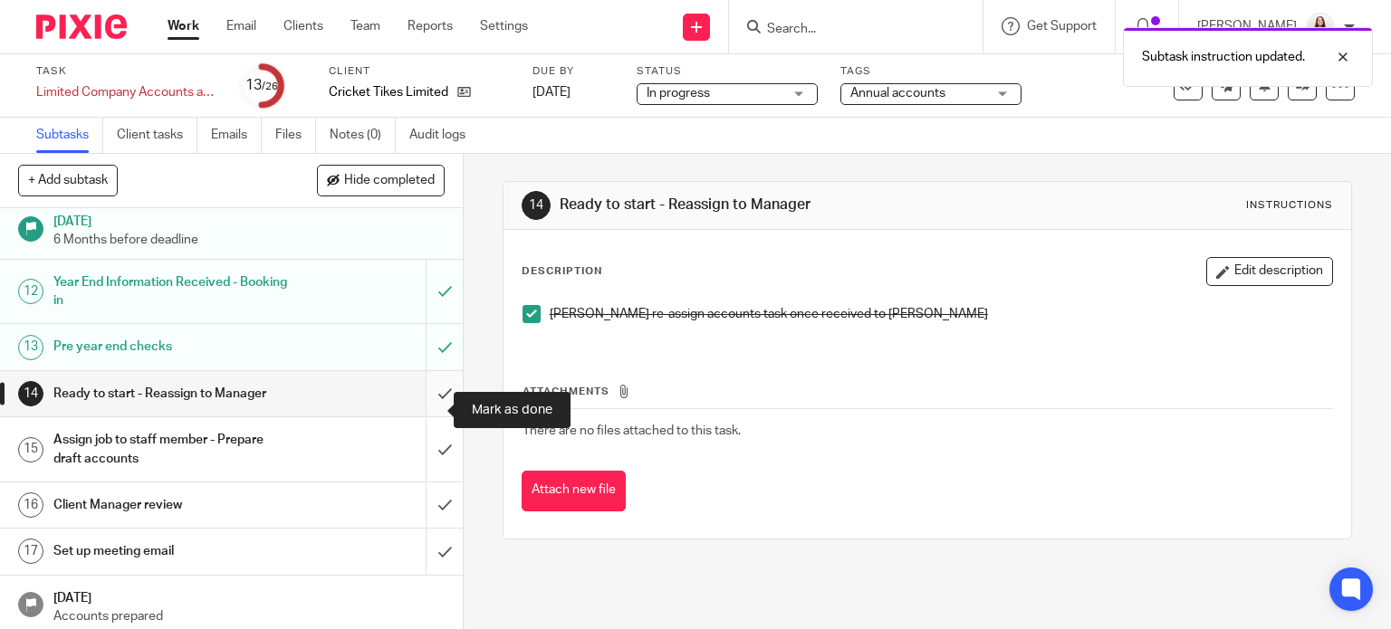
click at [424, 407] on input "submit" at bounding box center [231, 393] width 463 height 45
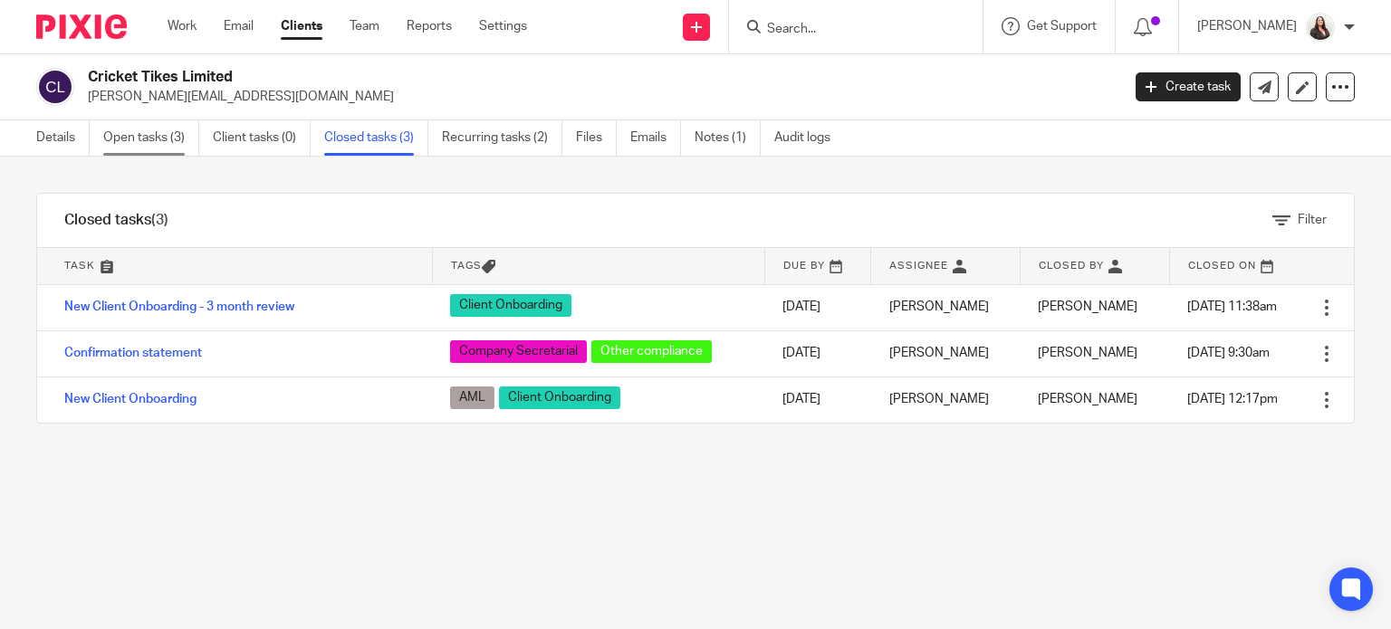
click at [146, 134] on link "Open tasks (3)" at bounding box center [151, 137] width 96 height 35
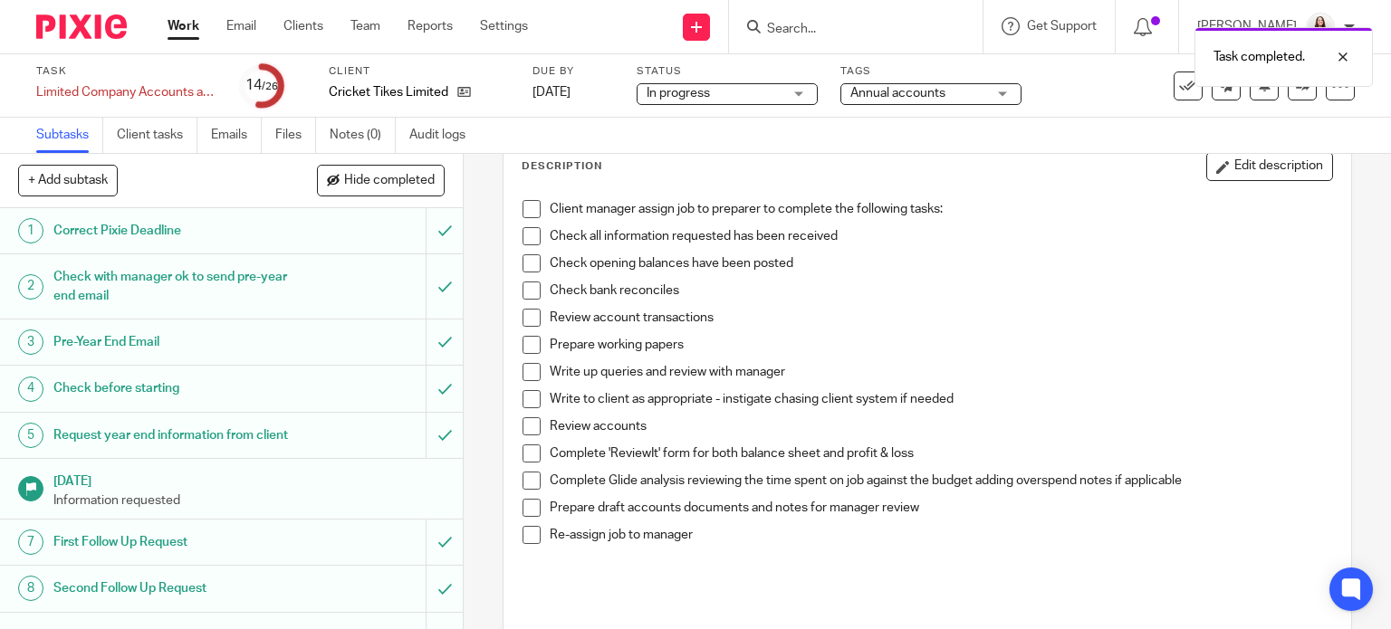
scroll to position [91, 0]
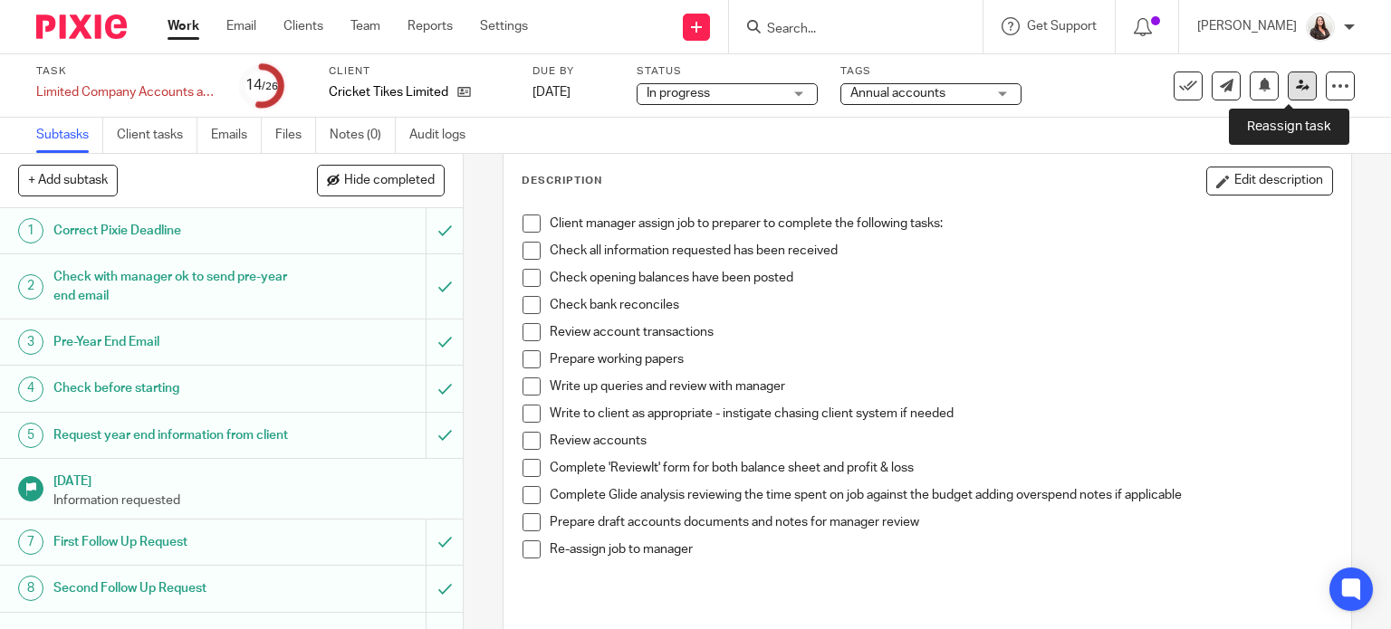
click at [1297, 84] on link at bounding box center [1302, 86] width 29 height 29
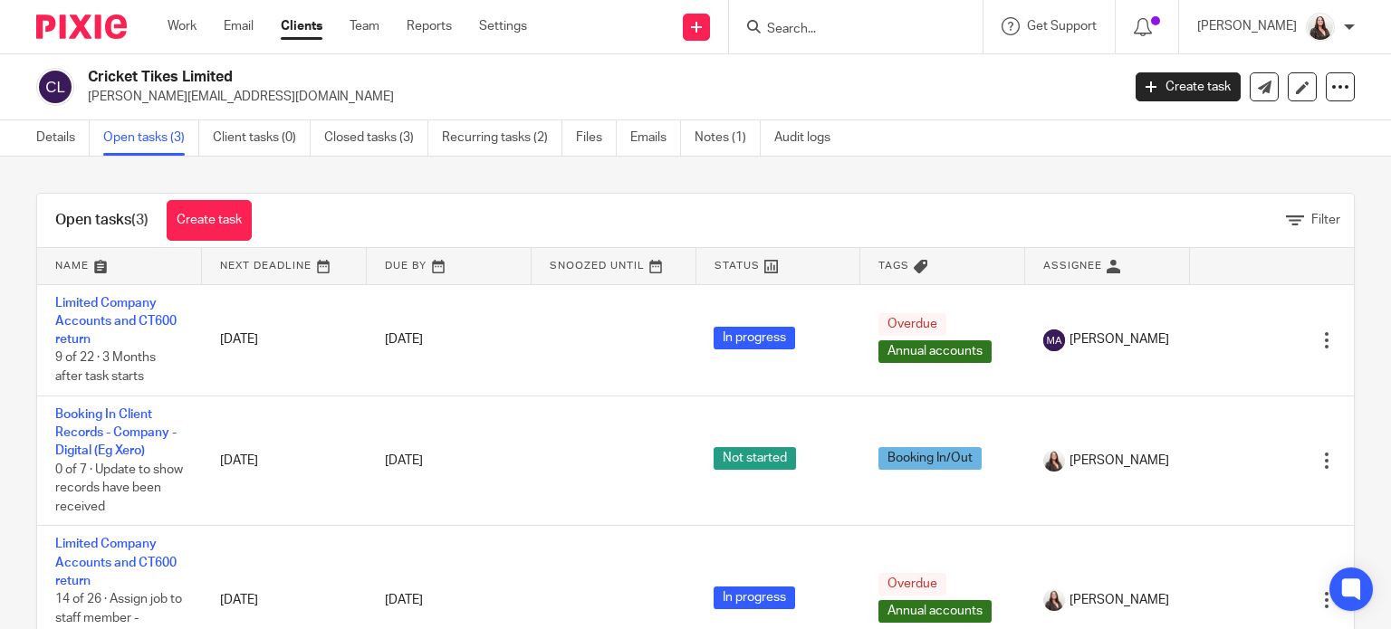
click at [731, 137] on link "Notes (1)" at bounding box center [728, 137] width 66 height 35
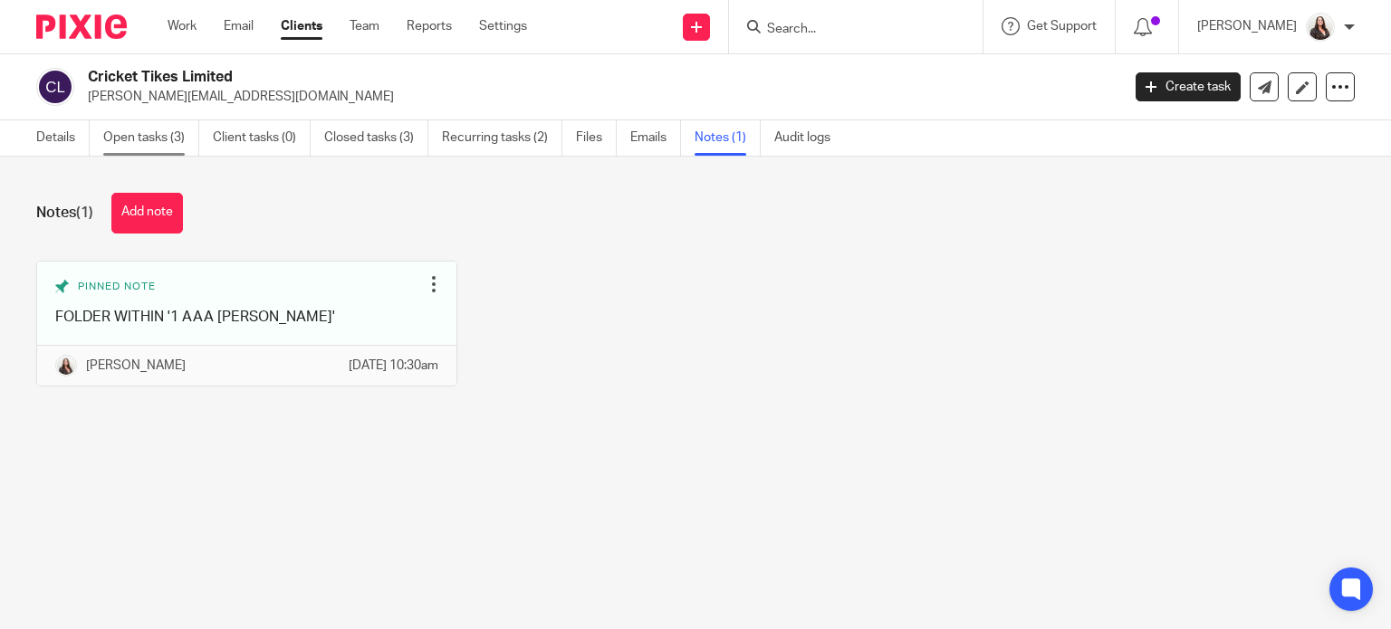
click at [130, 135] on link "Open tasks (3)" at bounding box center [151, 137] width 96 height 35
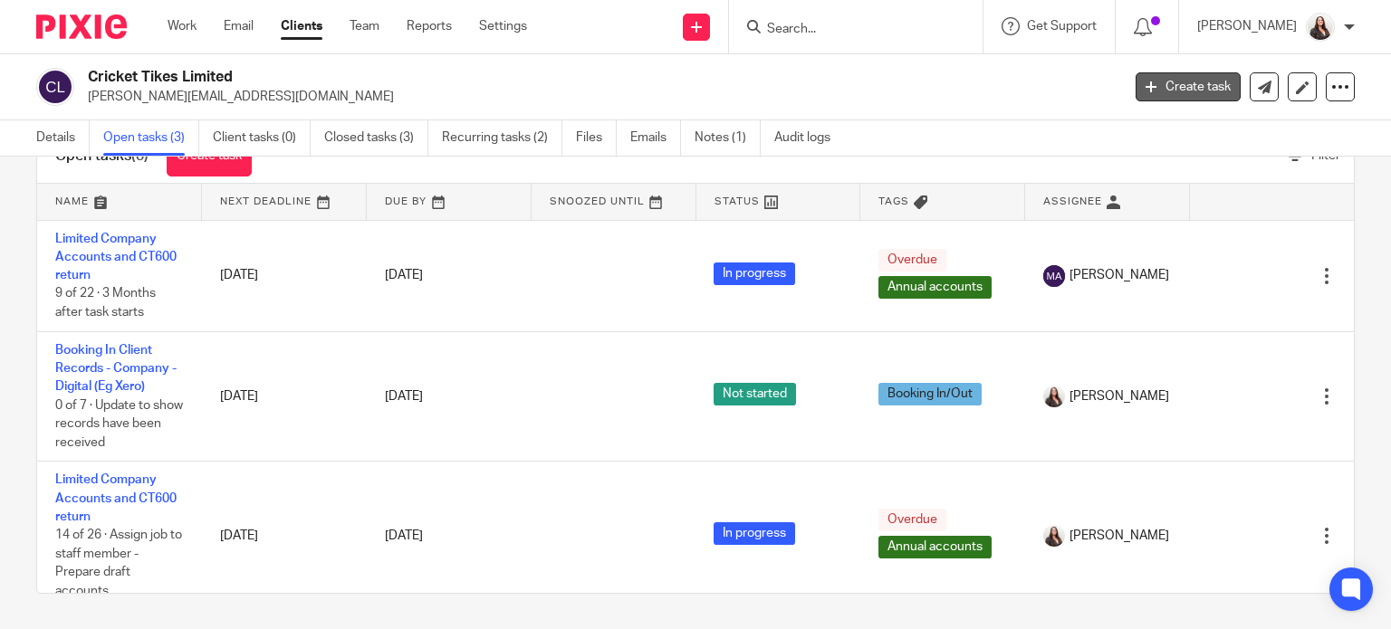
click at [1185, 93] on link "Create task" at bounding box center [1187, 86] width 105 height 29
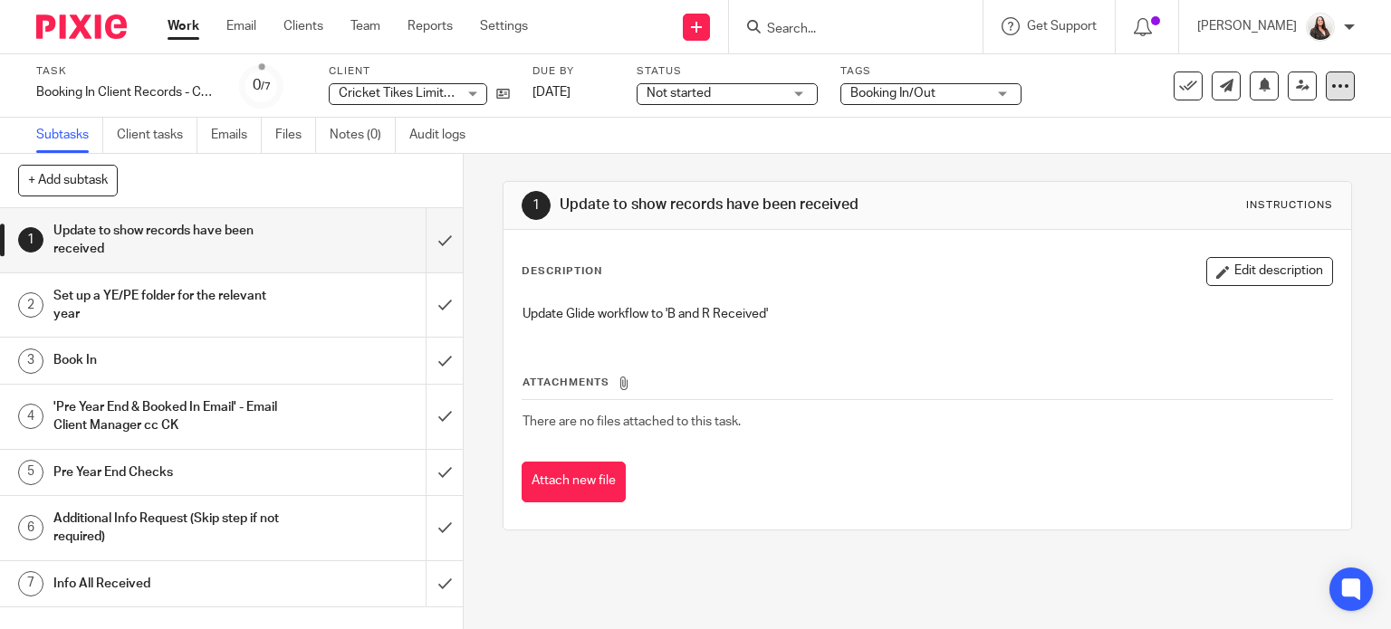
click at [1331, 90] on icon at bounding box center [1340, 86] width 18 height 18
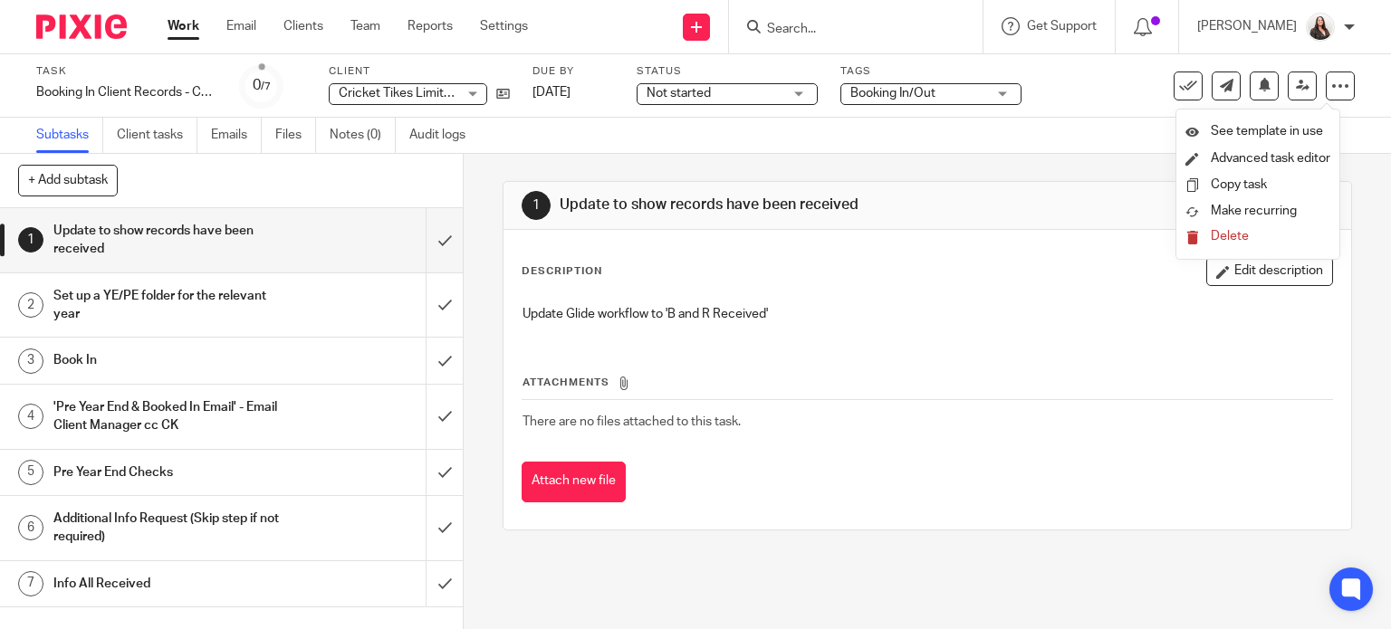
click at [1234, 242] on span "Delete" at bounding box center [1230, 236] width 38 height 13
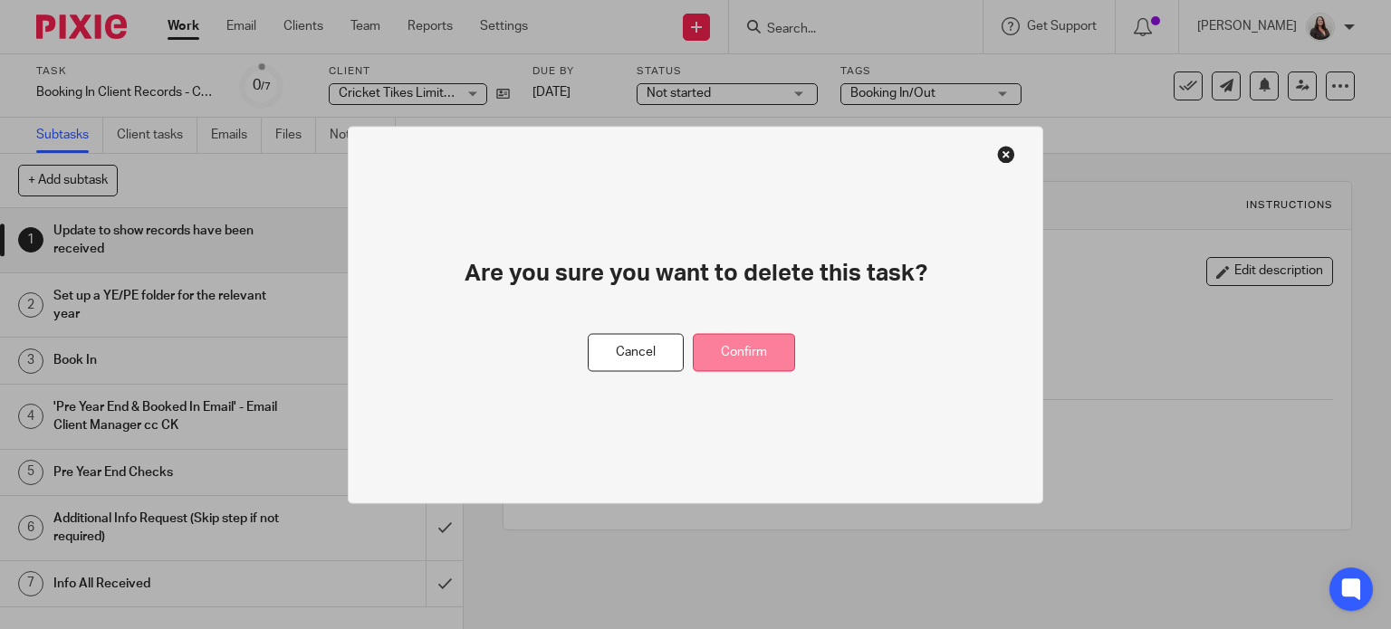
click at [724, 358] on button "Confirm" at bounding box center [744, 352] width 102 height 39
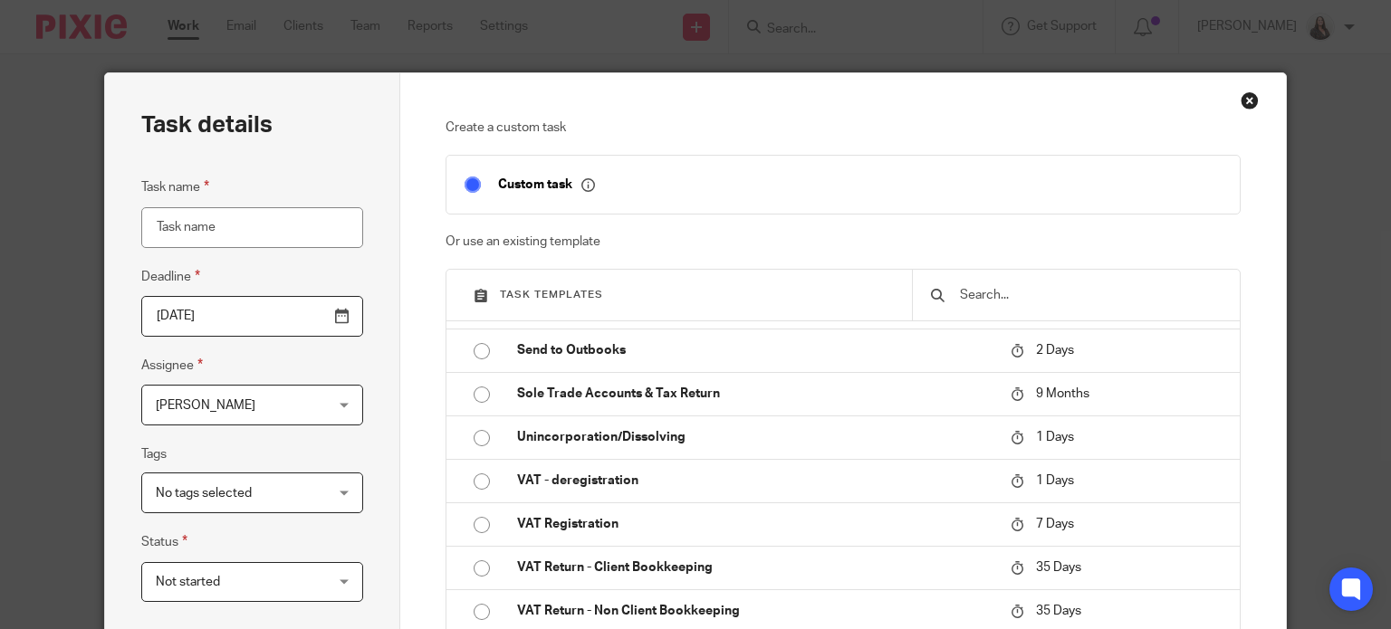
scroll to position [2128, 0]
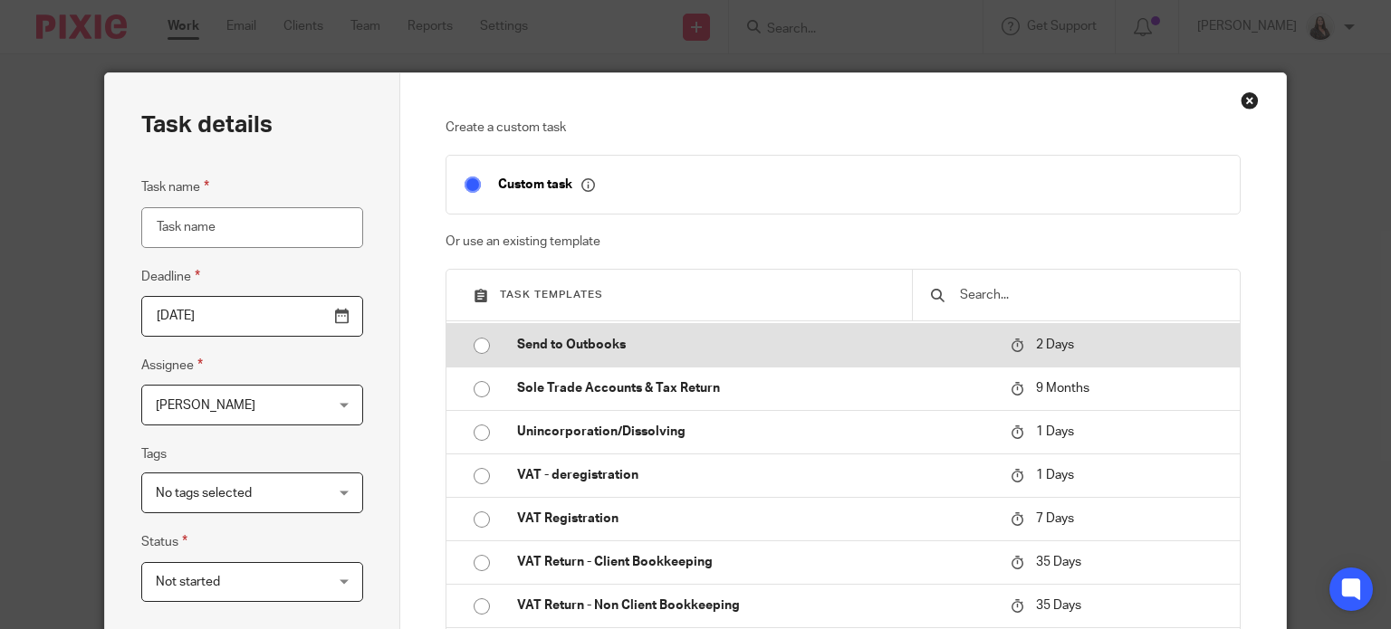
click at [600, 354] on p "Send to Outbooks" at bounding box center [754, 345] width 475 height 18
type input "2025-09-24"
type input "Send to Outbooks"
checkbox input "false"
radio input "true"
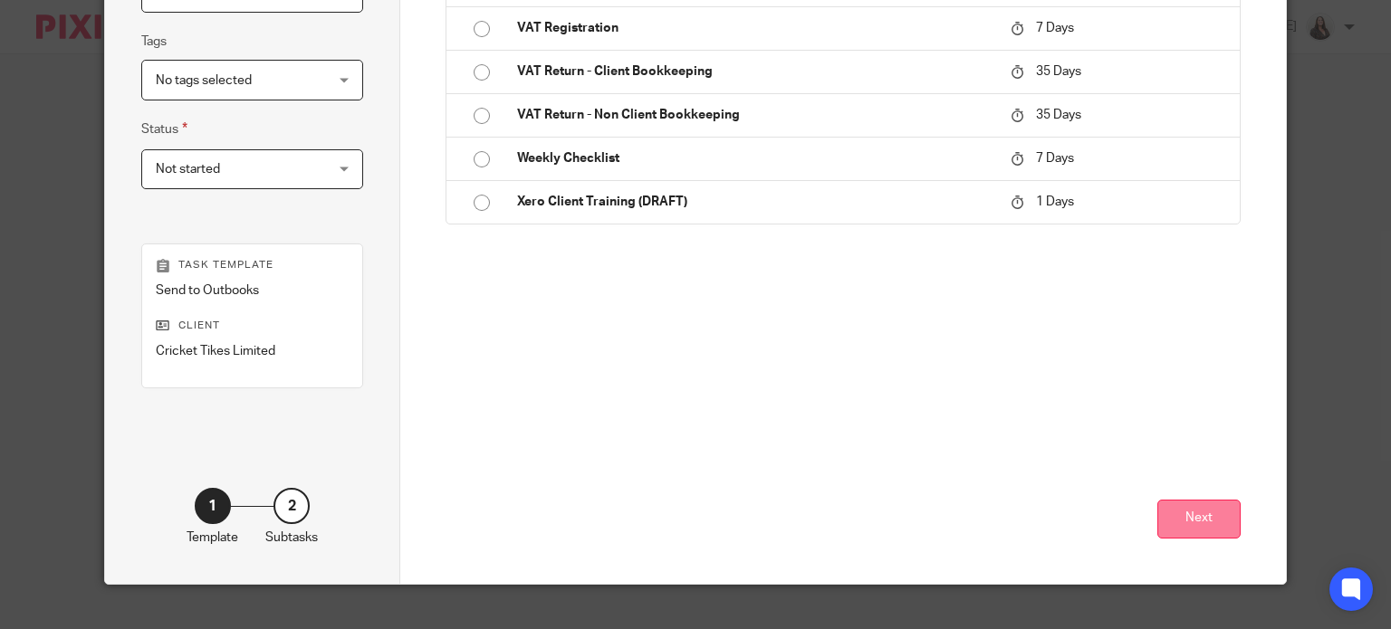
scroll to position [439, 0]
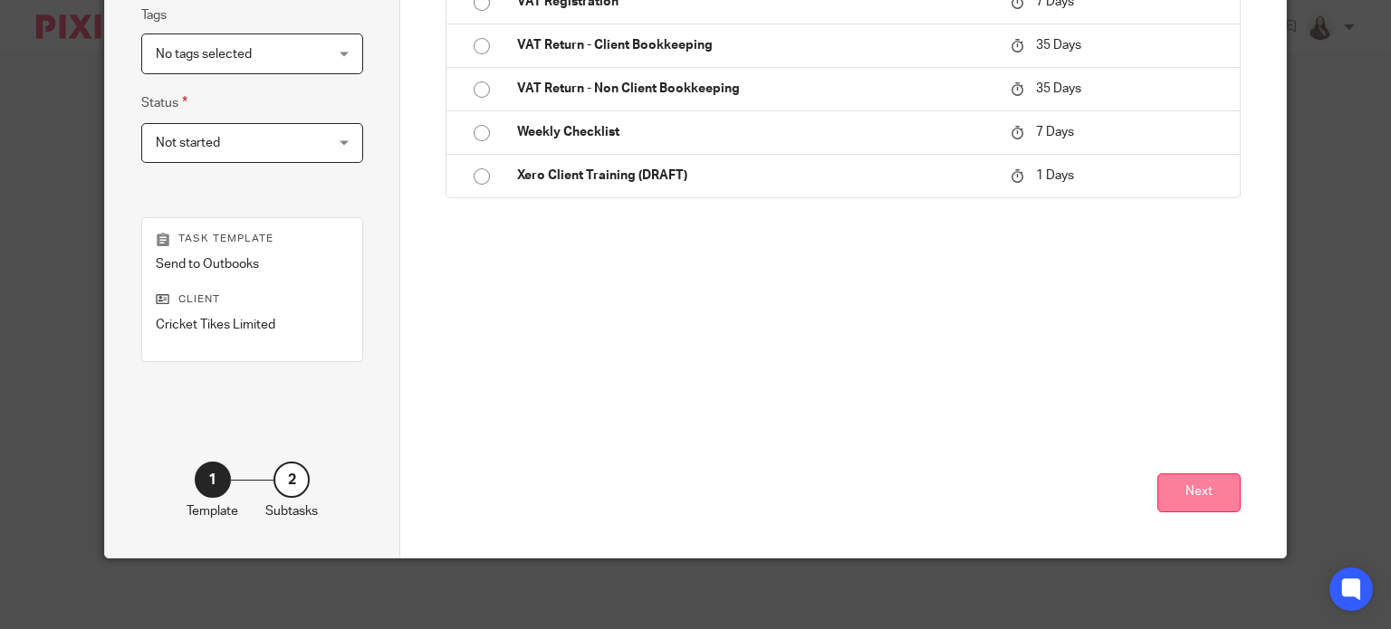
click at [1199, 495] on button "Next" at bounding box center [1198, 493] width 83 height 39
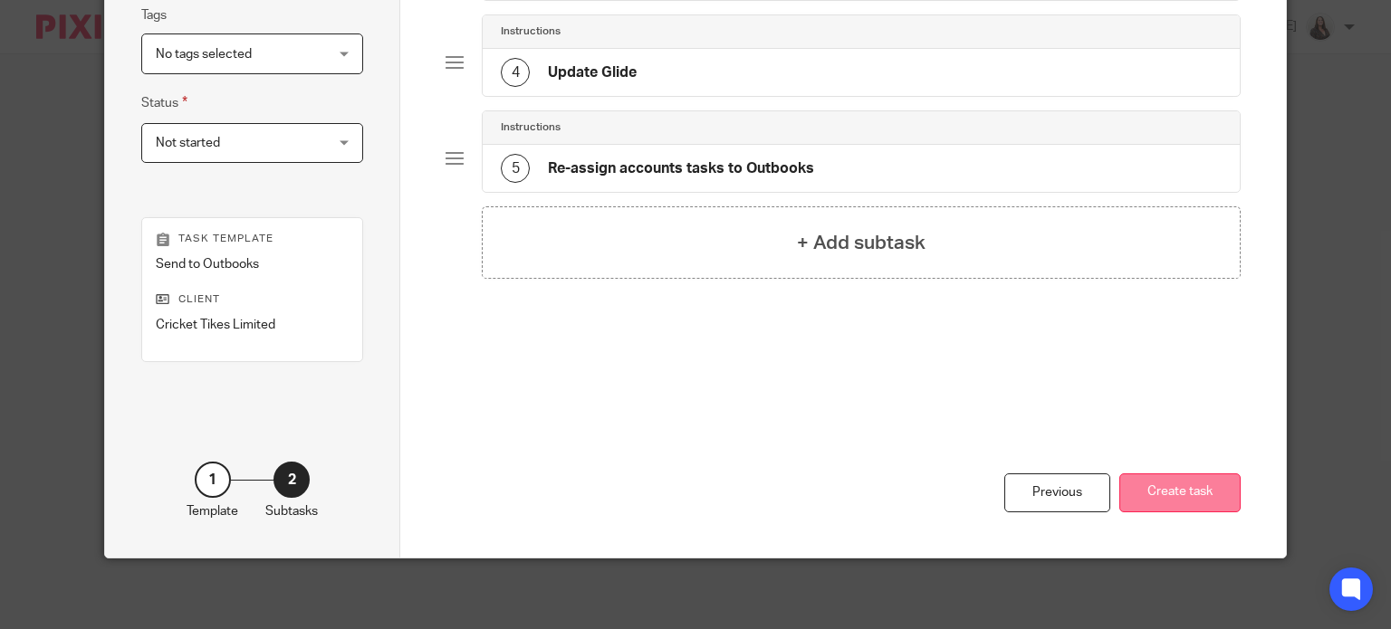
click at [1156, 498] on button "Create task" at bounding box center [1179, 493] width 121 height 39
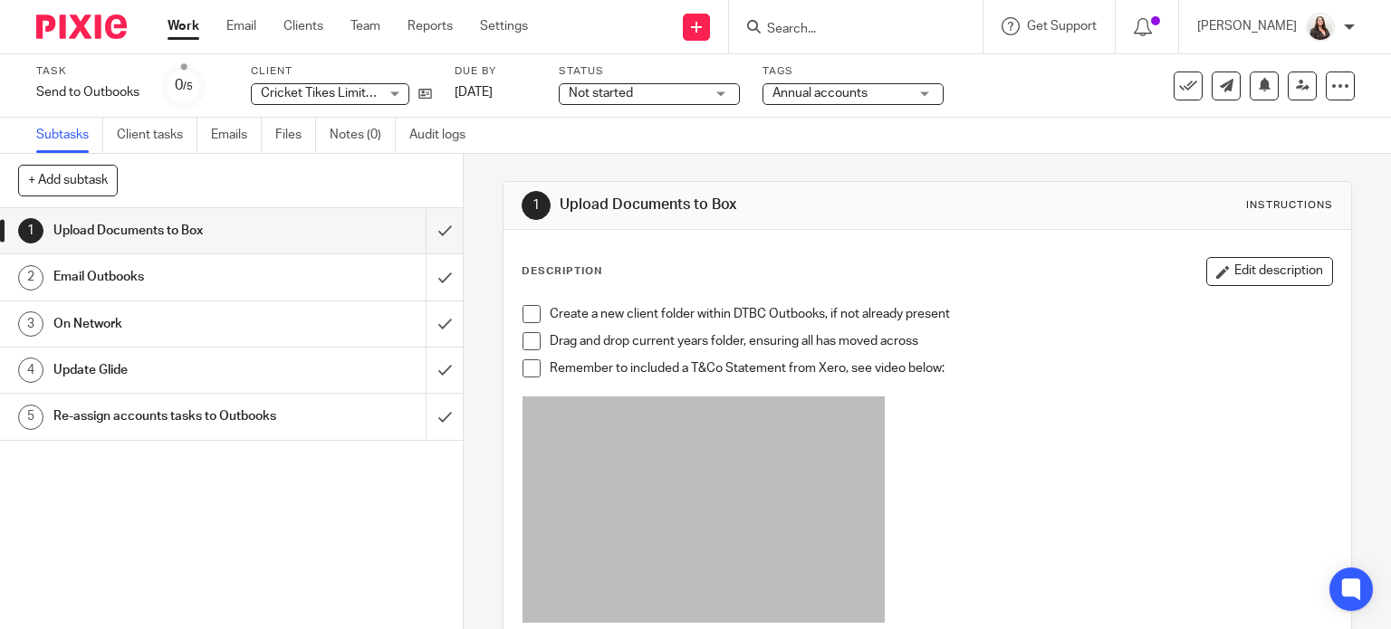
drag, startPoint x: 529, startPoint y: 311, endPoint x: 540, endPoint y: 351, distance: 42.2
click at [529, 311] on span at bounding box center [531, 314] width 18 height 18
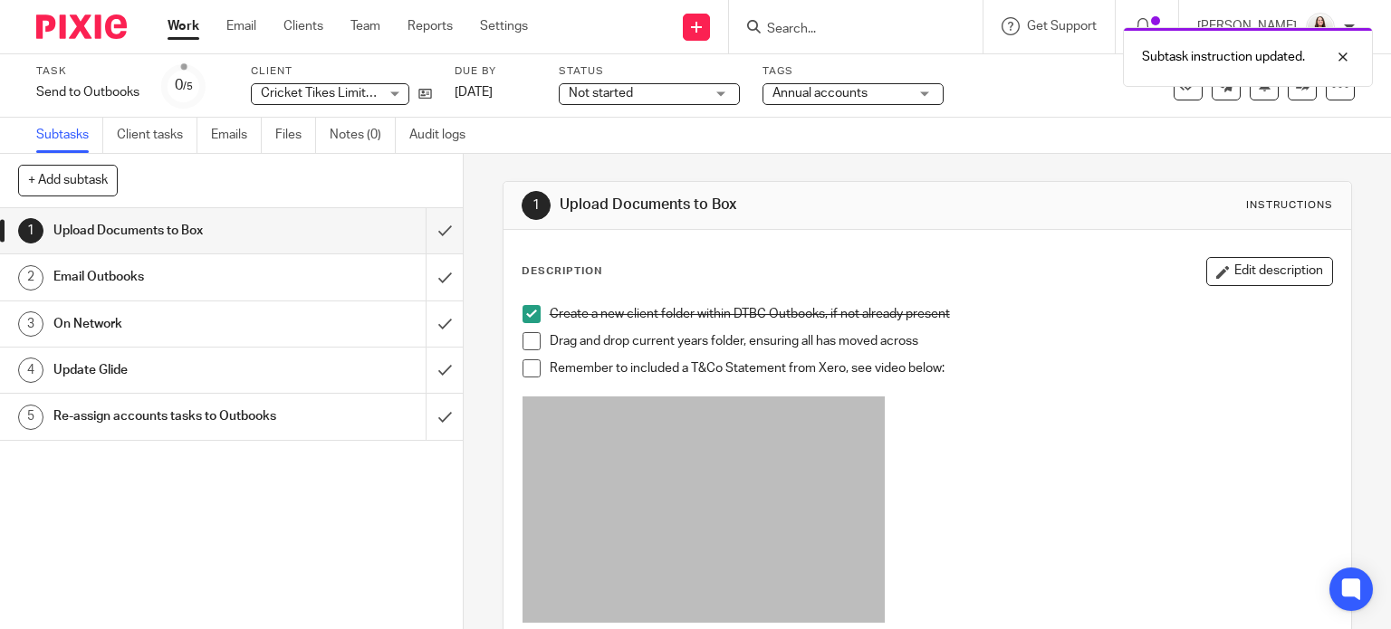
click at [528, 347] on span at bounding box center [531, 341] width 18 height 18
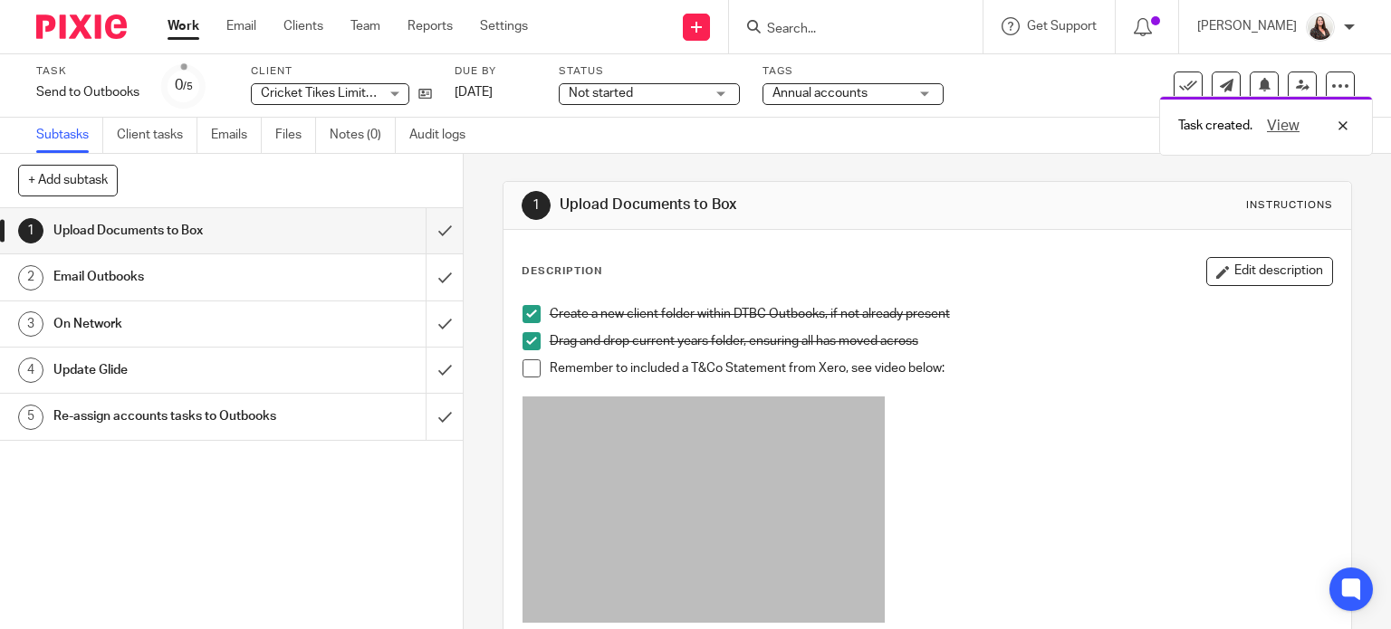
click at [522, 371] on span at bounding box center [531, 368] width 18 height 18
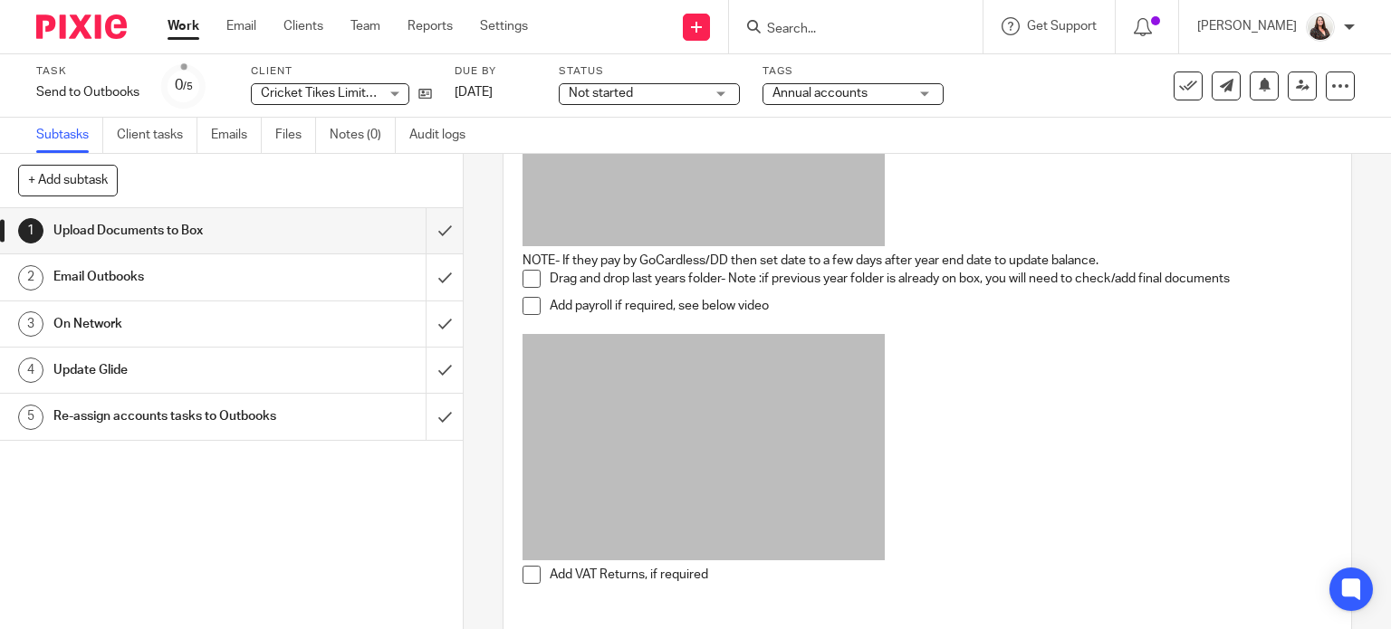
scroll to position [384, 0]
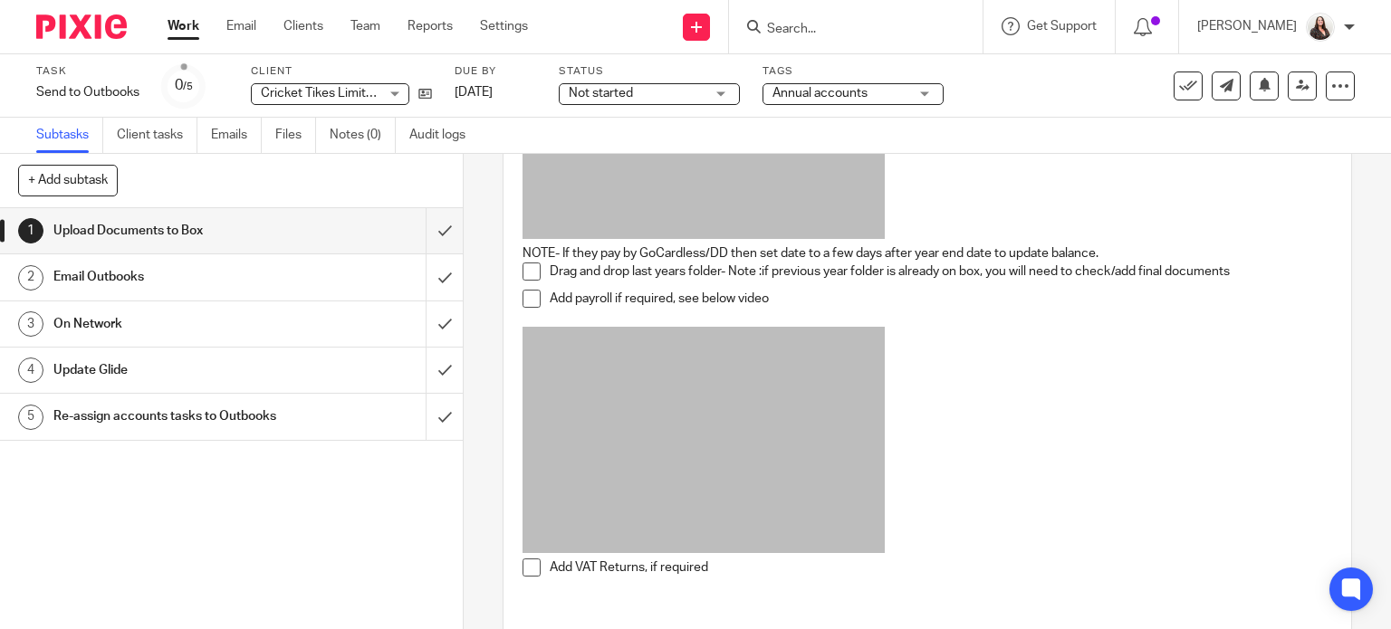
click at [533, 271] on span at bounding box center [531, 272] width 18 height 18
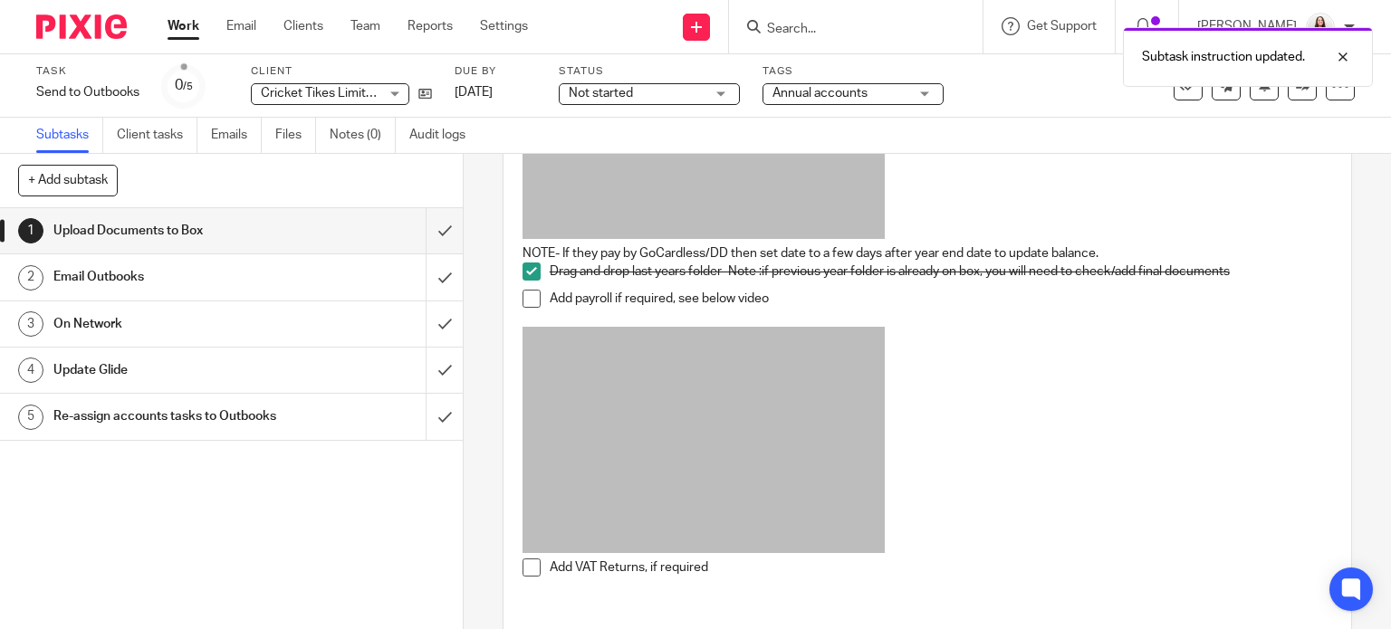
click at [530, 302] on span at bounding box center [531, 299] width 18 height 18
click at [522, 571] on span at bounding box center [531, 568] width 18 height 18
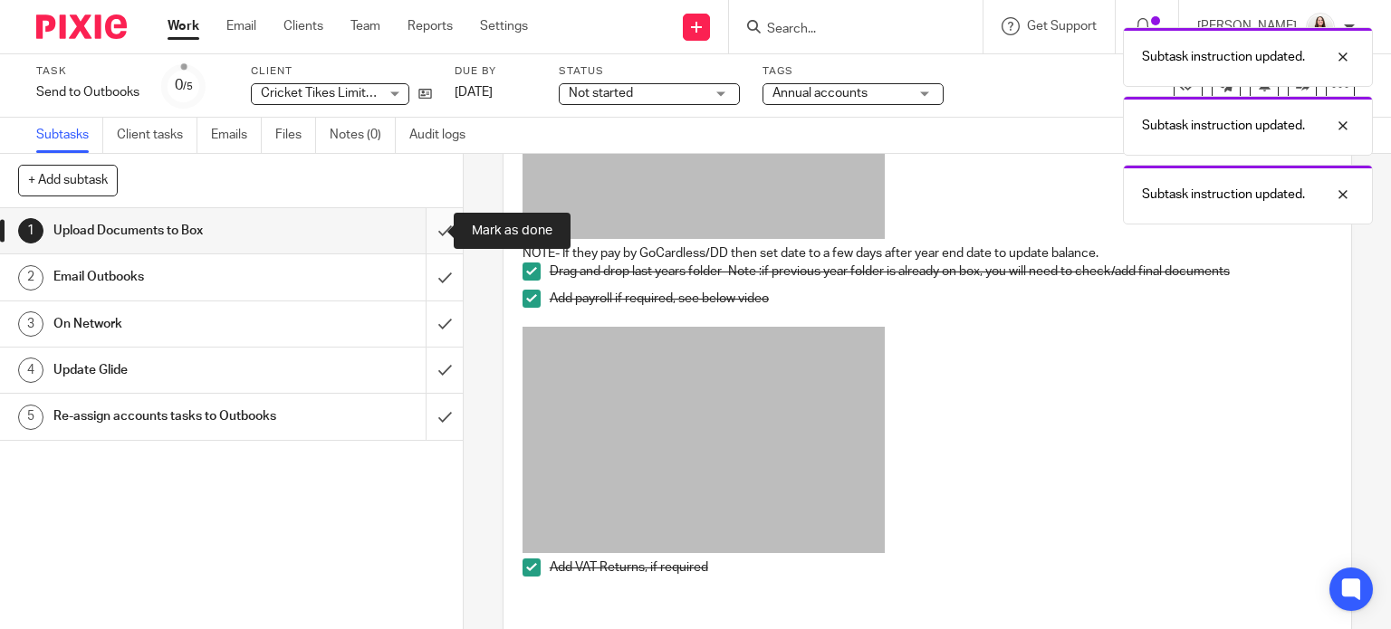
click at [426, 235] on input "submit" at bounding box center [231, 230] width 463 height 45
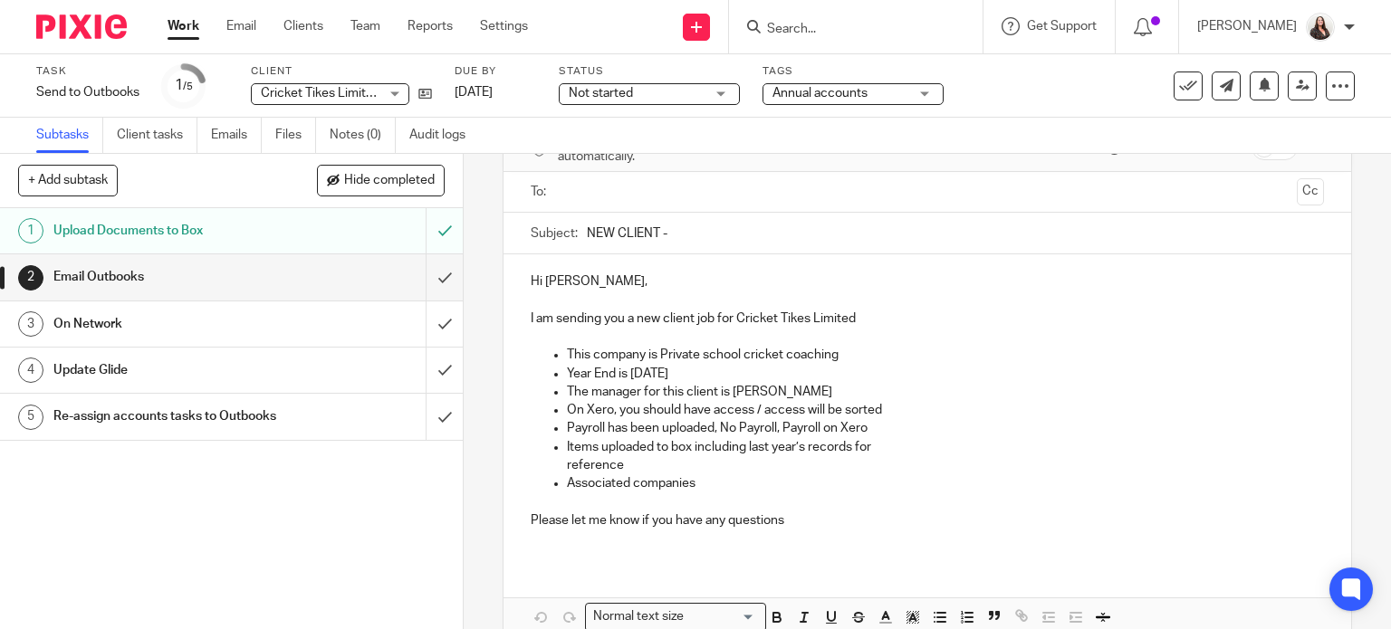
scroll to position [112, 0]
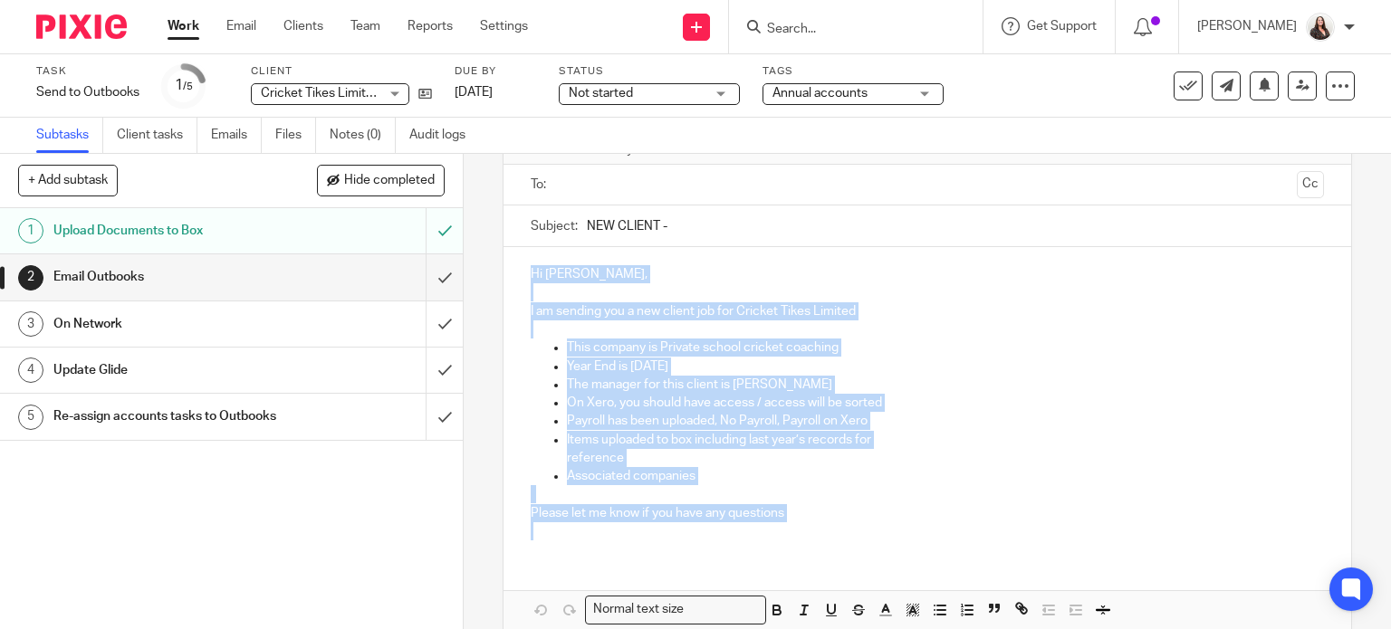
drag, startPoint x: 526, startPoint y: 270, endPoint x: 772, endPoint y: 531, distance: 358.7
click at [772, 546] on div "Hi [PERSON_NAME], I am sending you a new client job for Cricket Tikes Limited T…" at bounding box center [927, 400] width 848 height 307
copy div "Hi Chanchal, I am sending you a new client job for Cricket Tikes Limited This c…"
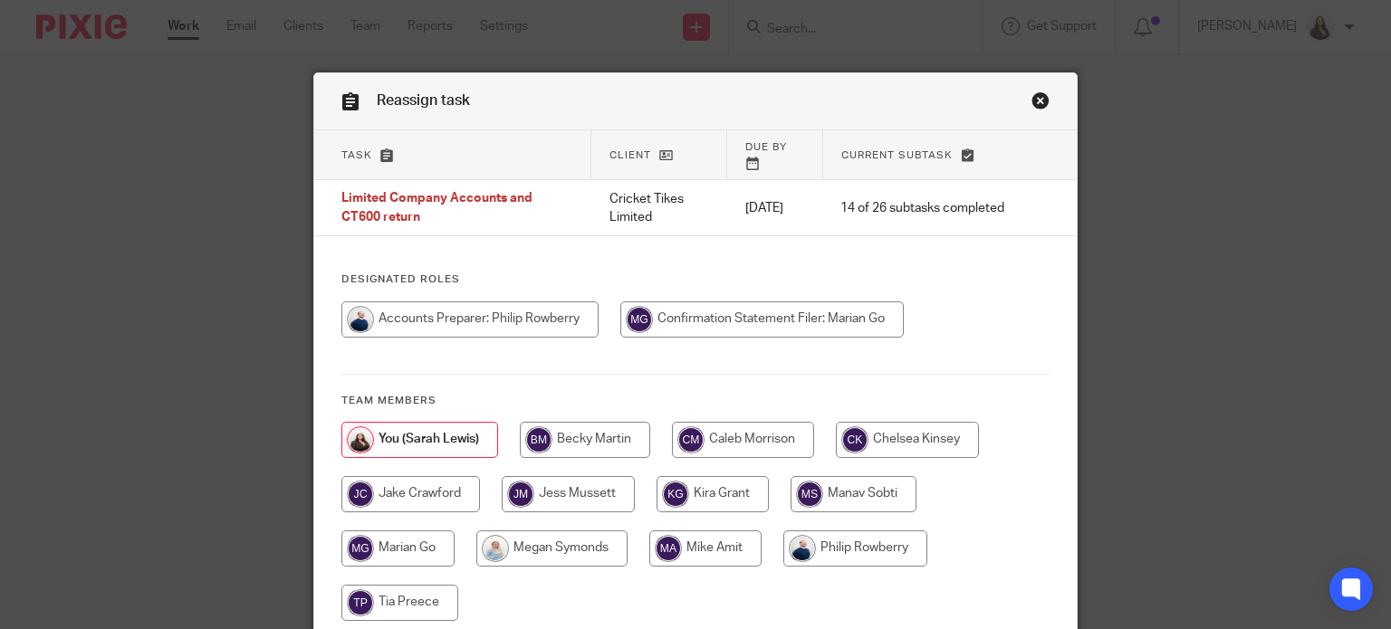
click at [714, 535] on input "radio" at bounding box center [705, 549] width 112 height 36
radio input "true"
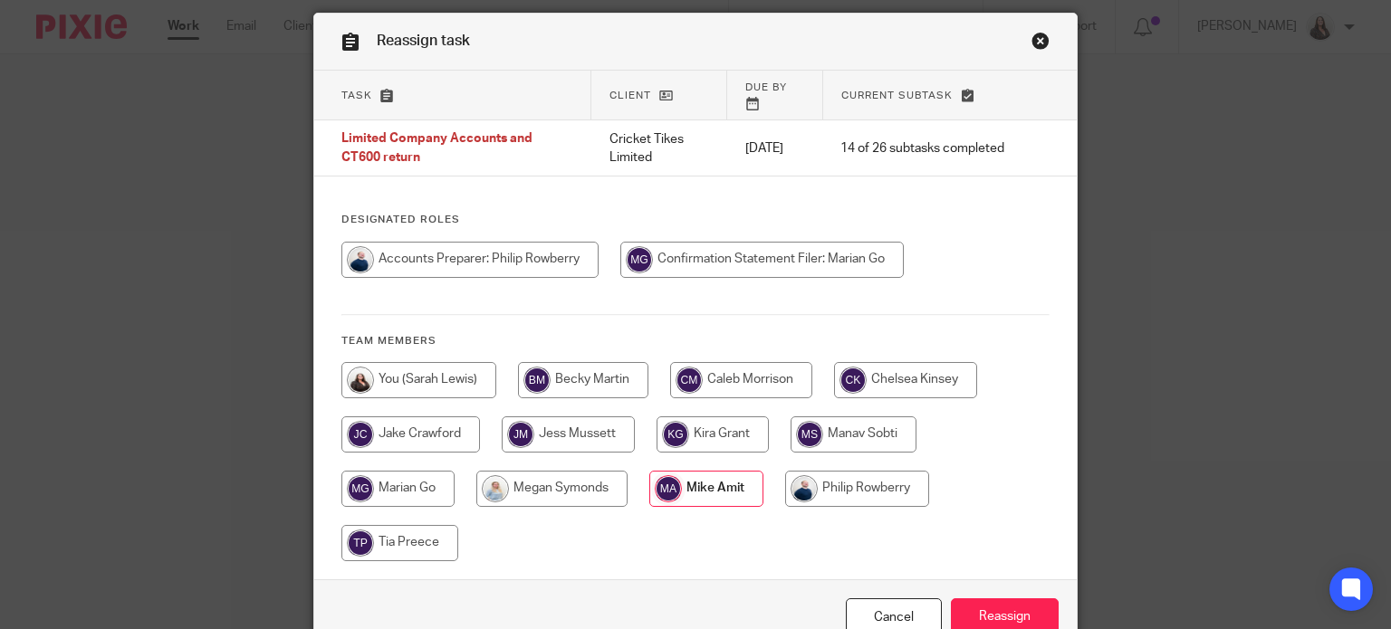
scroll to position [144, 0]
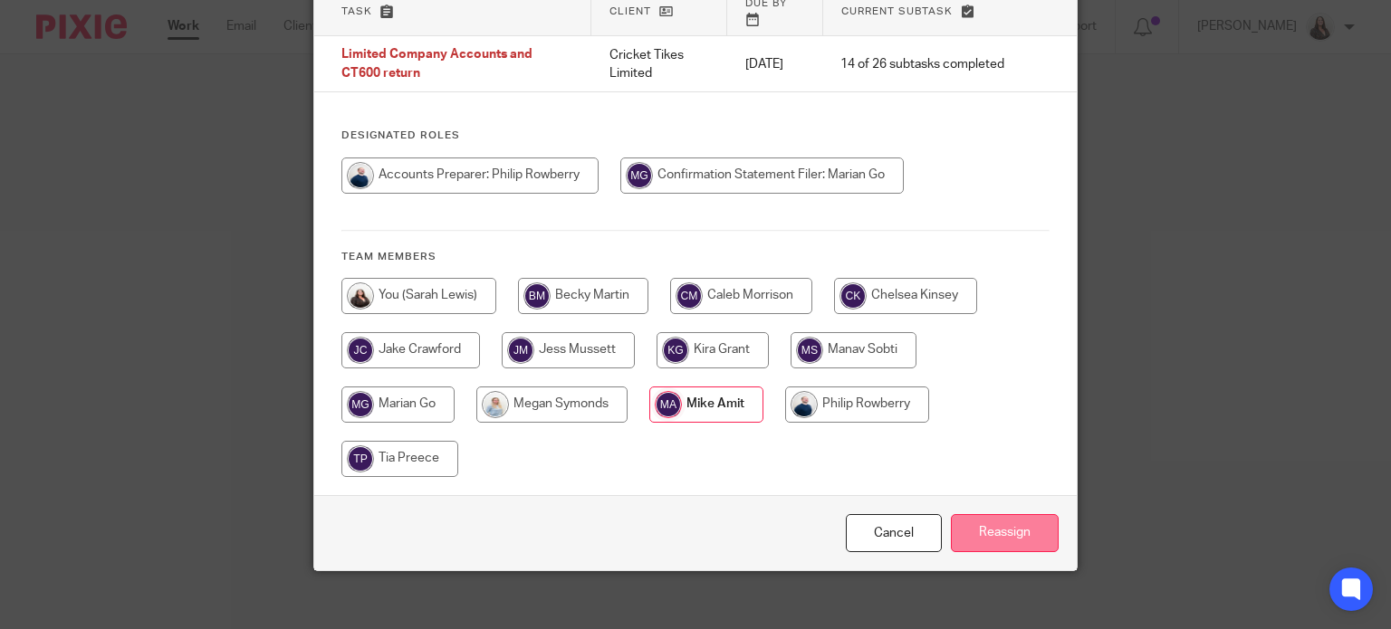
click at [1022, 514] on input "Reassign" at bounding box center [1005, 533] width 108 height 39
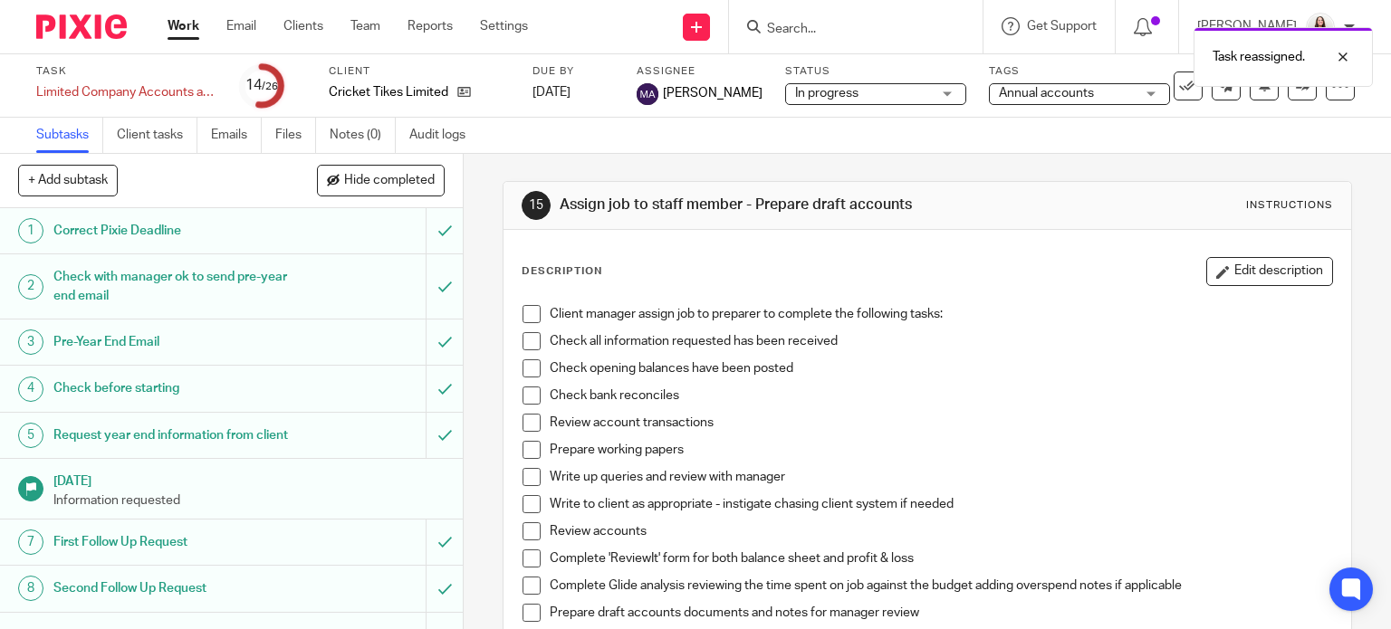
click at [827, 28] on div "Task reassigned." at bounding box center [1033, 52] width 677 height 69
click at [820, 28] on div "Task reassigned." at bounding box center [1033, 52] width 677 height 69
click at [808, 26] on input "Search" at bounding box center [846, 30] width 163 height 16
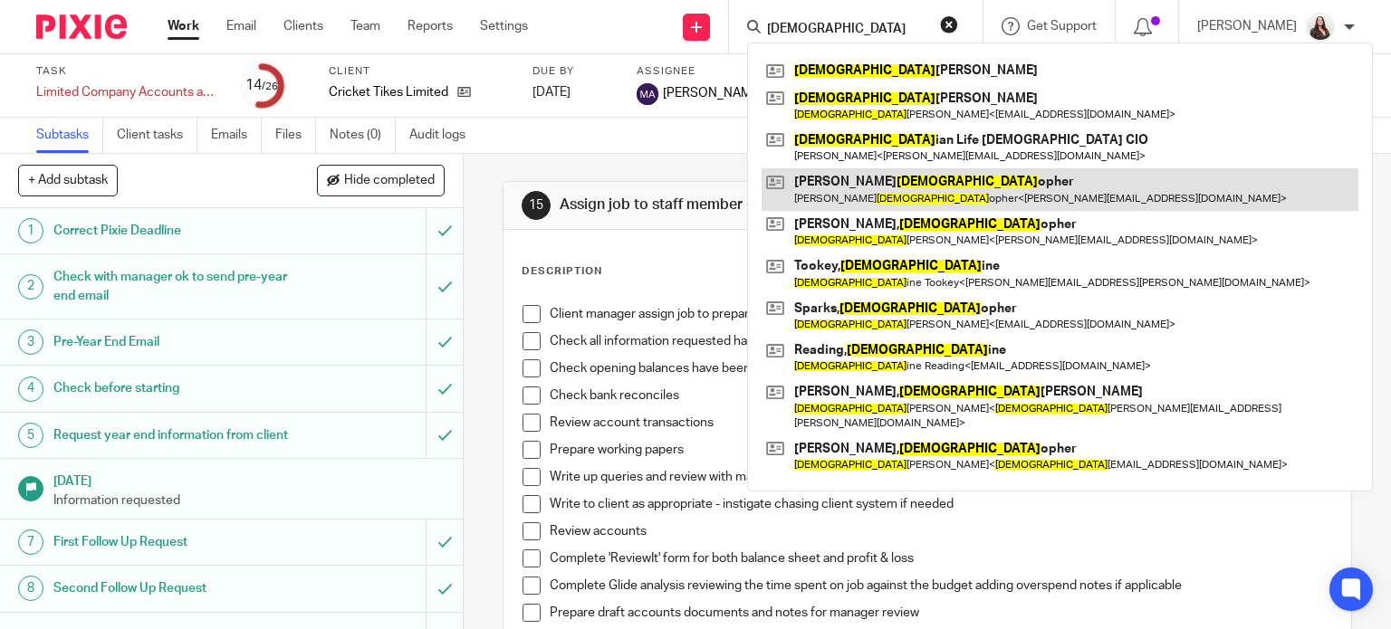
type input "[DEMOGRAPHIC_DATA]"
click at [887, 178] on link at bounding box center [1060, 189] width 597 height 42
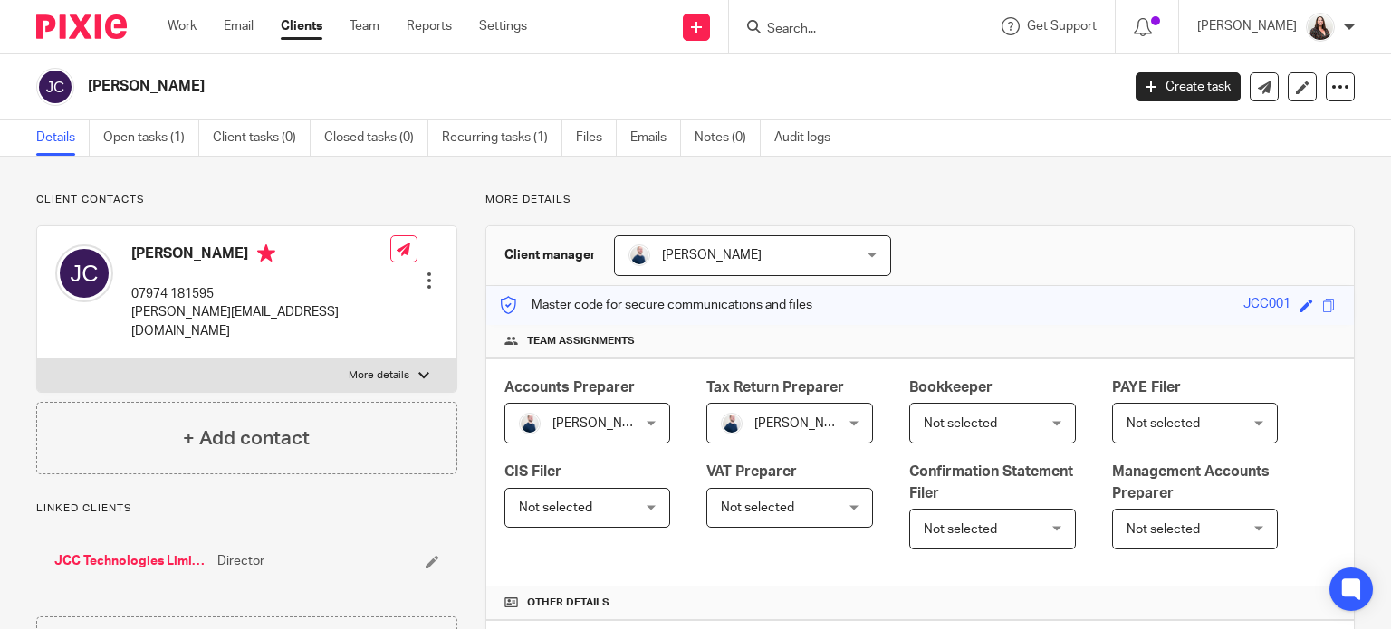
click at [819, 30] on input "Search" at bounding box center [846, 30] width 163 height 16
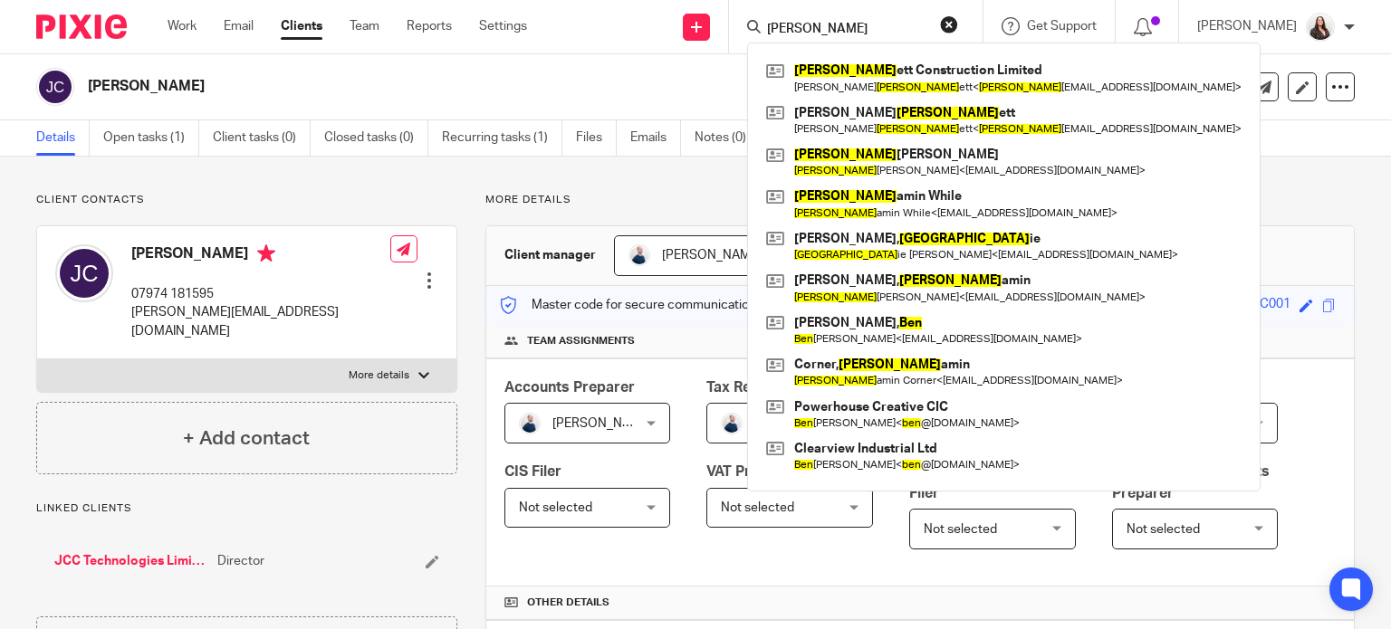
type input "[PERSON_NAME]"
